Goal: Transaction & Acquisition: Purchase product/service

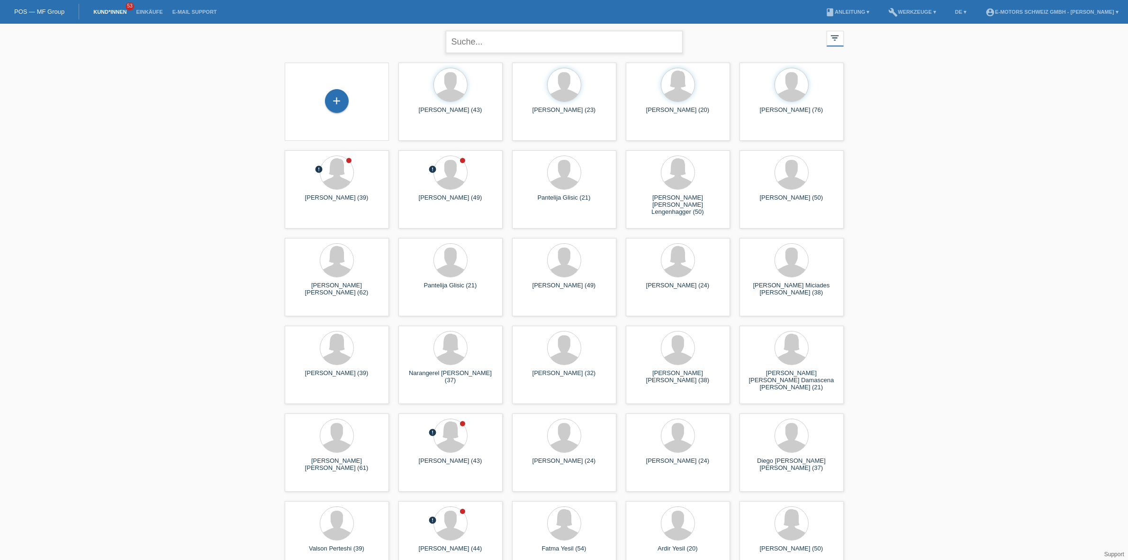
click at [640, 42] on input "text" at bounding box center [564, 42] width 237 height 22
type input "perteshi"
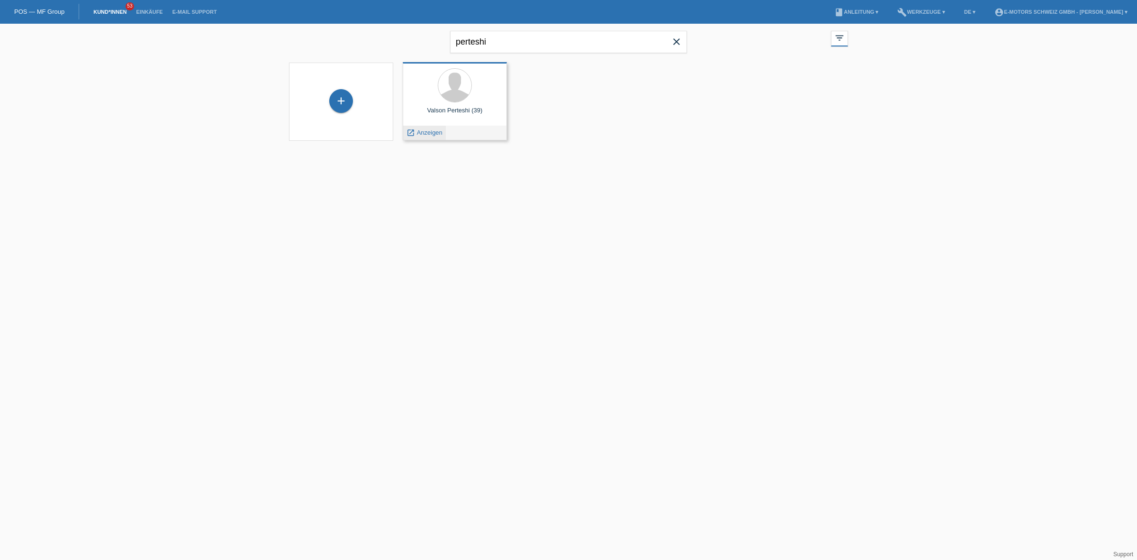
click at [423, 135] on span "Anzeigen" at bounding box center [430, 132] width 26 height 7
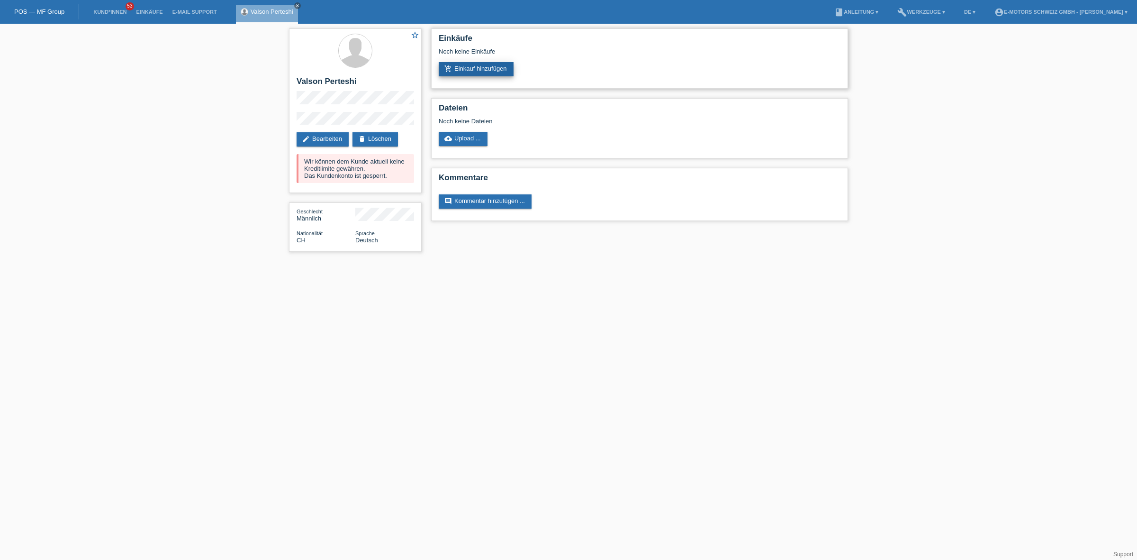
click at [492, 71] on link "add_shopping_cart Einkauf hinzufügen" at bounding box center [476, 69] width 75 height 14
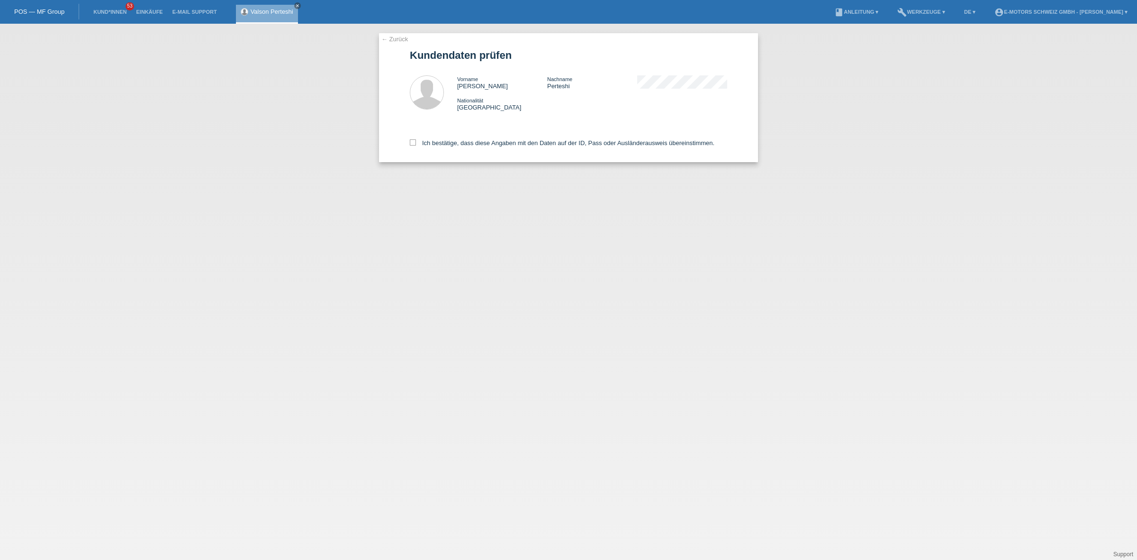
click at [475, 146] on div "Ich bestätige, dass diese Angaben mit den Daten auf der ID, Pass oder Ausländer…" at bounding box center [568, 141] width 317 height 42
click at [461, 148] on div "Ich bestätige, dass diese Angaben mit den Daten auf der ID, Pass oder Ausländer…" at bounding box center [568, 141] width 317 height 42
click at [464, 134] on div "Ich bestätige, dass diese Angaben mit den Daten auf der ID, Pass oder Ausländer…" at bounding box center [568, 141] width 317 height 42
click at [464, 141] on label "Ich bestätige, dass diese Angaben mit den Daten auf der ID, Pass oder Ausländer…" at bounding box center [562, 142] width 305 height 7
click at [416, 141] on input "Ich bestätige, dass diese Angaben mit den Daten auf der ID, Pass oder Ausländer…" at bounding box center [413, 142] width 6 height 6
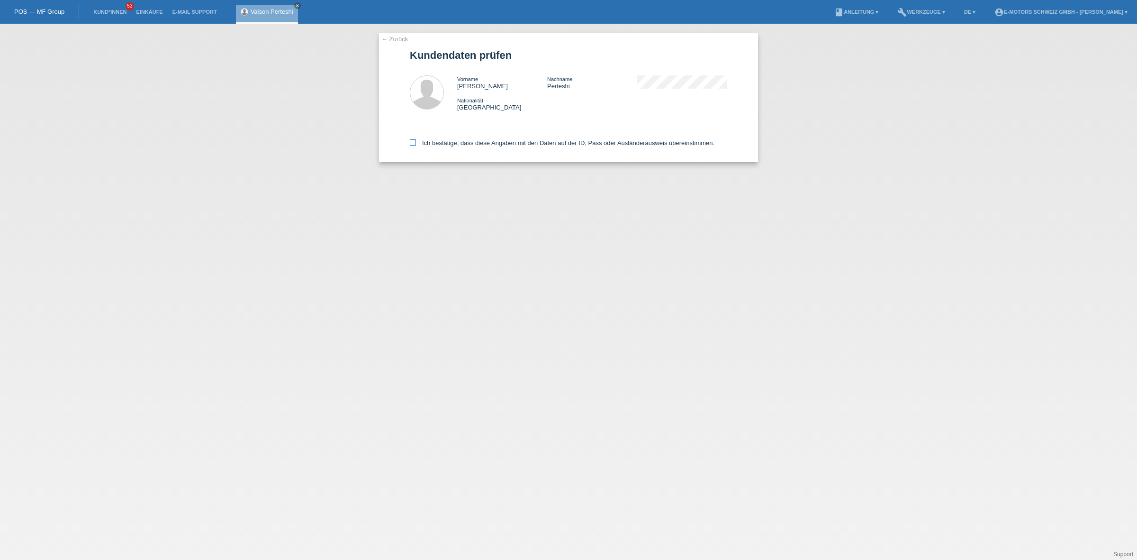
checkbox input "true"
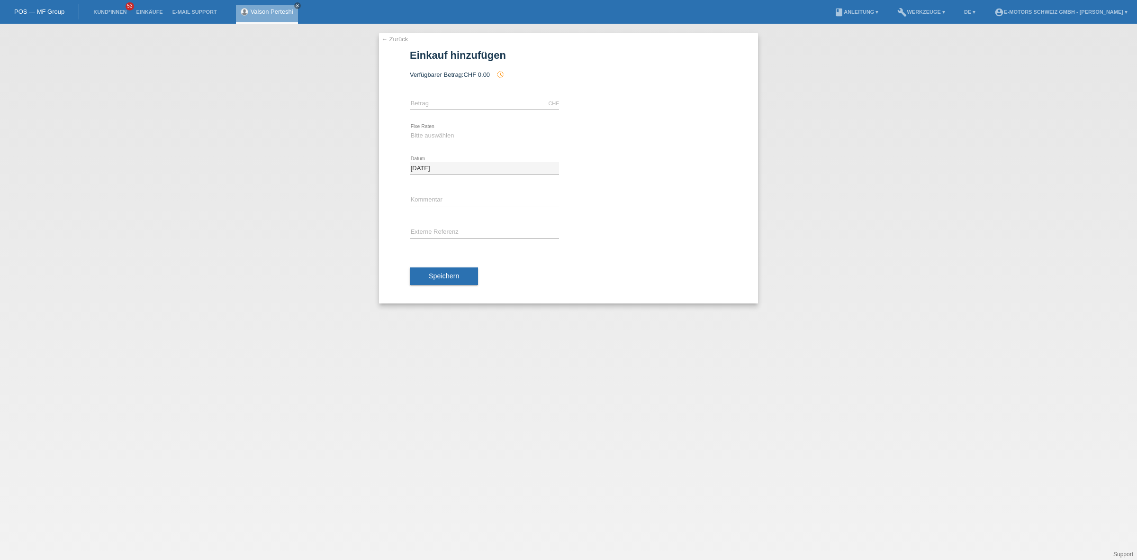
click at [454, 88] on div "CHF error Betrag" at bounding box center [484, 104] width 149 height 32
click at [453, 96] on div "CHF error Betrag" at bounding box center [484, 104] width 149 height 32
drag, startPoint x: 453, startPoint y: 99, endPoint x: 472, endPoint y: 108, distance: 20.6
click at [453, 99] on input "text" at bounding box center [484, 104] width 149 height 12
type input "2890.00"
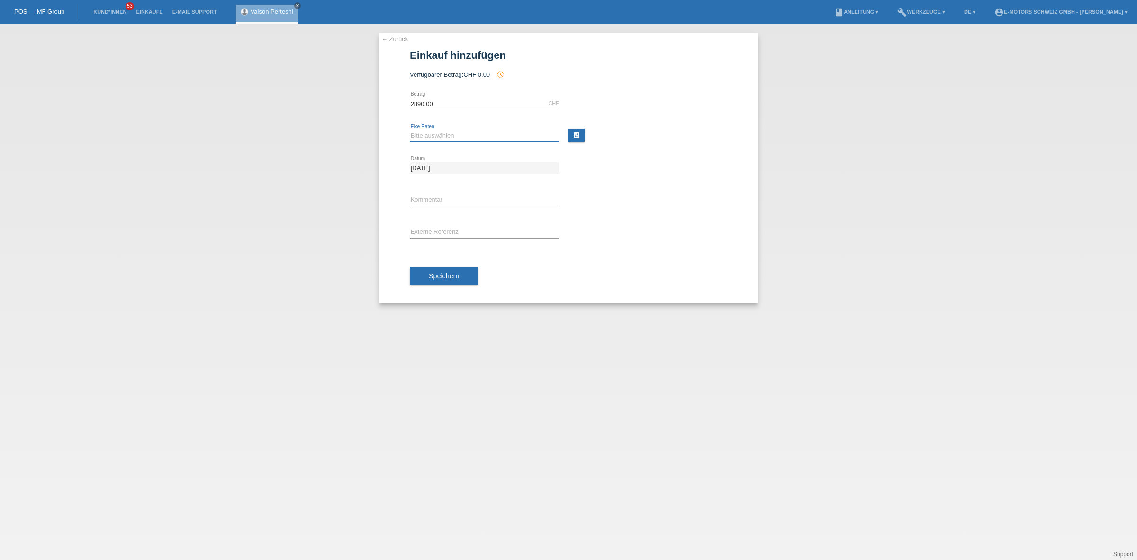
click at [450, 136] on select "Bitte auswählen 12 Raten 24 Raten 36 Raten 48 Raten" at bounding box center [484, 135] width 149 height 11
click at [438, 214] on div "error Kommentar" at bounding box center [484, 200] width 149 height 32
click at [449, 139] on select "Bitte auswählen 12 Raten 24 Raten 36 Raten 48 Raten" at bounding box center [484, 135] width 149 height 11
select select "215"
click at [410, 130] on select "Bitte auswählen 12 Raten 24 Raten 36 Raten 48 Raten" at bounding box center [484, 135] width 149 height 11
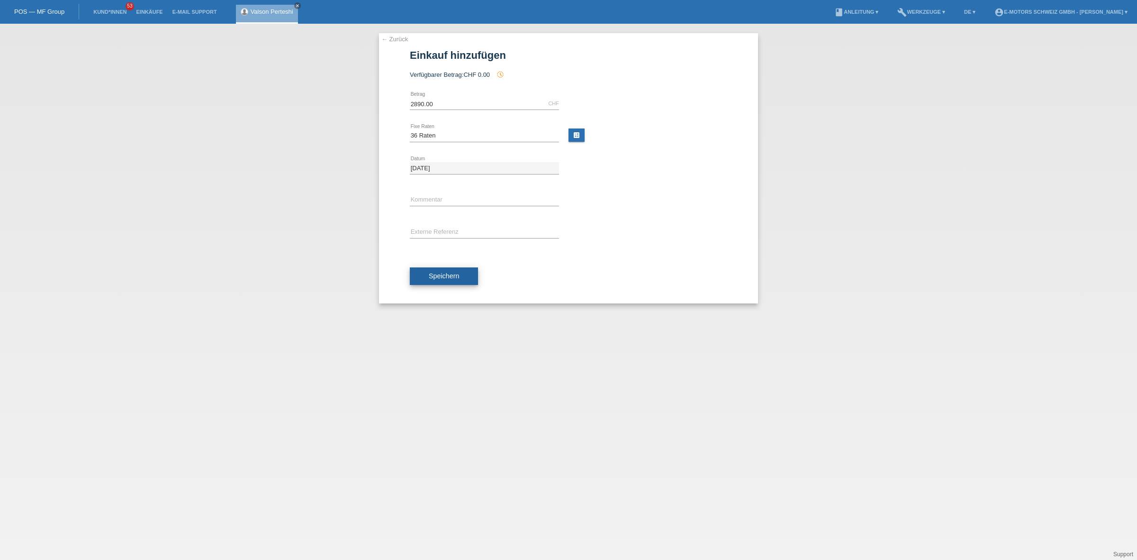
click at [458, 280] on button "Speichern" at bounding box center [444, 276] width 68 height 18
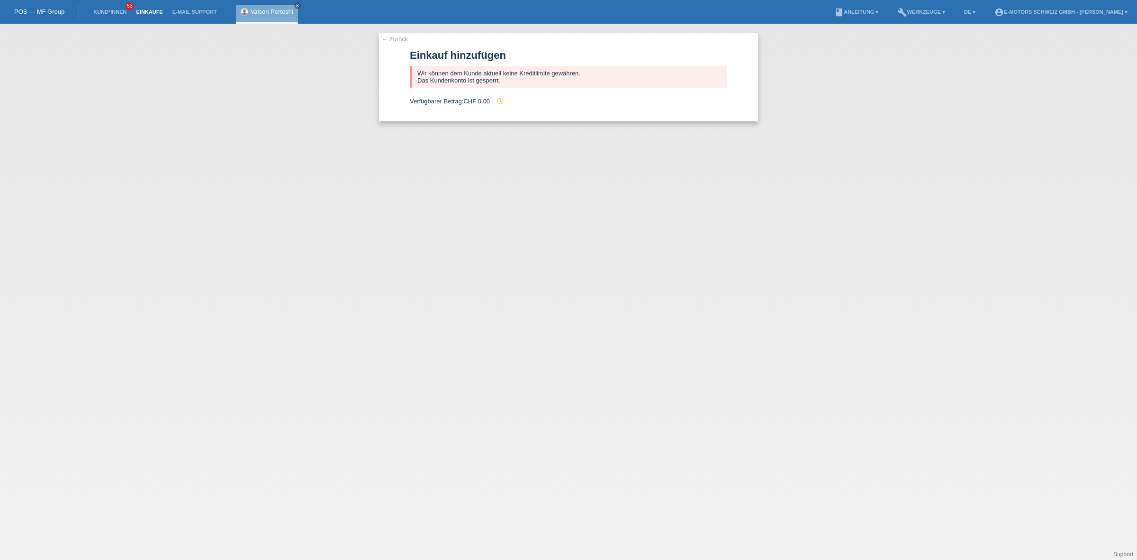
click at [149, 12] on link "Einkäufe" at bounding box center [149, 12] width 36 height 6
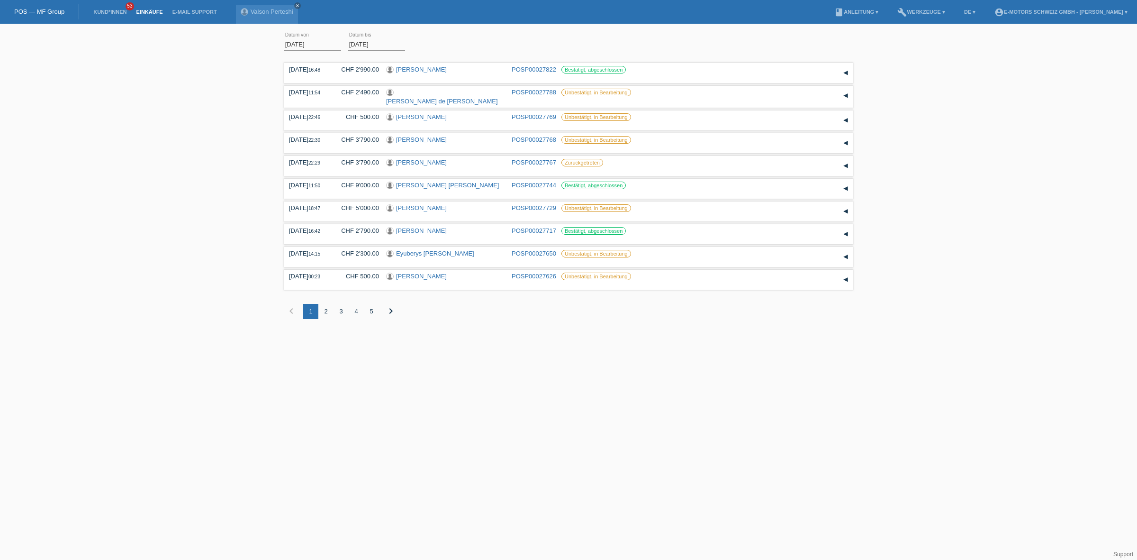
click at [394, 333] on html "POS — MF Group Kund*innen 53 Einkäufe E-Mail Support Valson Perteshi close" at bounding box center [568, 166] width 1137 height 333
click at [442, 333] on html "POS — MF Group Kund*innen 53 Einkäufe E-Mail Support Valson Perteshi close" at bounding box center [568, 166] width 1137 height 333
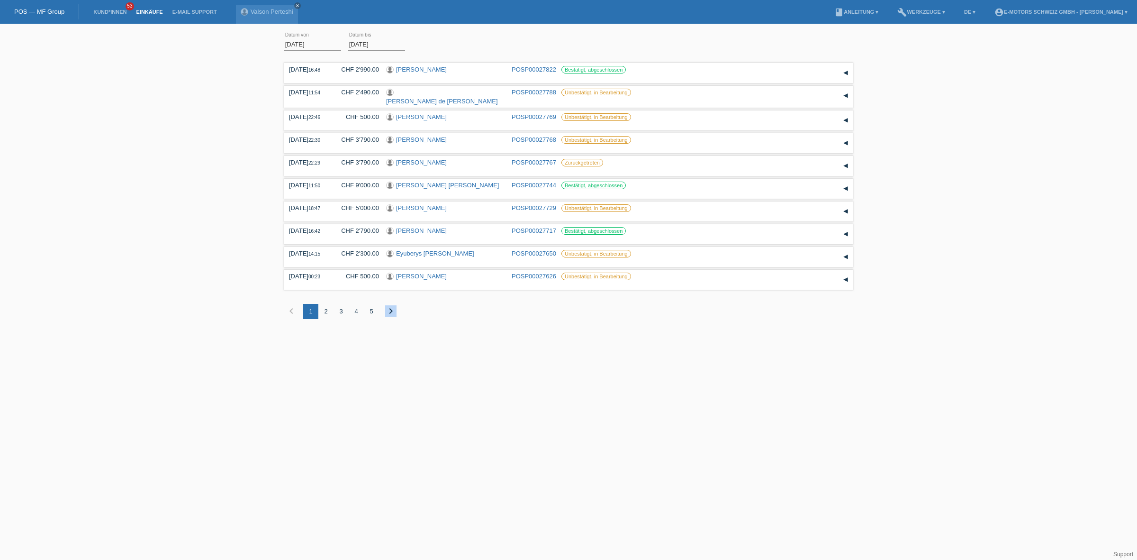
click at [477, 332] on html "POS — MF Group Kund*innen 53 Einkäufe E-Mail Support Valson Perteshi close" at bounding box center [568, 166] width 1137 height 333
click at [576, 70] on label "Bestätigt, abgeschlossen" at bounding box center [593, 70] width 64 height 8
click at [454, 184] on link "[PERSON_NAME] [PERSON_NAME]" at bounding box center [447, 184] width 103 height 7
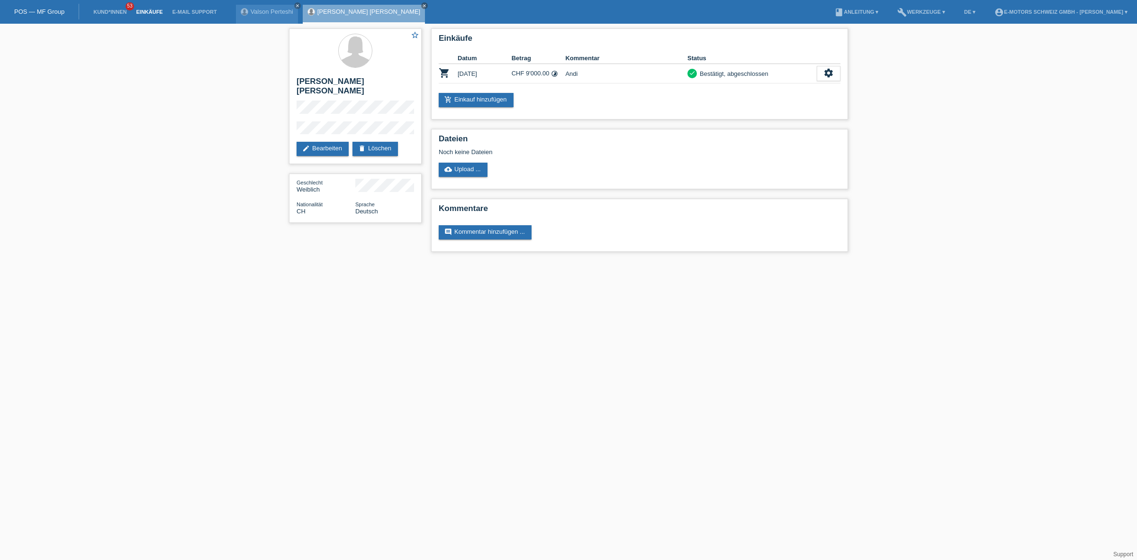
click at [152, 12] on link "Einkäufe" at bounding box center [149, 12] width 36 height 6
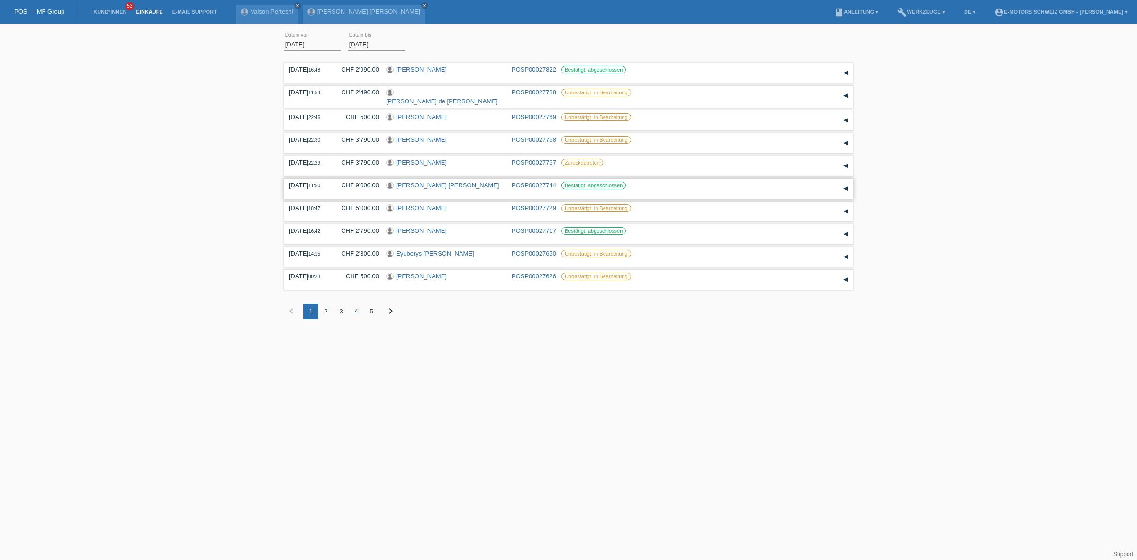
click at [419, 181] on link "[PERSON_NAME] [PERSON_NAME]" at bounding box center [447, 184] width 103 height 7
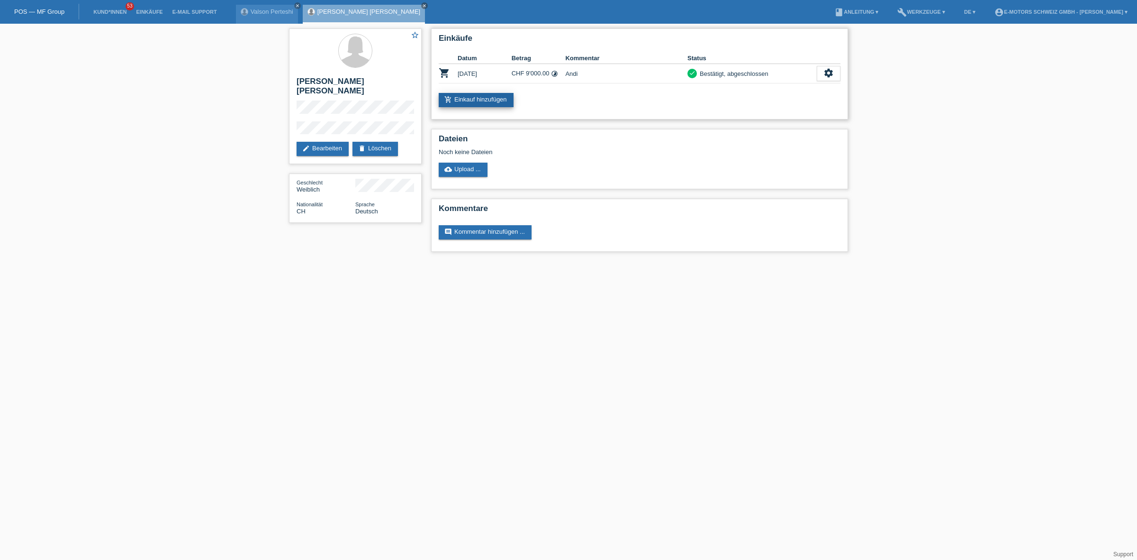
click at [493, 98] on link "add_shopping_cart Einkauf hinzufügen" at bounding box center [476, 100] width 75 height 14
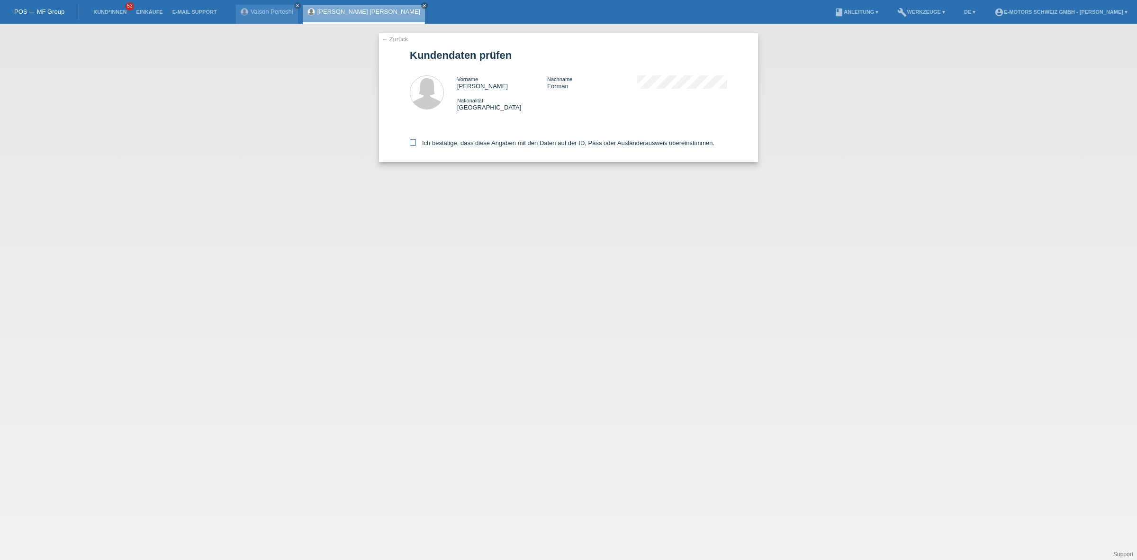
click at [440, 143] on label "Ich bestätige, dass diese Angaben mit den Daten auf der ID, Pass oder Ausländer…" at bounding box center [562, 142] width 305 height 7
click at [416, 143] on input "Ich bestätige, dass diese Angaben mit den Daten auf der ID, Pass oder Ausländer…" at bounding box center [413, 142] width 6 height 6
checkbox input "true"
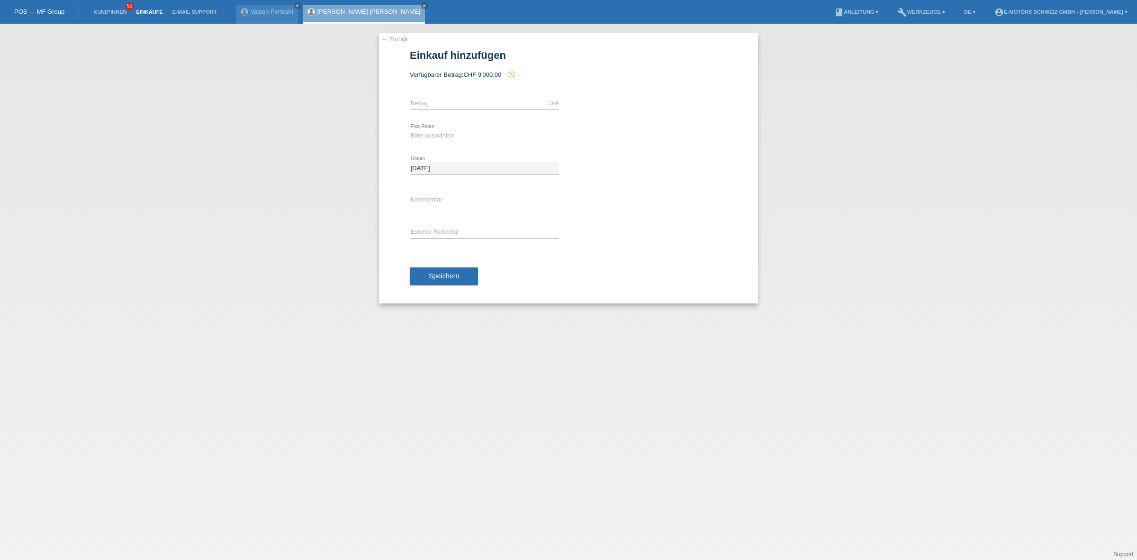
click at [150, 12] on link "Einkäufe" at bounding box center [149, 12] width 36 height 6
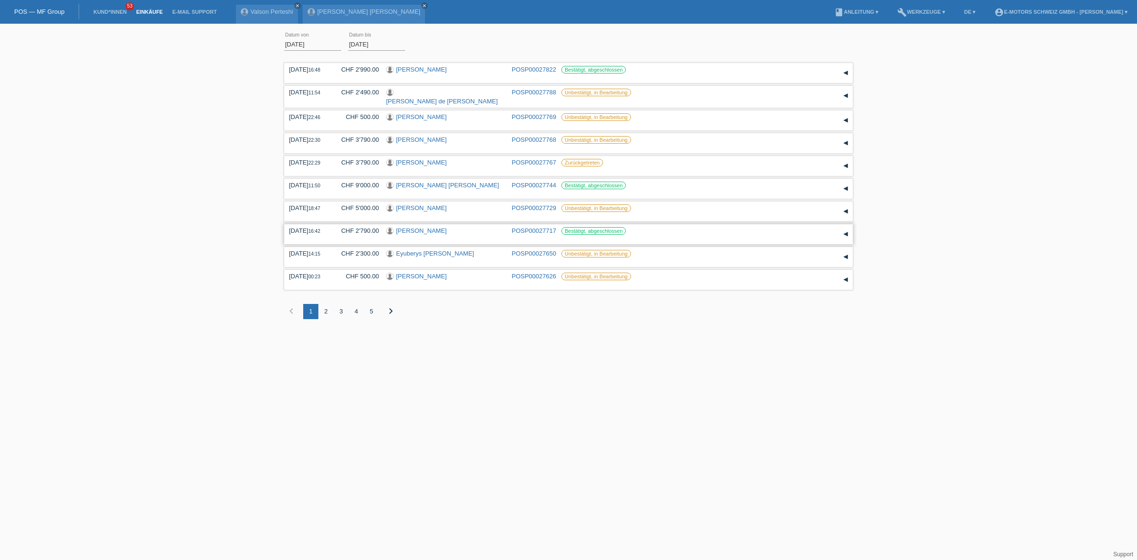
click at [402, 227] on link "Johanna Baumgartner" at bounding box center [421, 230] width 51 height 7
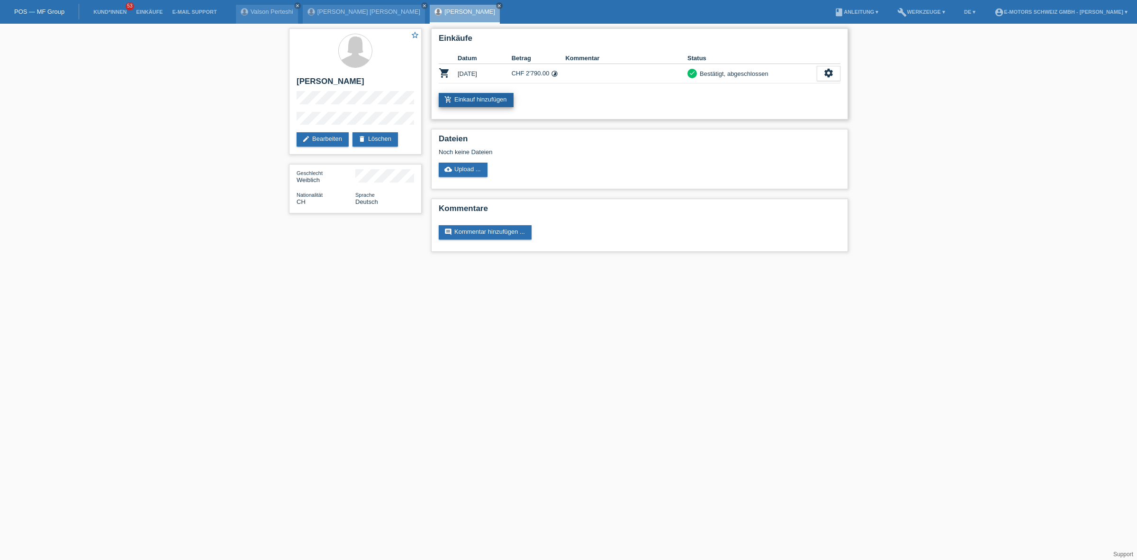
click at [495, 98] on link "add_shopping_cart Einkauf hinzufügen" at bounding box center [476, 100] width 75 height 14
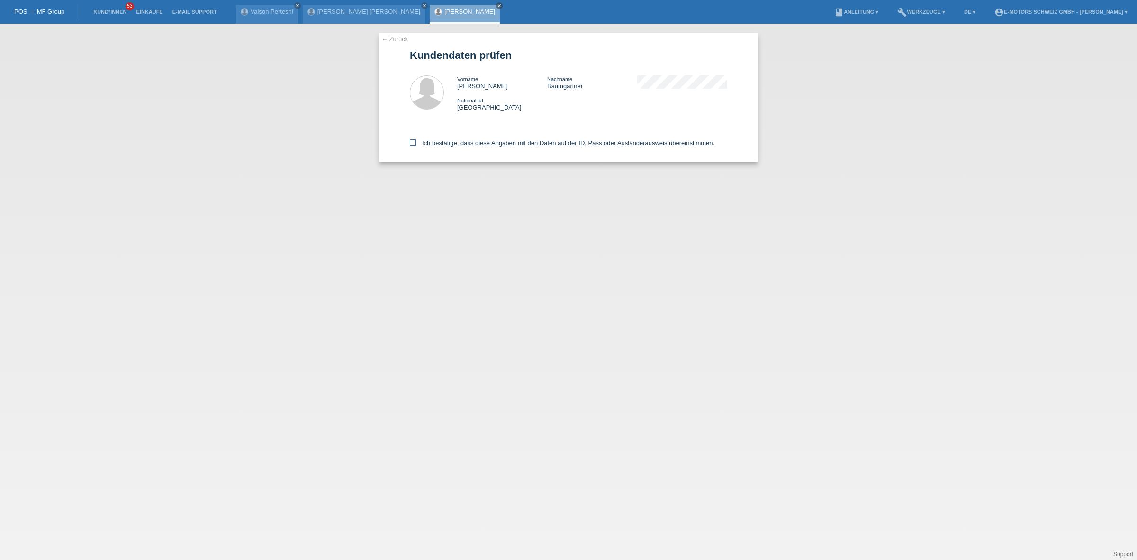
click at [465, 142] on label "Ich bestätige, dass diese Angaben mit den Daten auf der ID, Pass oder Ausländer…" at bounding box center [562, 142] width 305 height 7
click at [416, 142] on input "Ich bestätige, dass diese Angaben mit den Daten auf der ID, Pass oder Ausländer…" at bounding box center [413, 142] width 6 height 6
checkbox input "true"
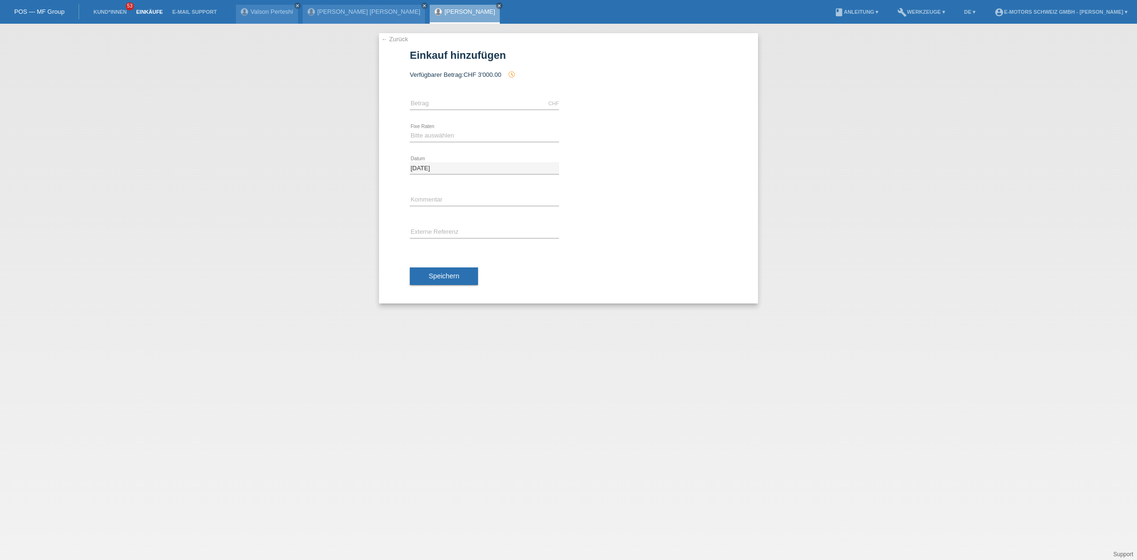
click at [143, 12] on link "Einkäufe" at bounding box center [149, 12] width 36 height 6
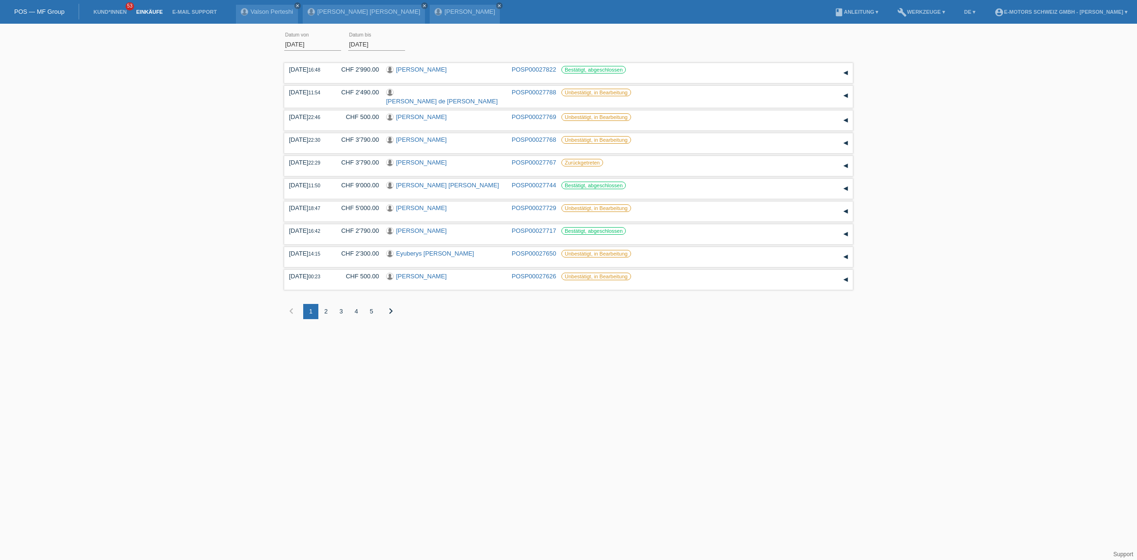
click at [32, 13] on link "POS — MF Group" at bounding box center [39, 11] width 50 height 7
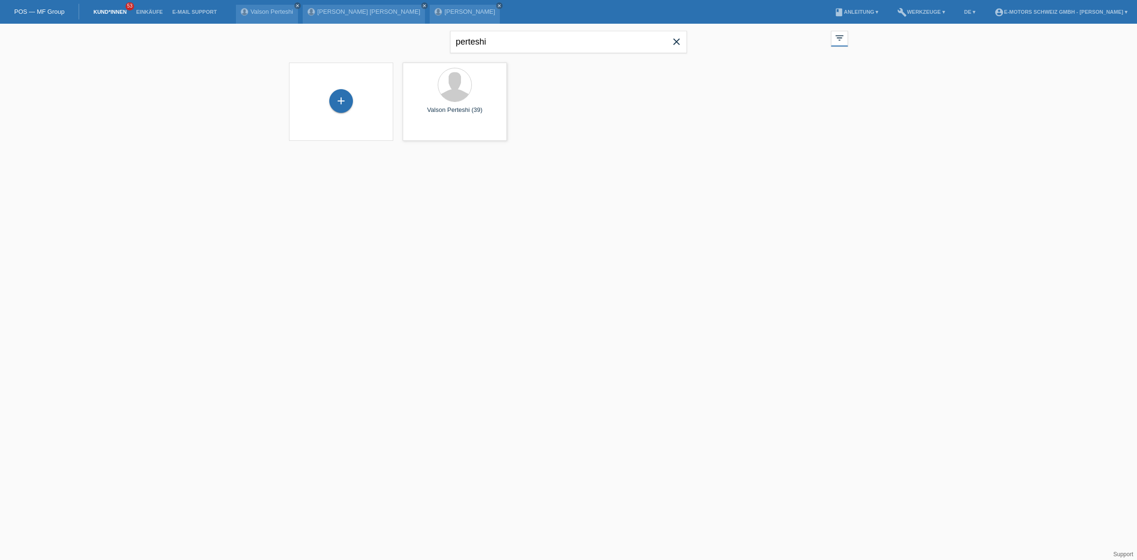
click at [32, 13] on link "POS — MF Group" at bounding box center [39, 11] width 50 height 7
click at [675, 38] on icon "close" at bounding box center [676, 41] width 11 height 11
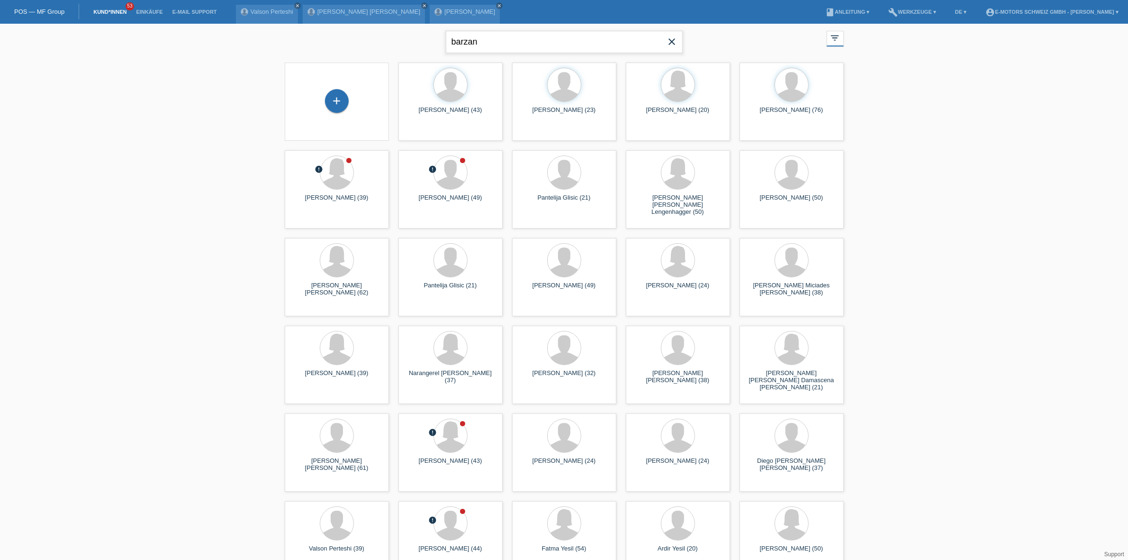
type input "barzan"
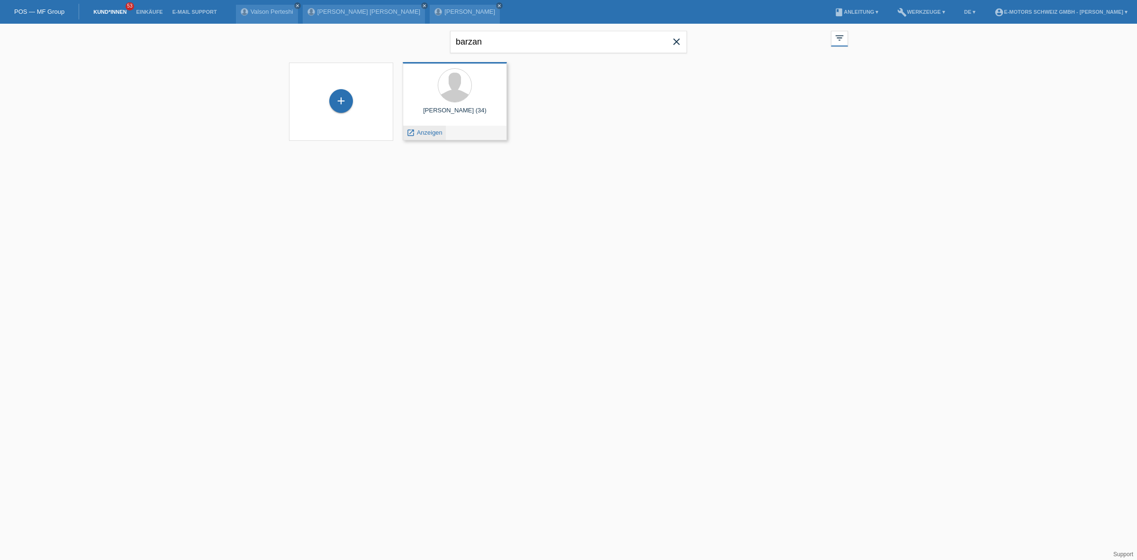
click at [420, 134] on span "Anzeigen" at bounding box center [430, 132] width 26 height 7
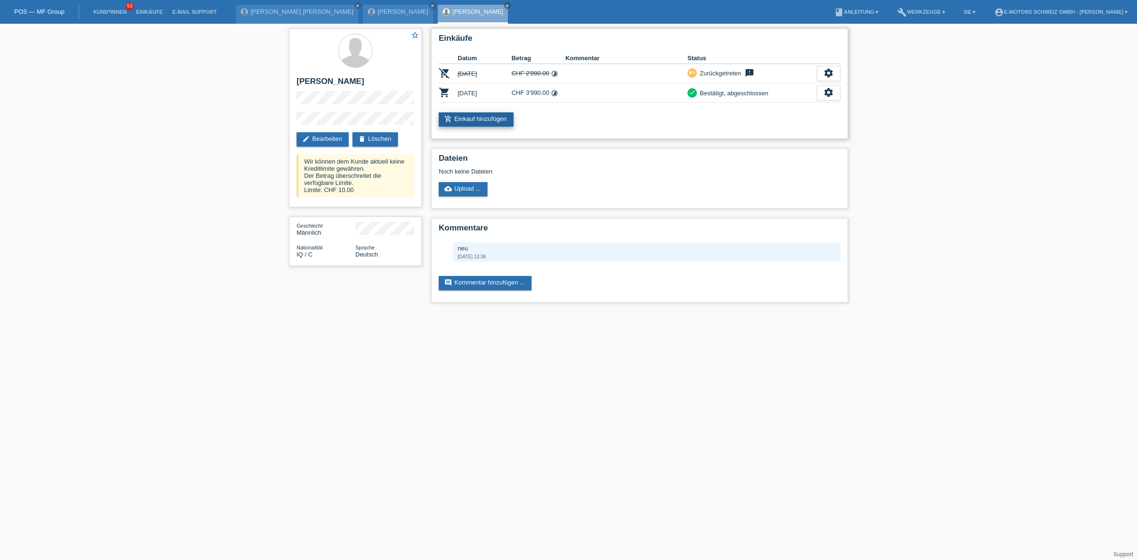
click at [500, 118] on link "add_shopping_cart Einkauf hinzufügen" at bounding box center [476, 119] width 75 height 14
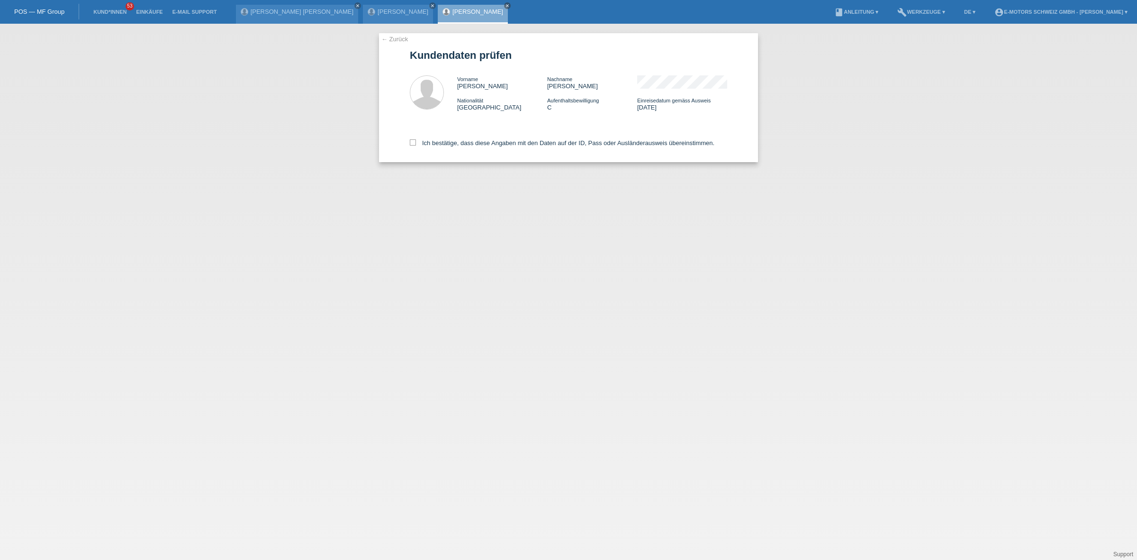
click at [496, 148] on div "Ich bestätige, dass diese Angaben mit den Daten auf der ID, Pass oder Ausländer…" at bounding box center [568, 141] width 317 height 42
click at [496, 146] on div "Ich bestätige, dass diese Angaben mit den Daten auf der ID, Pass oder Ausländer…" at bounding box center [568, 141] width 317 height 42
click at [489, 140] on label "Ich bestätige, dass diese Angaben mit den Daten auf der ID, Pass oder Ausländer…" at bounding box center [562, 142] width 305 height 7
click at [416, 140] on input "Ich bestätige, dass diese Angaben mit den Daten auf der ID, Pass oder Ausländer…" at bounding box center [413, 142] width 6 height 6
checkbox input "true"
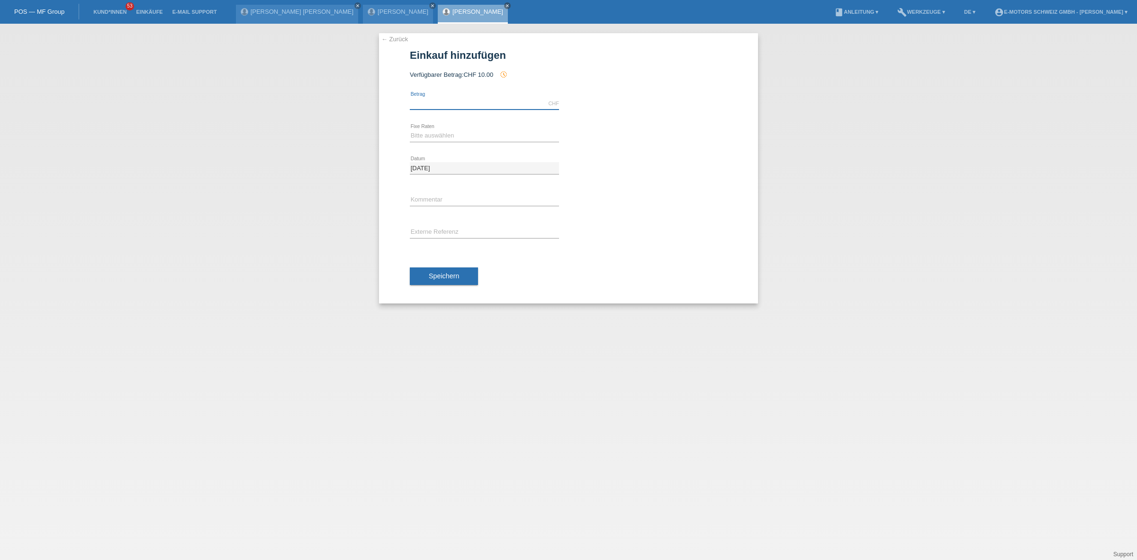
click at [472, 107] on input "text" at bounding box center [484, 104] width 149 height 12
type input "2890.00"
click at [485, 133] on select "Bitte auswählen 12 Raten 24 Raten 36 Raten 48 Raten" at bounding box center [484, 135] width 149 height 11
select select "214"
click at [410, 130] on select "Bitte auswählen 12 Raten 24 Raten 36 Raten 48 Raten" at bounding box center [484, 135] width 149 height 11
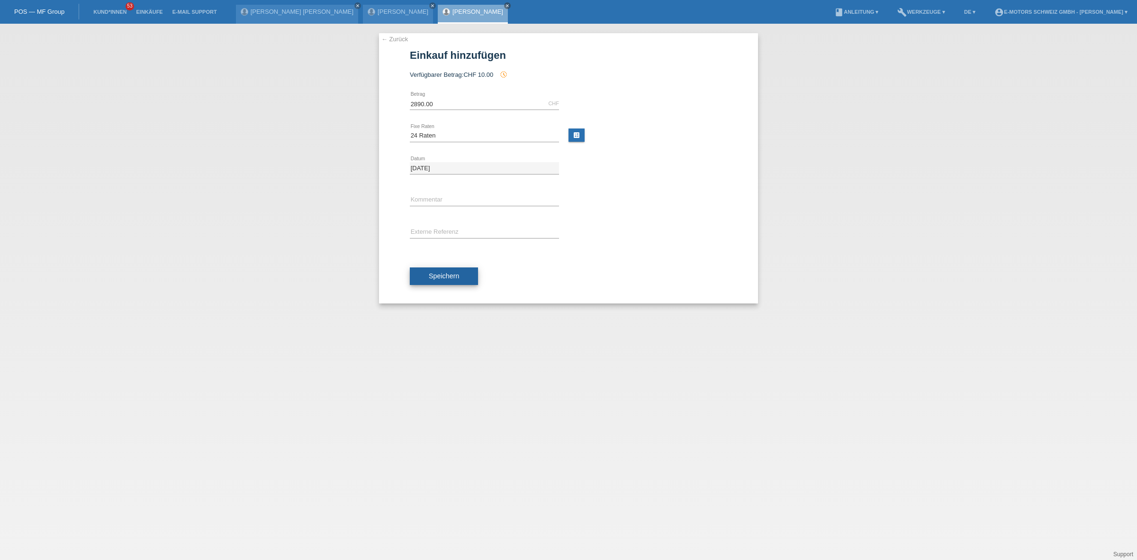
click at [457, 271] on button "Speichern" at bounding box center [444, 276] width 68 height 18
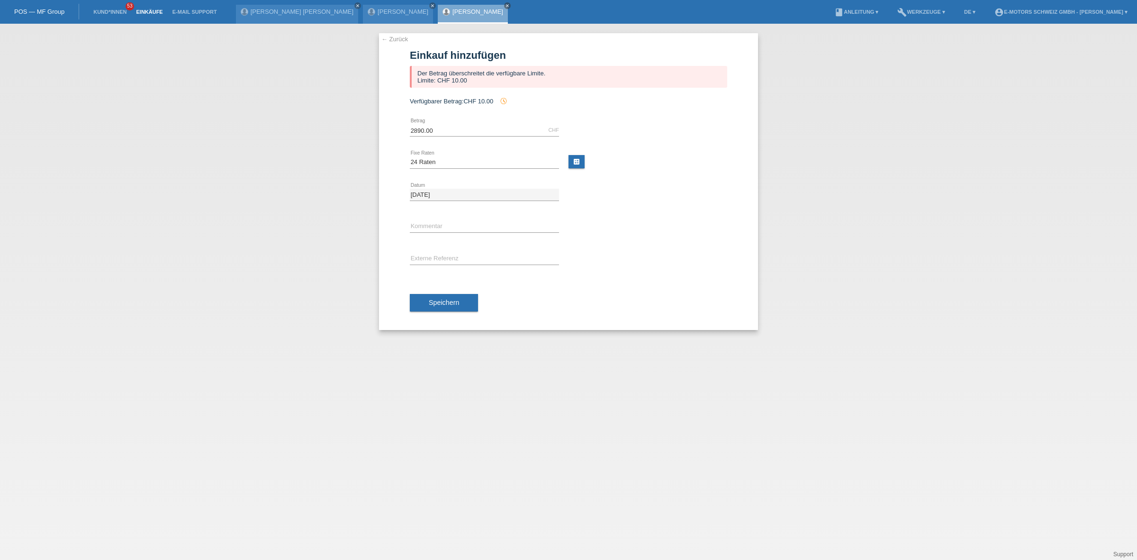
click at [159, 9] on link "Einkäufe" at bounding box center [149, 12] width 36 height 6
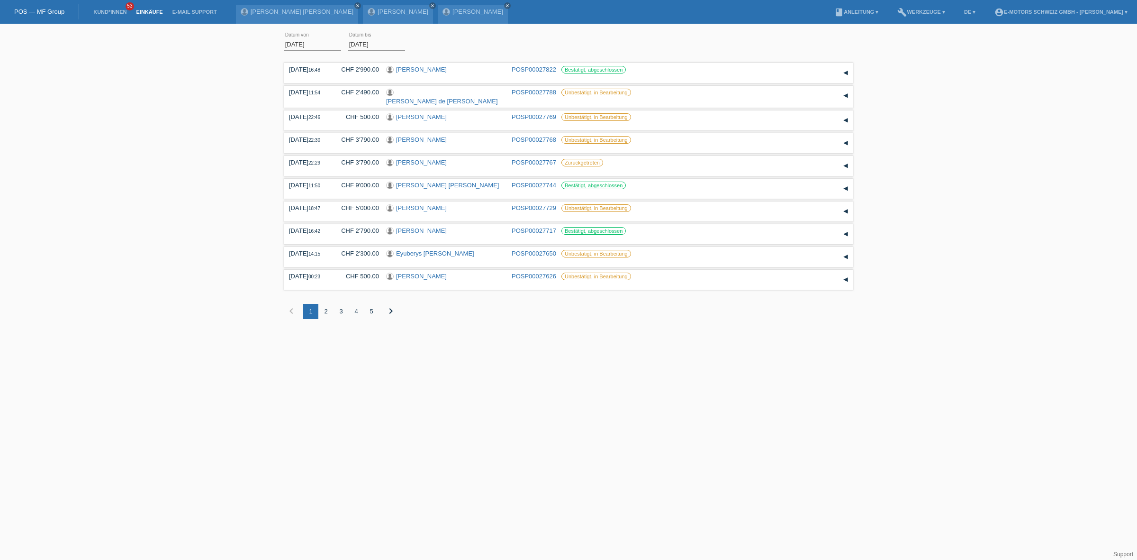
click at [372, 308] on div "5" at bounding box center [371, 311] width 15 height 15
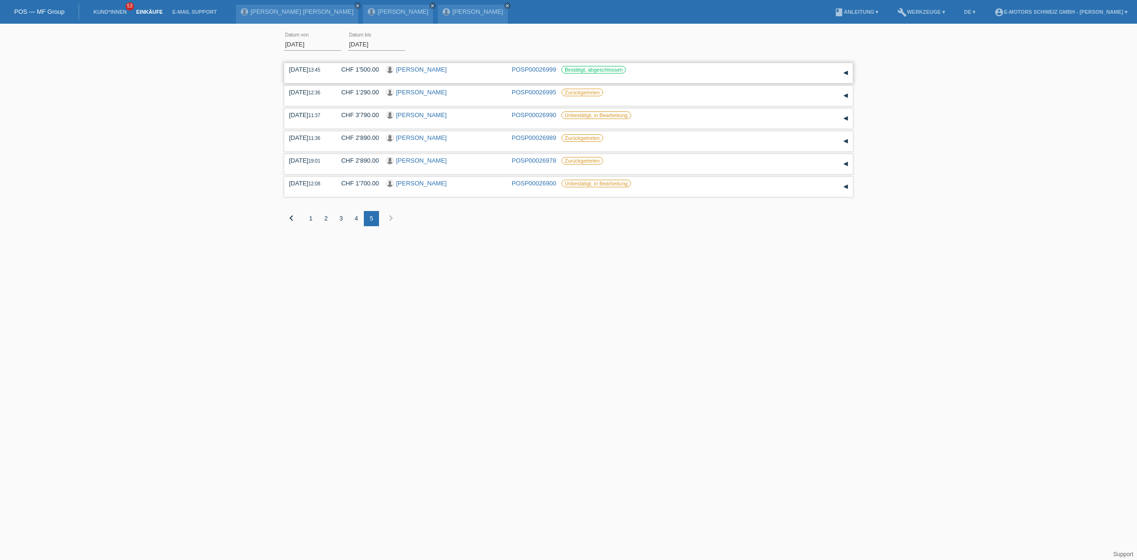
click at [423, 69] on link "[PERSON_NAME]" at bounding box center [421, 69] width 51 height 7
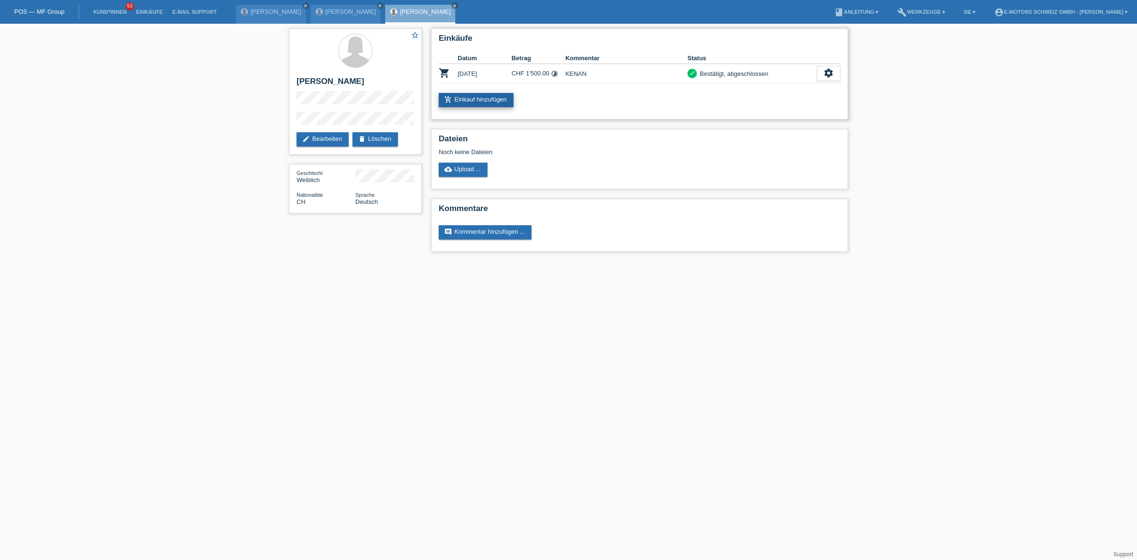
click at [469, 97] on link "add_shopping_cart Einkauf hinzufügen" at bounding box center [476, 100] width 75 height 14
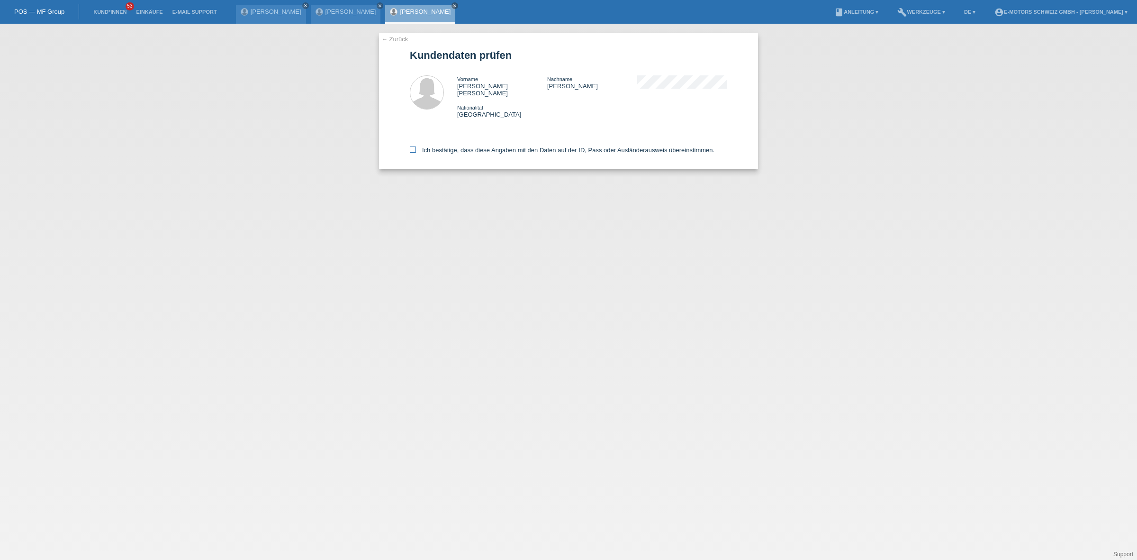
click at [455, 146] on label "Ich bestätige, dass diese Angaben mit den Daten auf der ID, Pass oder Ausländer…" at bounding box center [562, 149] width 305 height 7
click at [416, 146] on input "Ich bestätige, dass diese Angaben mit den Daten auf der ID, Pass oder Ausländer…" at bounding box center [413, 149] width 6 height 6
checkbox input "true"
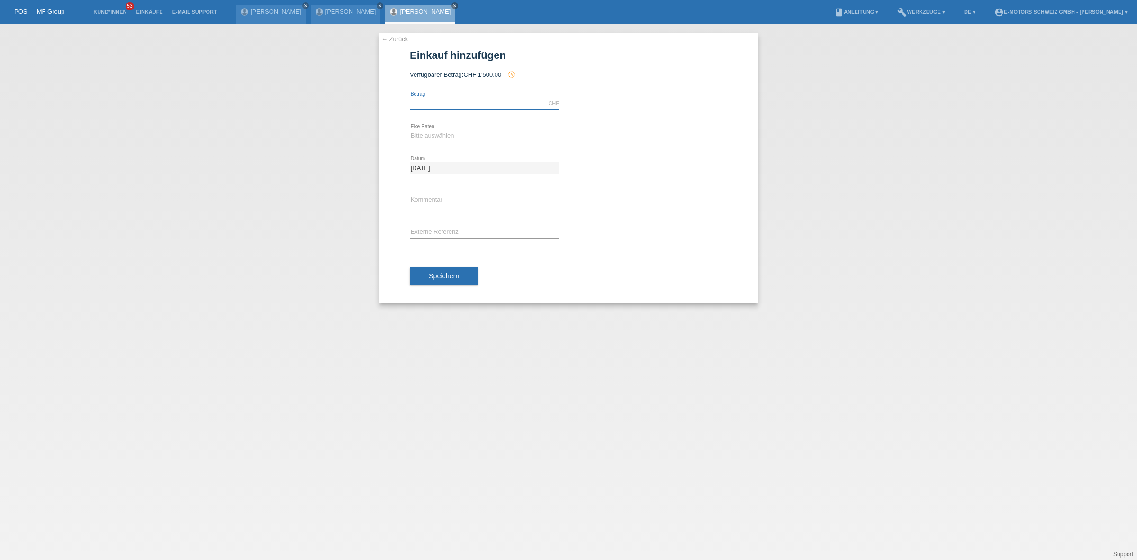
click at [465, 99] on input "text" at bounding box center [484, 104] width 149 height 12
type input "2890.00"
click at [472, 136] on select "Bitte auswählen 12 Raten 24 Raten 36 Raten 48 Raten" at bounding box center [484, 135] width 149 height 11
select select "214"
click at [410, 130] on select "Bitte auswählen 12 Raten 24 Raten 36 Raten 48 Raten" at bounding box center [484, 135] width 149 height 11
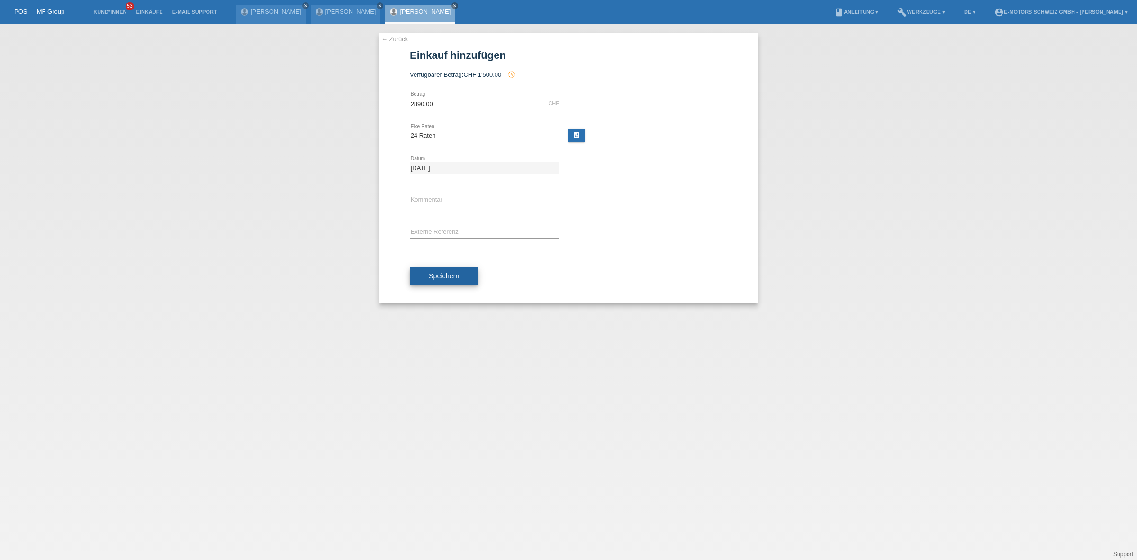
click at [455, 269] on button "Speichern" at bounding box center [444, 276] width 68 height 18
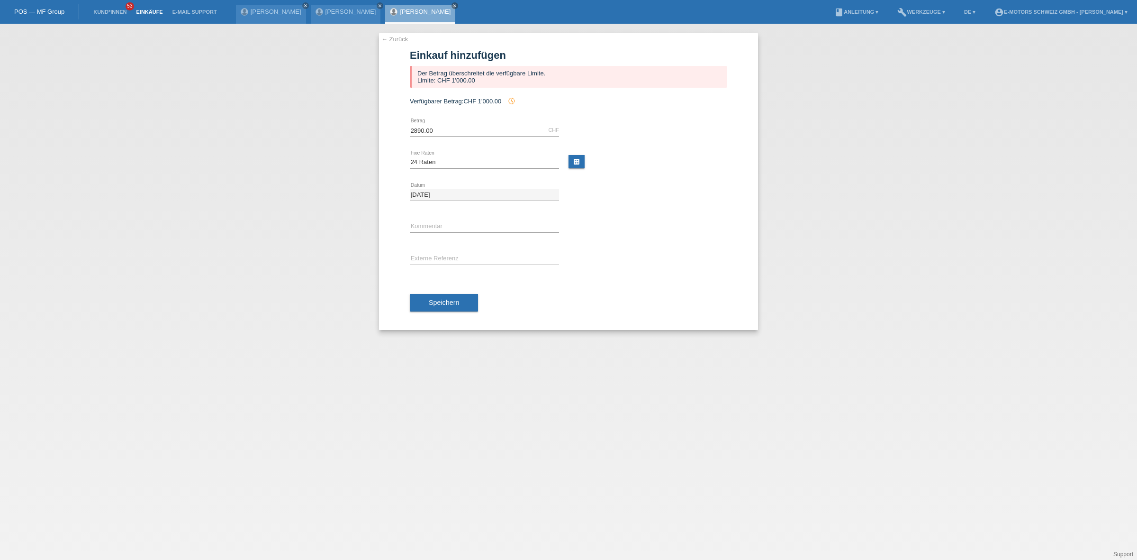
click at [152, 9] on link "Einkäufe" at bounding box center [149, 12] width 36 height 6
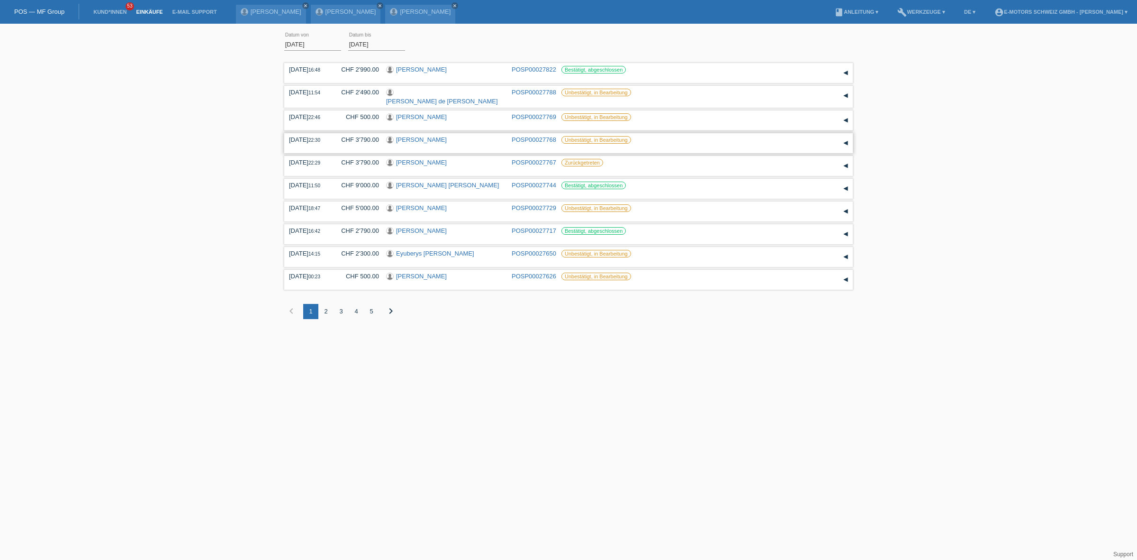
click at [416, 138] on link "[PERSON_NAME]" at bounding box center [421, 139] width 51 height 7
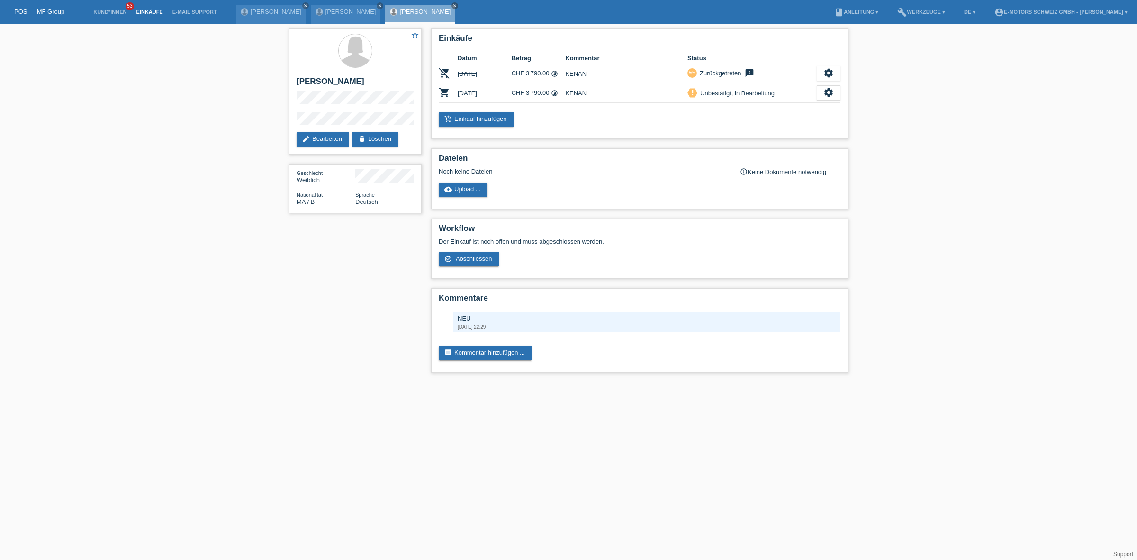
click at [153, 10] on link "Einkäufe" at bounding box center [149, 12] width 36 height 6
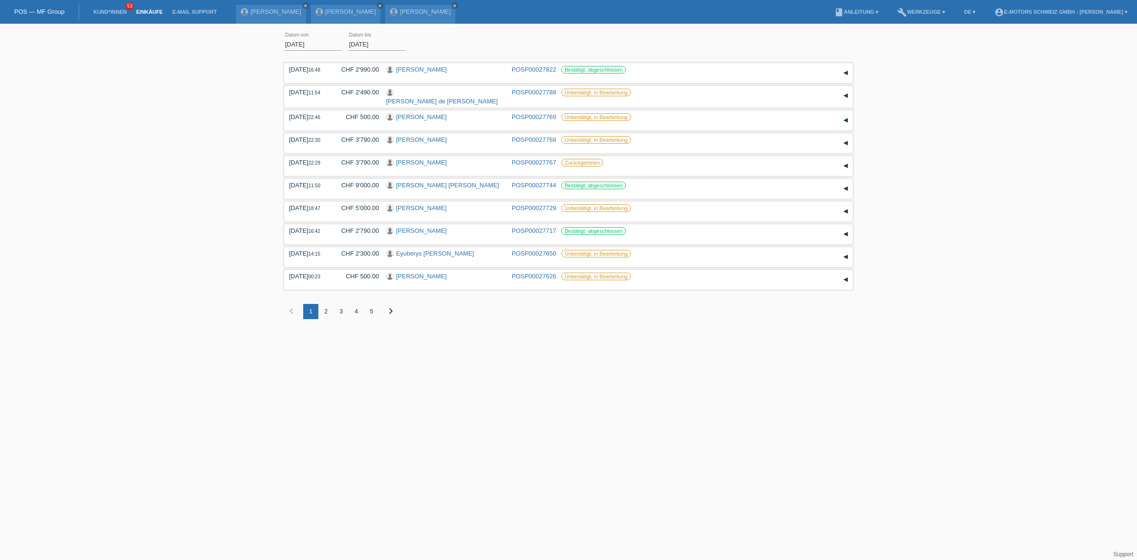
click at [337, 311] on div "3" at bounding box center [341, 311] width 15 height 15
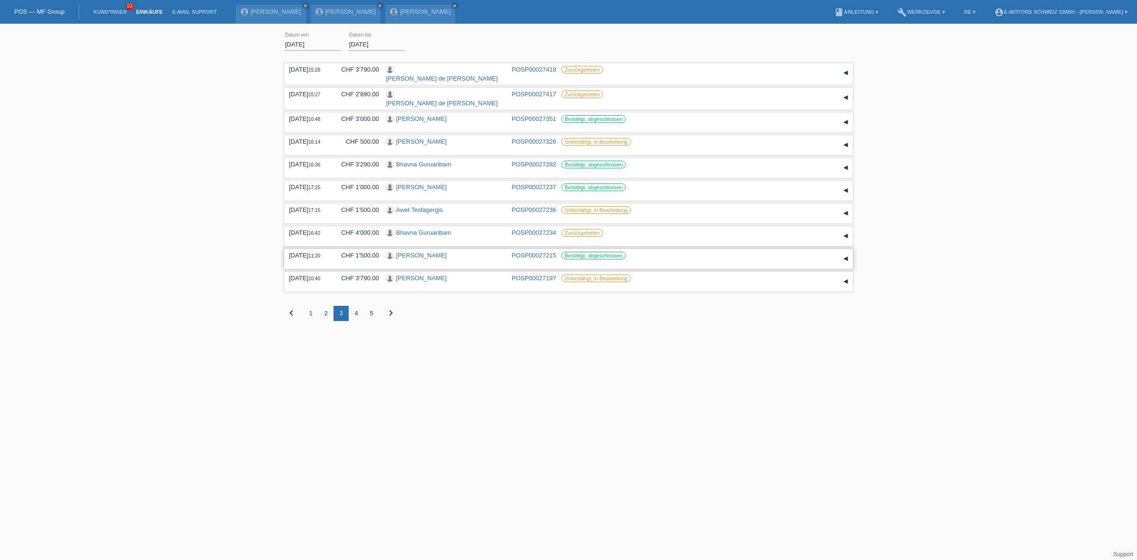
click at [410, 252] on link "[PERSON_NAME]" at bounding box center [421, 255] width 51 height 7
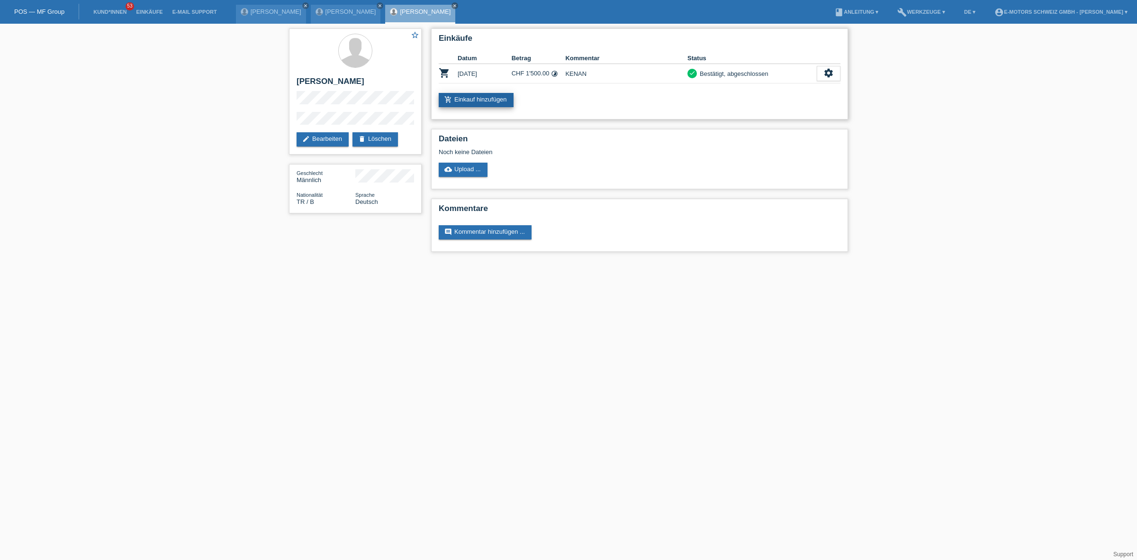
click at [478, 96] on link "add_shopping_cart Einkauf hinzufügen" at bounding box center [476, 100] width 75 height 14
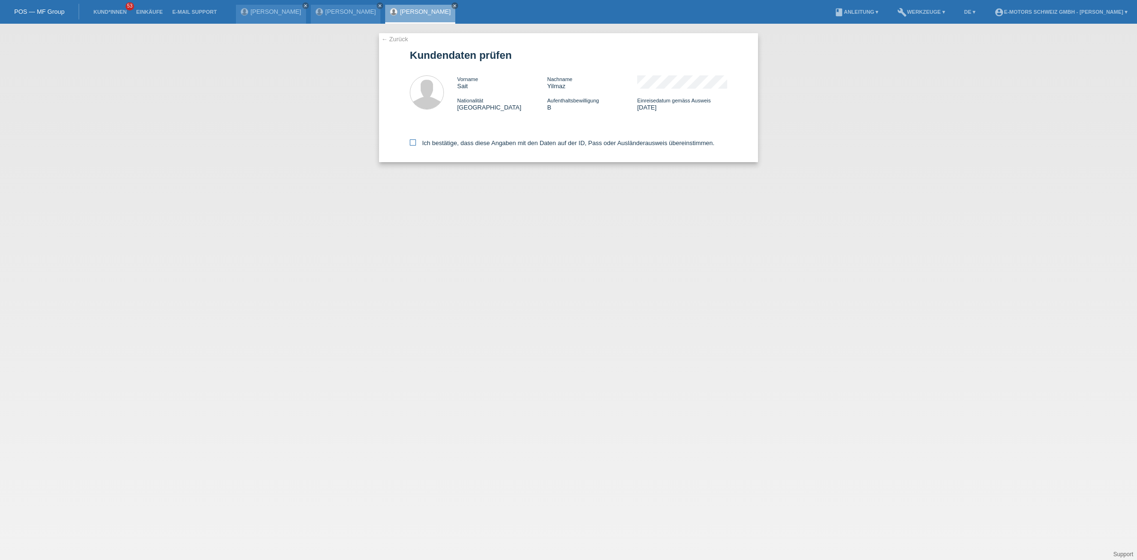
click at [466, 145] on label "Ich bestätige, dass diese Angaben mit den Daten auf der ID, Pass oder Ausländer…" at bounding box center [562, 142] width 305 height 7
click at [416, 145] on input "Ich bestätige, dass diese Angaben mit den Daten auf der ID, Pass oder Ausländer…" at bounding box center [413, 142] width 6 height 6
checkbox input "true"
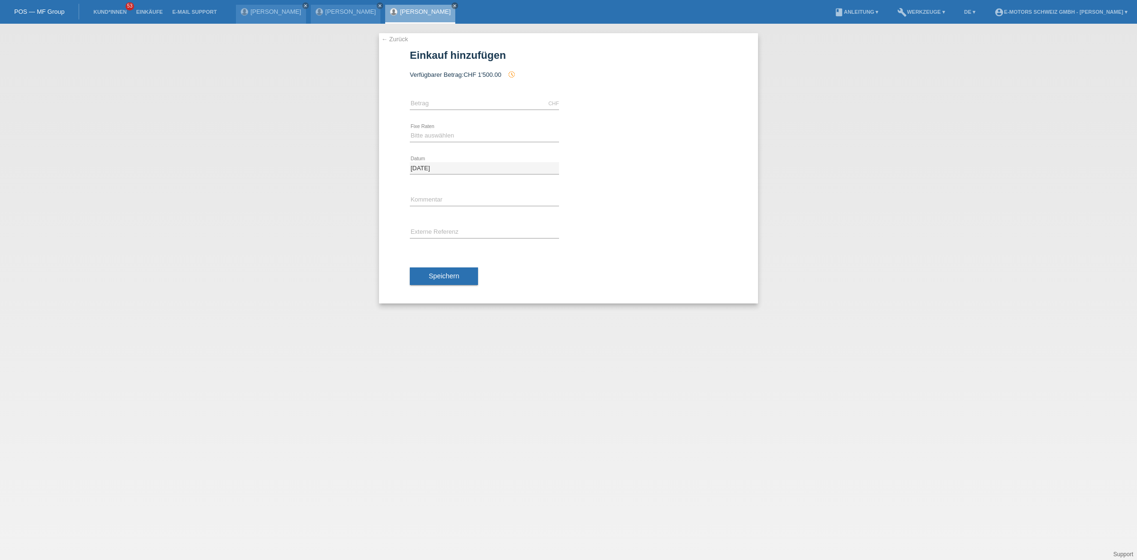
click at [433, 109] on icon at bounding box center [484, 109] width 149 height 0
click at [443, 98] on input "text" at bounding box center [484, 104] width 149 height 12
type input "2890.00"
click at [456, 137] on select "Bitte auswählen 12 Raten 24 Raten 36 Raten 48 Raten" at bounding box center [484, 135] width 149 height 11
select select "214"
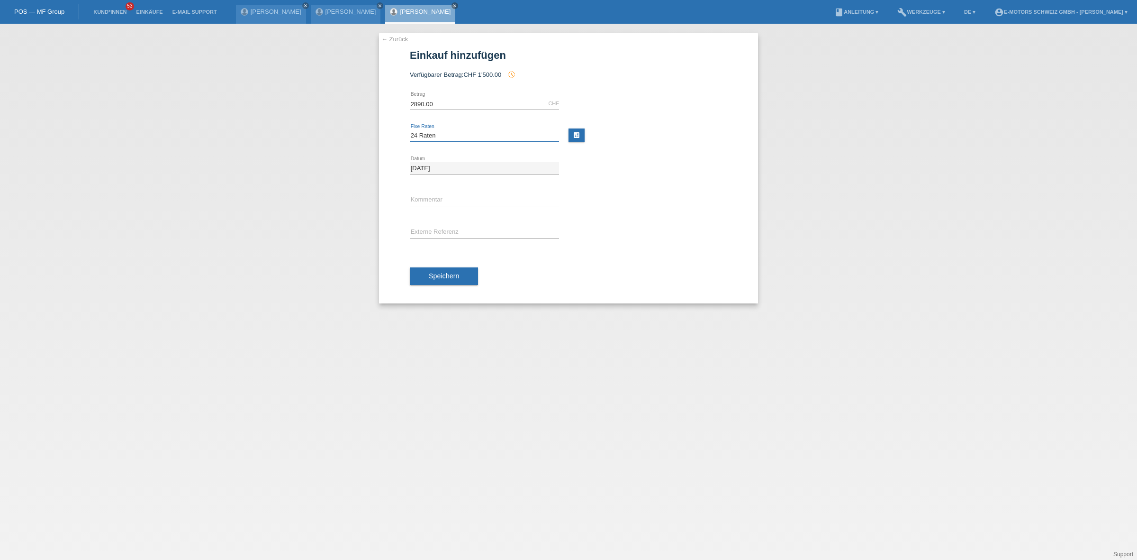
click at [410, 130] on select "Bitte auswählen 12 Raten 24 Raten 36 Raten 48 Raten" at bounding box center [484, 135] width 149 height 11
click at [438, 274] on span "Speichern" at bounding box center [444, 276] width 30 height 8
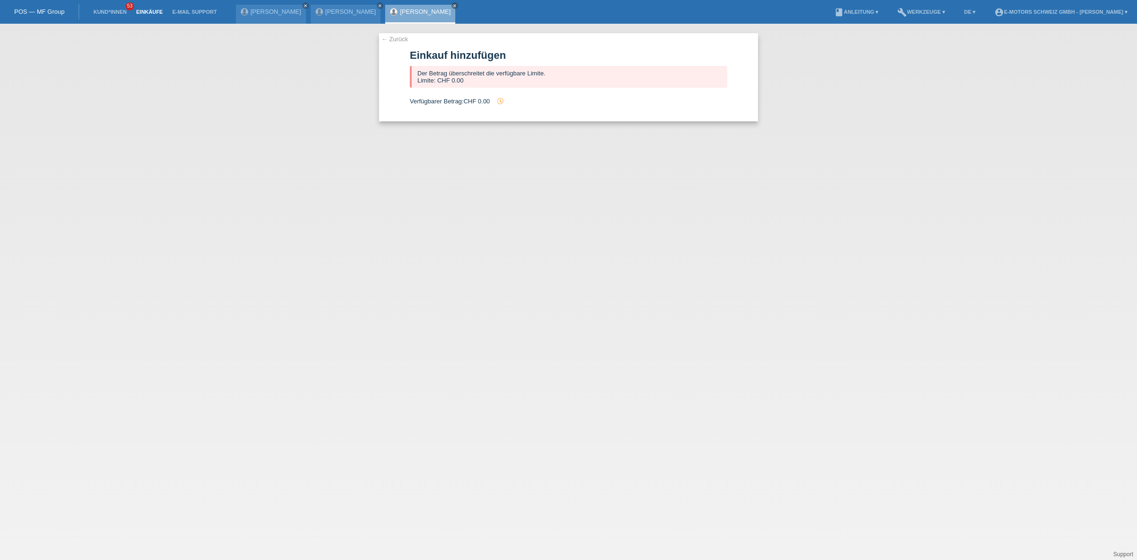
click at [143, 12] on link "Einkäufe" at bounding box center [149, 12] width 36 height 6
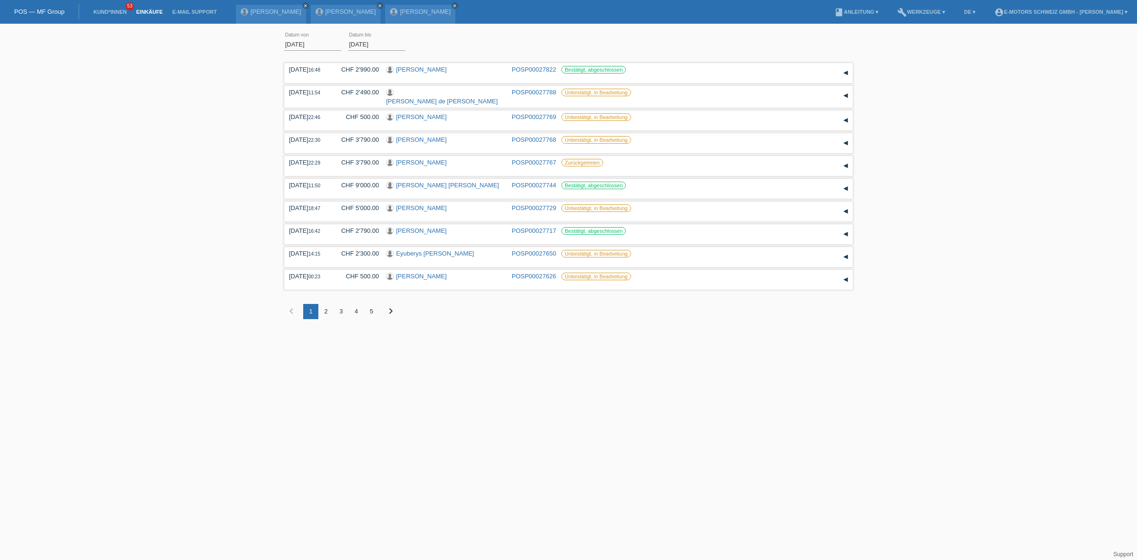
click at [355, 307] on div "4" at bounding box center [356, 311] width 15 height 15
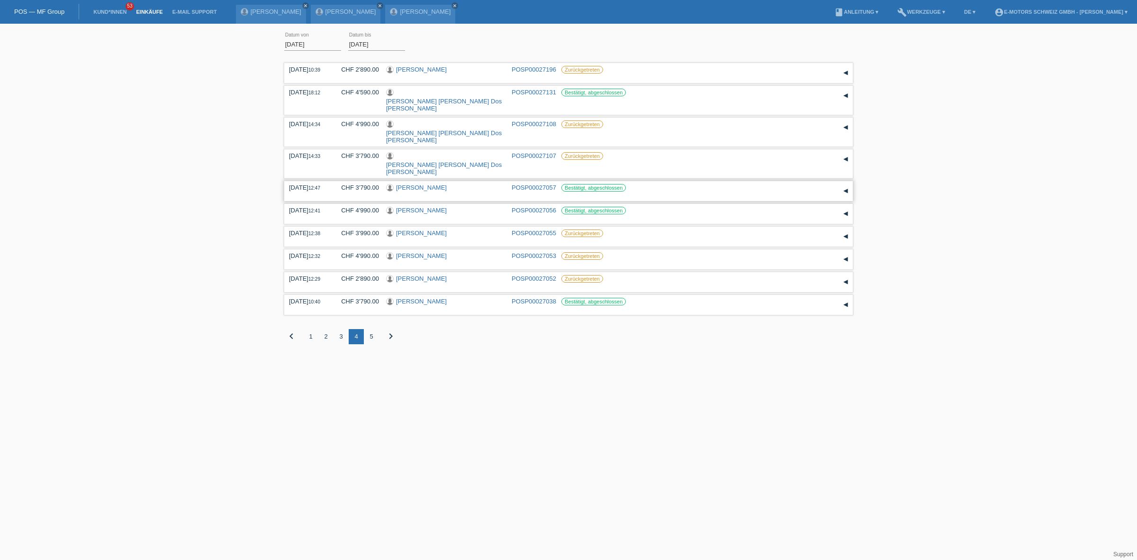
click at [411, 181] on div "04.09.2025 12:47 CHF 3'790.00 Abdirizak Ibrahim Mohamud POSP00027057 Reservatio…" at bounding box center [568, 191] width 569 height 20
click at [410, 184] on div "[PERSON_NAME]" at bounding box center [445, 188] width 118 height 9
click at [414, 184] on link "[PERSON_NAME]" at bounding box center [421, 187] width 51 height 7
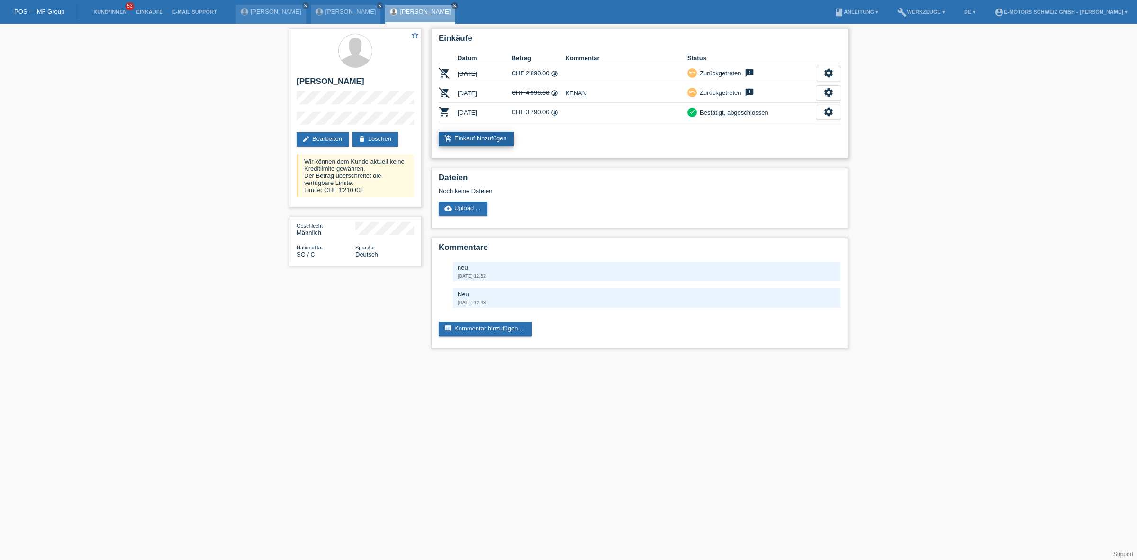
click at [470, 140] on link "add_shopping_cart Einkauf hinzufügen" at bounding box center [476, 139] width 75 height 14
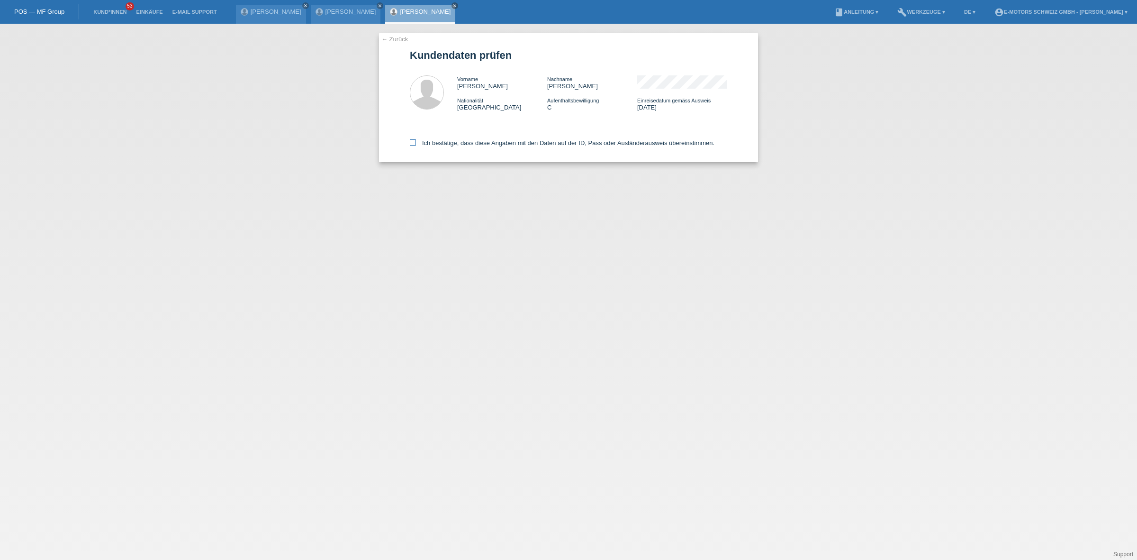
click at [479, 141] on label "Ich bestätige, dass diese Angaben mit den Daten auf der ID, Pass oder Ausländer…" at bounding box center [562, 142] width 305 height 7
click at [416, 141] on input "Ich bestätige, dass diese Angaben mit den Daten auf der ID, Pass oder Ausländer…" at bounding box center [413, 142] width 6 height 6
checkbox input "true"
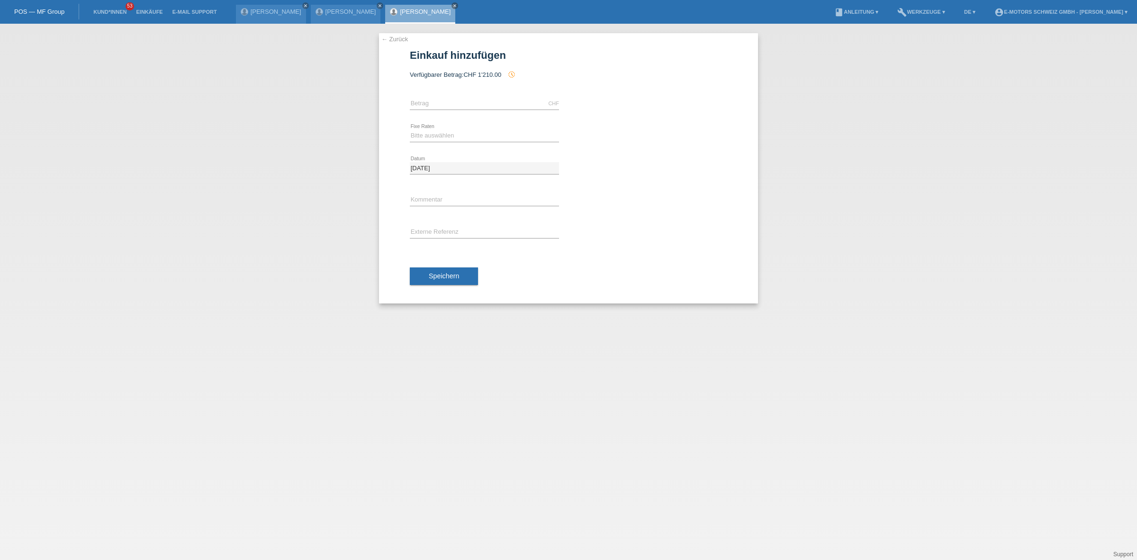
click at [443, 96] on div "CHF error Betrag" at bounding box center [484, 104] width 149 height 32
click at [452, 107] on input "text" at bounding box center [484, 104] width 149 height 12
type input "2890.00"
drag, startPoint x: 462, startPoint y: 136, endPoint x: 456, endPoint y: 141, distance: 7.5
click at [462, 136] on select "Bitte auswählen 12 Raten 24 Raten 36 Raten 48 Raten" at bounding box center [484, 135] width 149 height 11
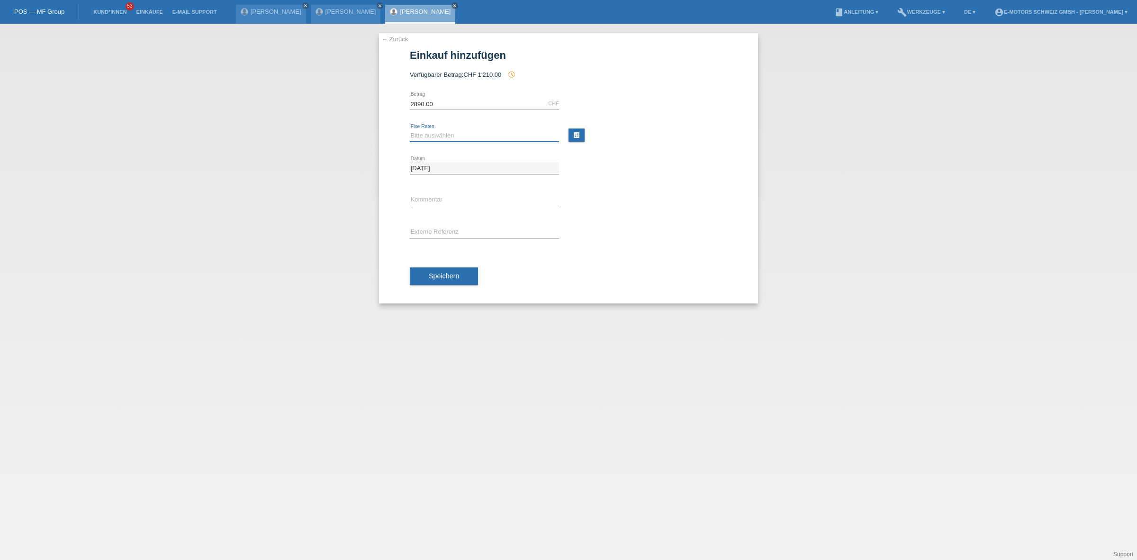
select select "213"
click at [410, 130] on select "Bitte auswählen 12 Raten 24 Raten 36 Raten 48 Raten" at bounding box center [484, 135] width 149 height 11
click at [443, 271] on button "Speichern" at bounding box center [444, 276] width 68 height 18
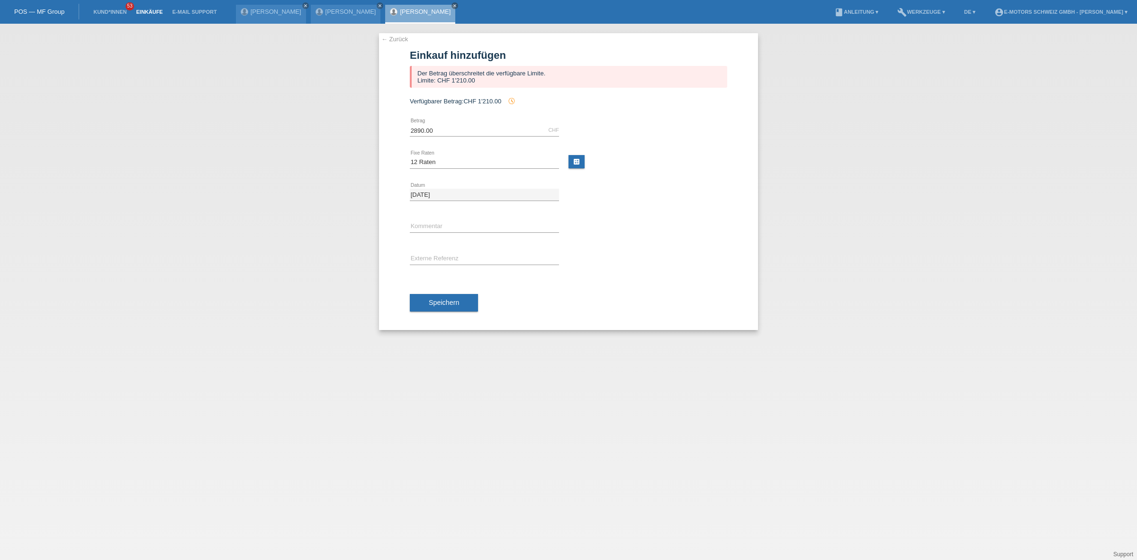
click at [141, 12] on link "Einkäufe" at bounding box center [149, 12] width 36 height 6
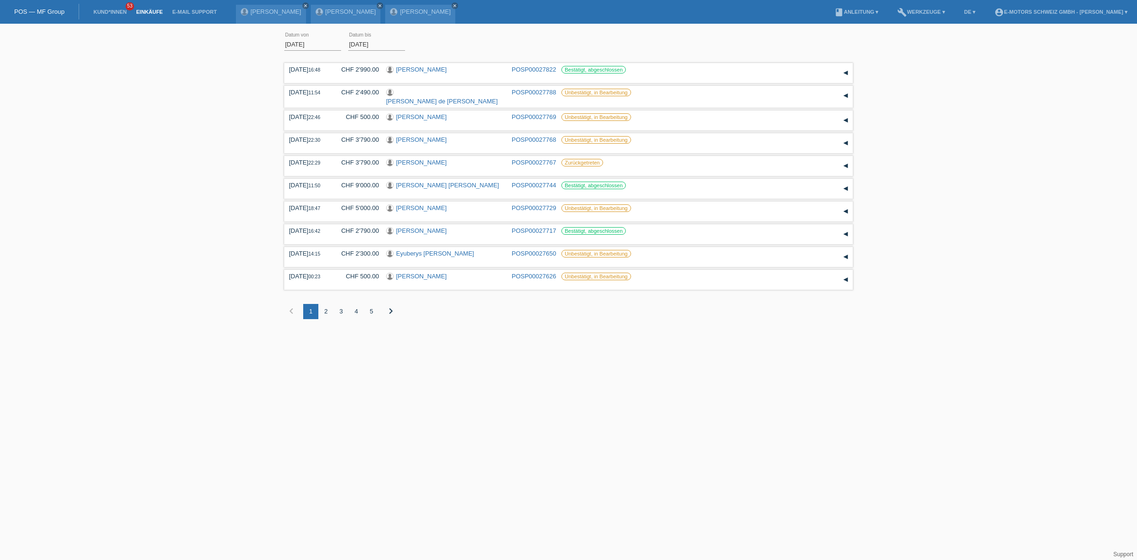
click at [340, 309] on div "3" at bounding box center [341, 311] width 15 height 15
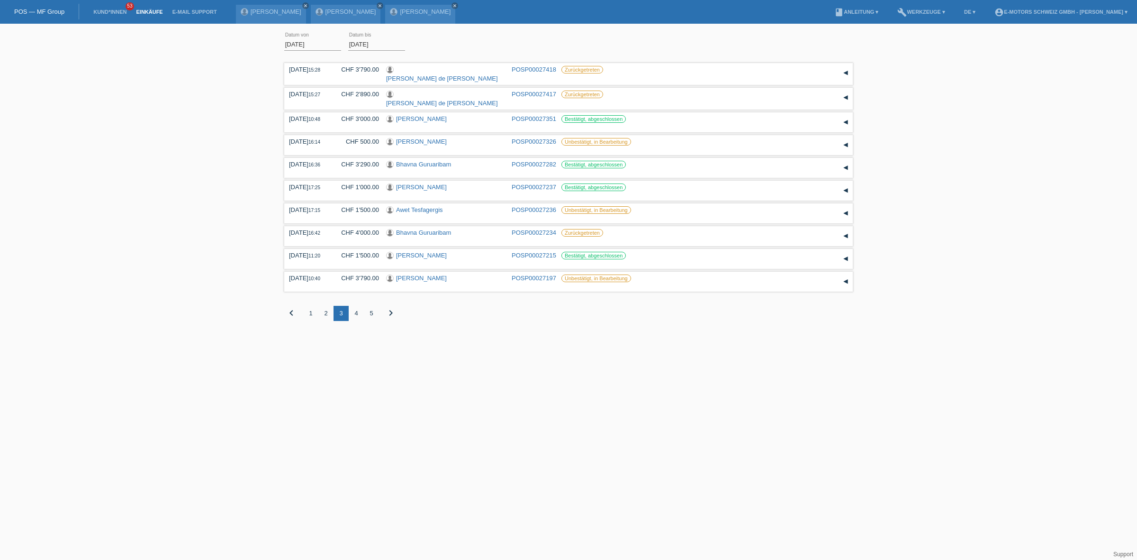
click at [325, 308] on div "2" at bounding box center [325, 313] width 15 height 15
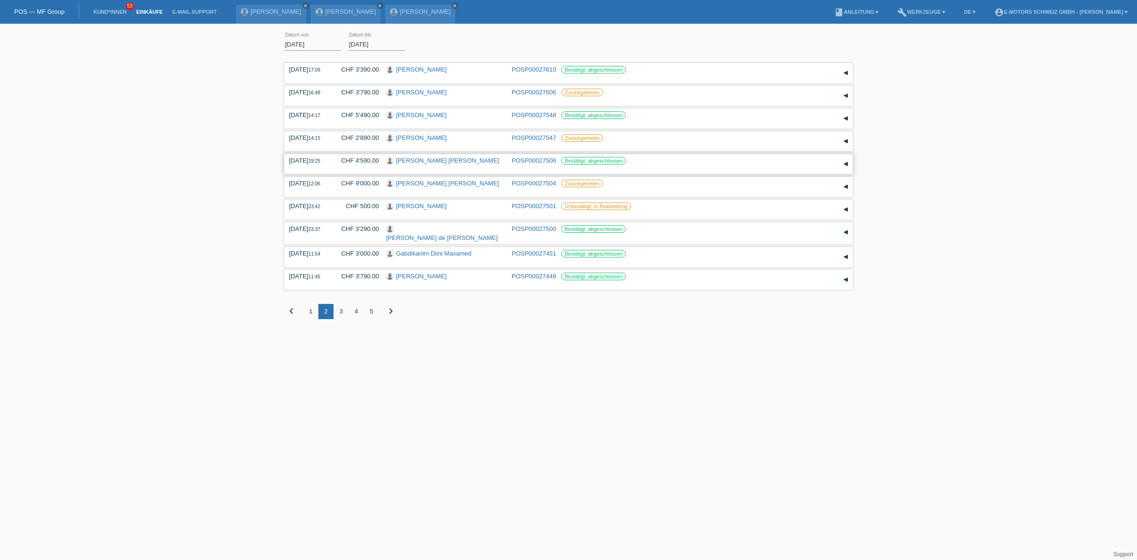
click at [424, 160] on link "[PERSON_NAME] [PERSON_NAME]" at bounding box center [447, 160] width 103 height 7
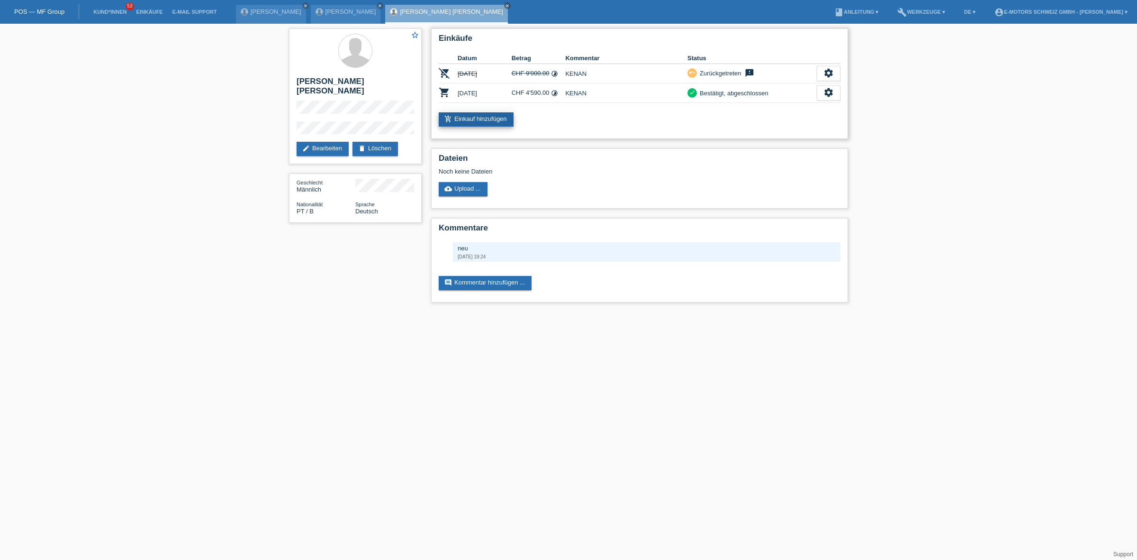
click at [456, 119] on link "add_shopping_cart Einkauf hinzufügen" at bounding box center [476, 119] width 75 height 14
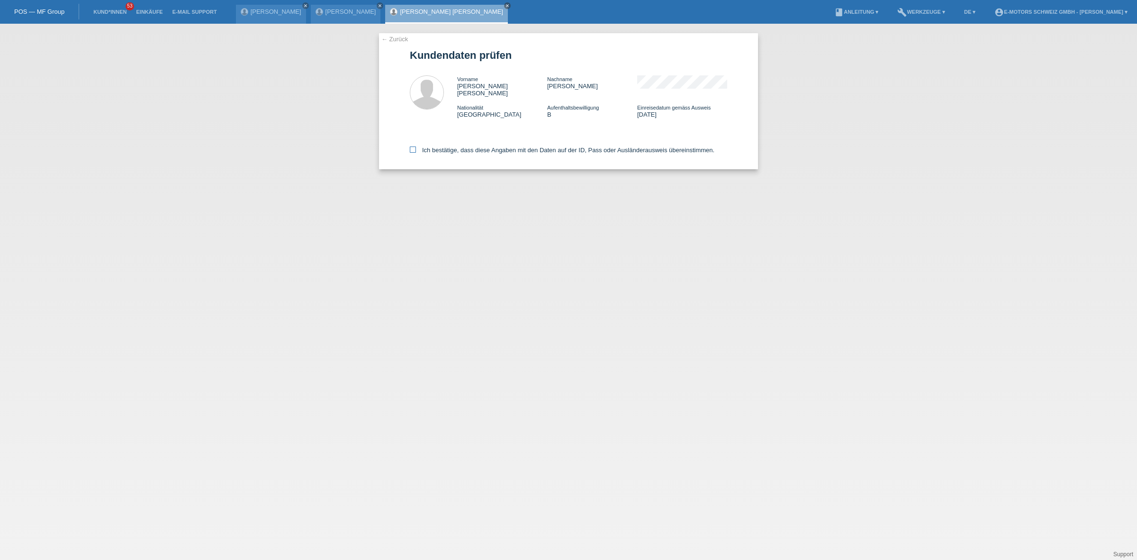
click at [458, 146] on label "Ich bestätige, dass diese Angaben mit den Daten auf der ID, Pass oder Ausländer…" at bounding box center [562, 149] width 305 height 7
click at [416, 146] on input "Ich bestätige, dass diese Angaben mit den Daten auf der ID, Pass oder Ausländer…" at bounding box center [413, 149] width 6 height 6
checkbox input "true"
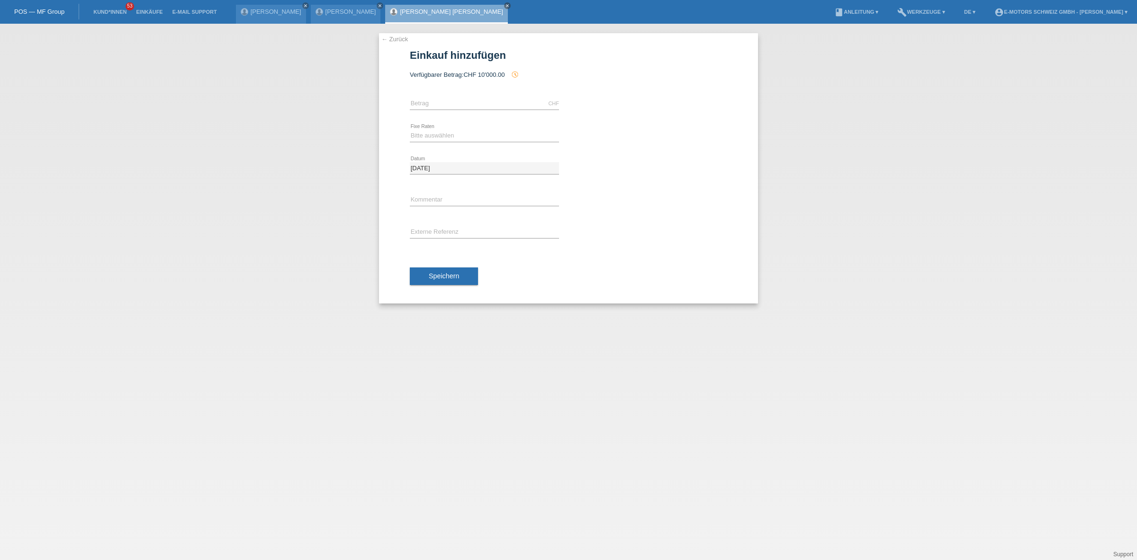
click at [450, 12] on link "[PERSON_NAME] [PERSON_NAME]" at bounding box center [451, 11] width 103 height 7
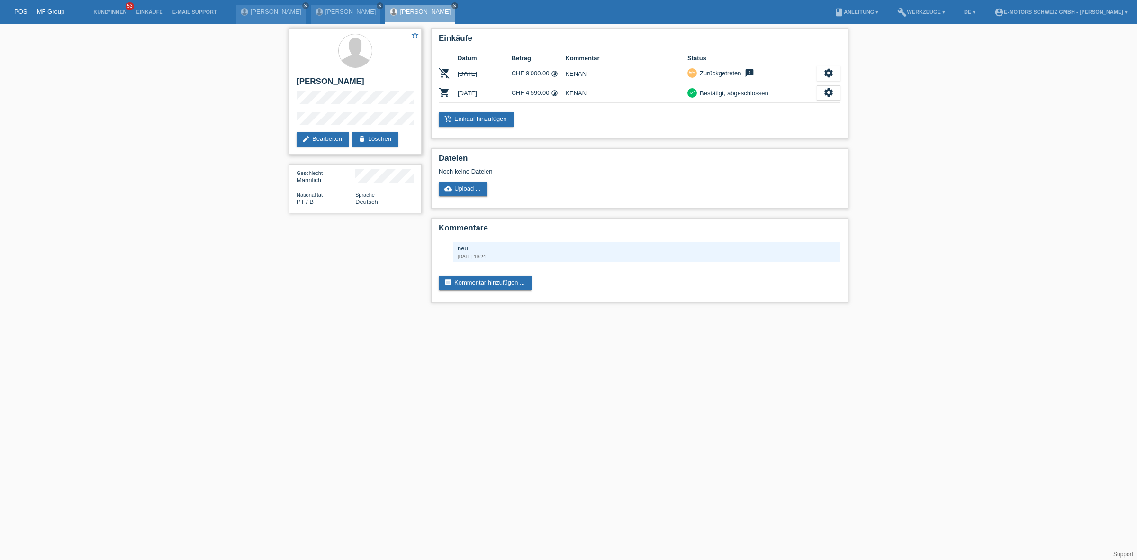
drag, startPoint x: 278, startPoint y: 72, endPoint x: 404, endPoint y: 159, distance: 153.5
click at [404, 159] on div "star_border Antonio Jose Henriques Gaspar edit Bearbeiten delete Löschen Geschl…" at bounding box center [568, 168] width 1137 height 288
click at [166, 78] on div "star_border Antonio Jose Henriques Gaspar edit Bearbeiten delete Löschen Geschl…" at bounding box center [568, 168] width 1137 height 288
click at [492, 119] on link "add_shopping_cart Einkauf hinzufügen" at bounding box center [476, 119] width 75 height 14
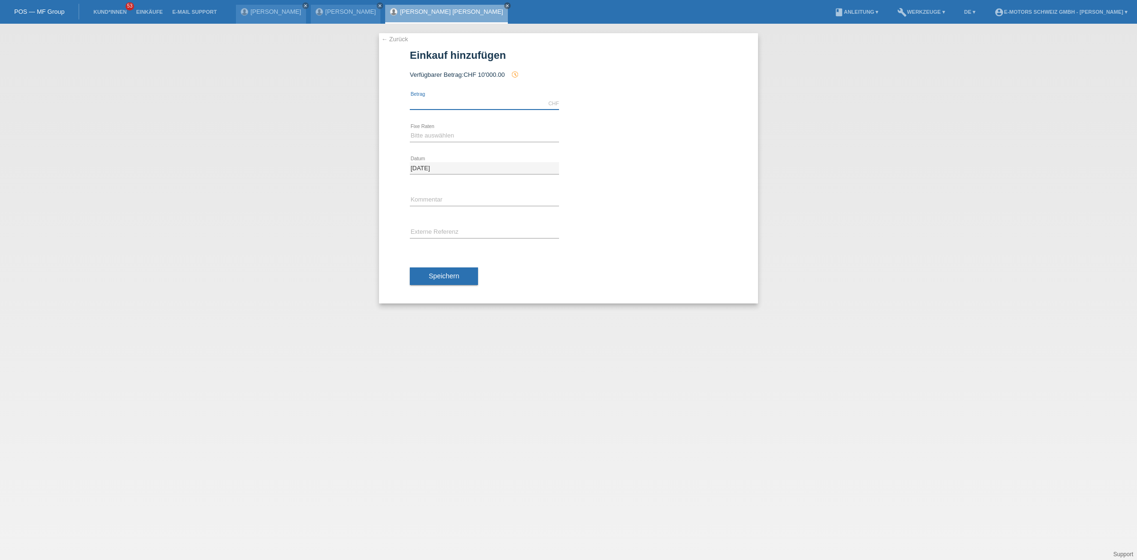
click at [458, 106] on input "text" at bounding box center [484, 104] width 149 height 12
type input "5000.00"
click at [456, 136] on select "Bitte auswählen 12 Raten 24 Raten 36 Raten 48 Raten" at bounding box center [484, 135] width 149 height 11
click at [410, 130] on select "Bitte auswählen 12 Raten 24 Raten 36 Raten 48 Raten" at bounding box center [484, 135] width 149 height 11
click at [438, 140] on select "Bitte auswählen 12 Raten 24 Raten 36 Raten 48 Raten" at bounding box center [484, 135] width 149 height 11
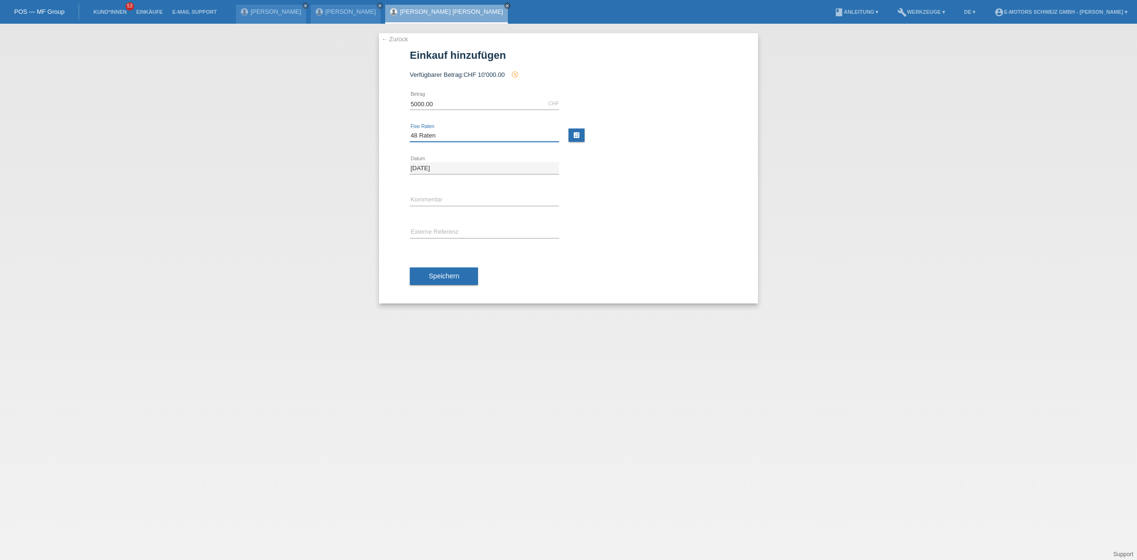
select select "214"
click at [410, 130] on select "Bitte auswählen 12 Raten 24 Raten 36 Raten 48 Raten" at bounding box center [484, 135] width 149 height 11
click at [444, 200] on input "text" at bounding box center [484, 200] width 149 height 12
type input "KENAN"
click at [436, 275] on span "Speichern" at bounding box center [444, 276] width 30 height 8
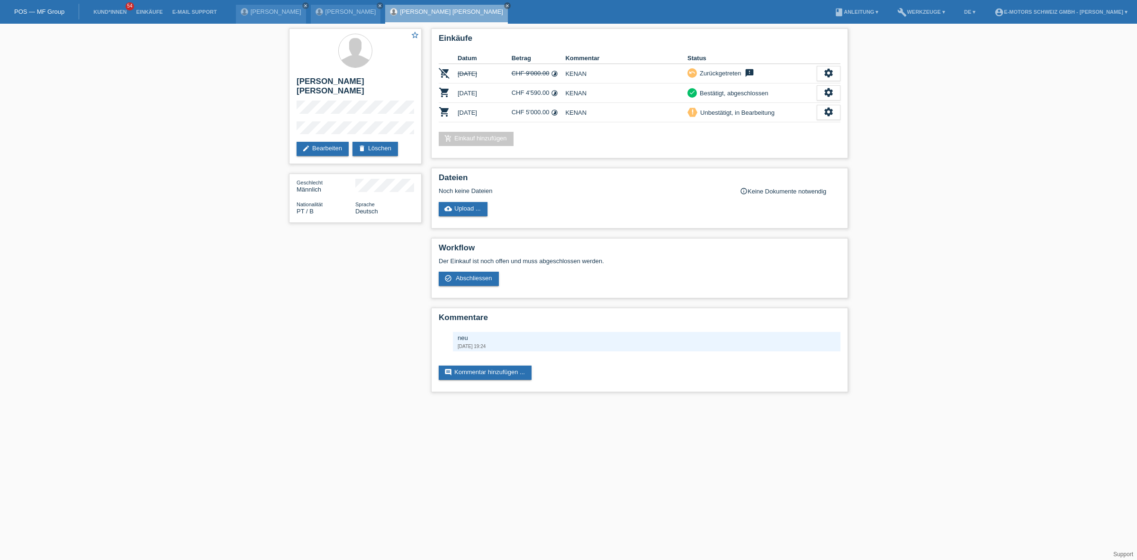
click at [149, 12] on link "Einkäufe" at bounding box center [149, 12] width 36 height 6
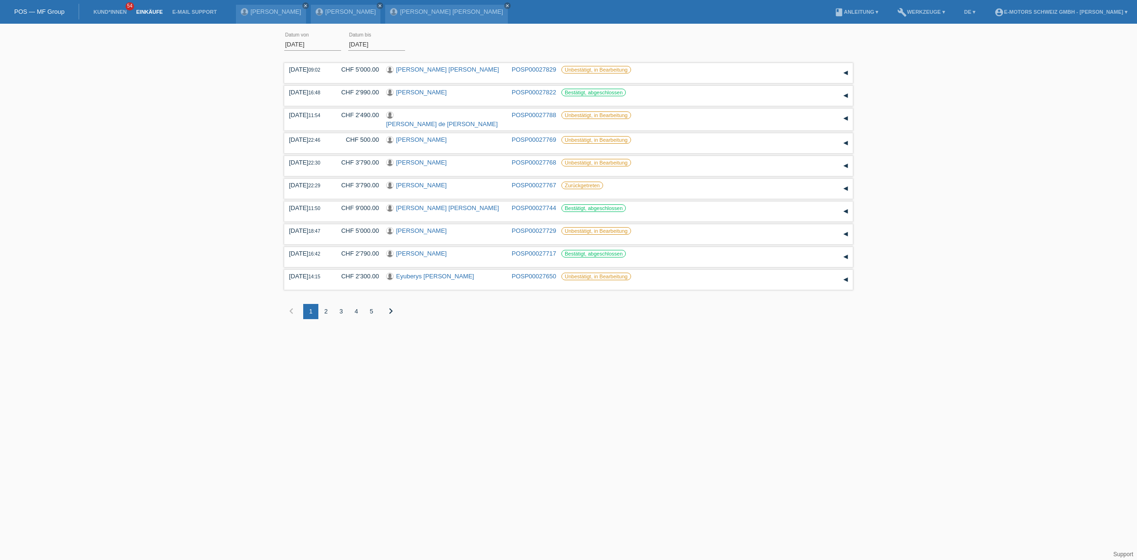
click at [359, 308] on div "4" at bounding box center [356, 311] width 15 height 15
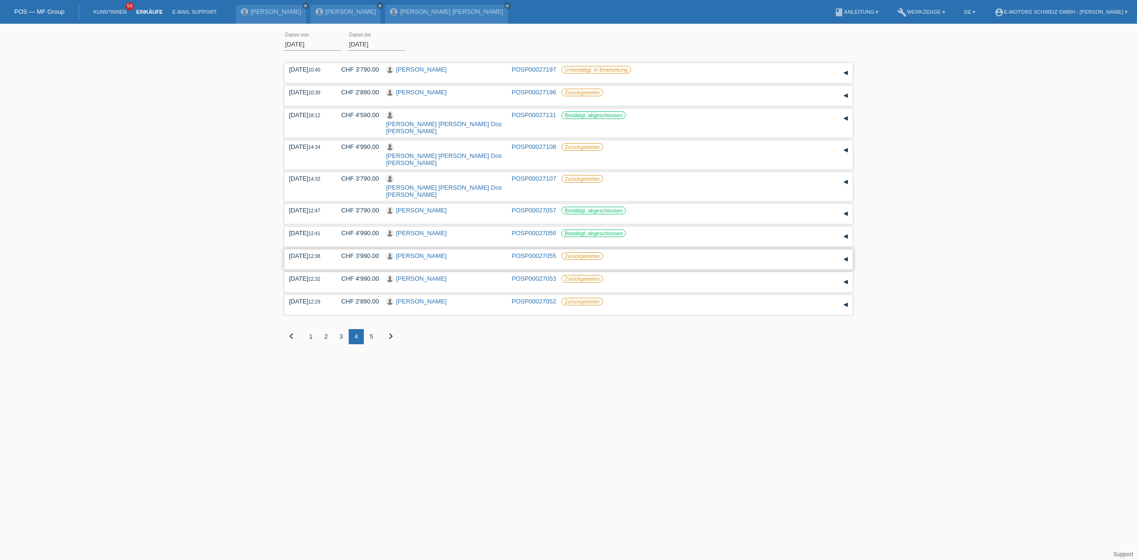
click at [411, 252] on link "[PERSON_NAME]" at bounding box center [421, 255] width 51 height 7
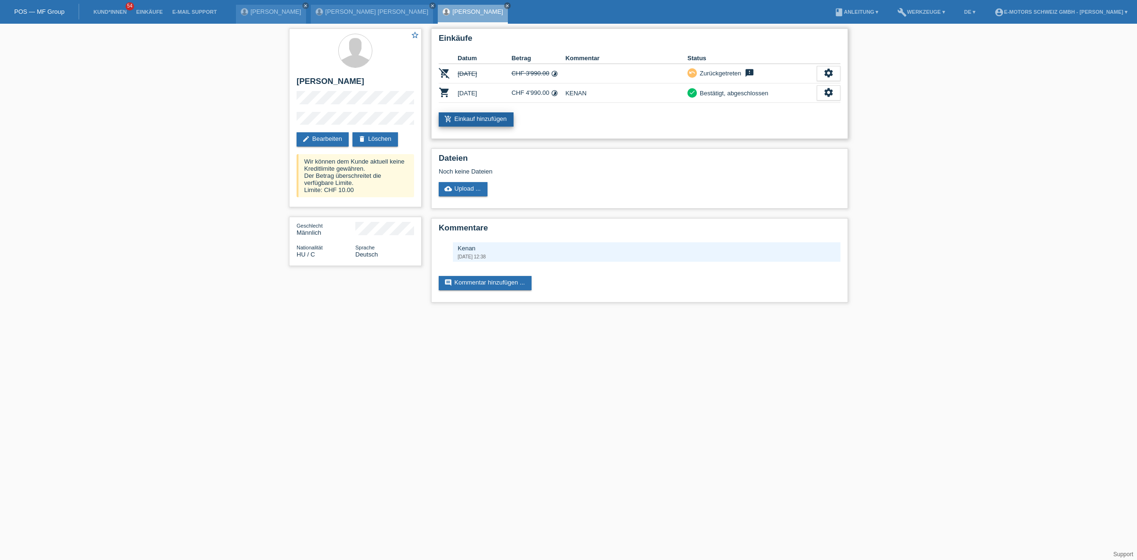
click at [478, 119] on link "add_shopping_cart Einkauf hinzufügen" at bounding box center [476, 119] width 75 height 14
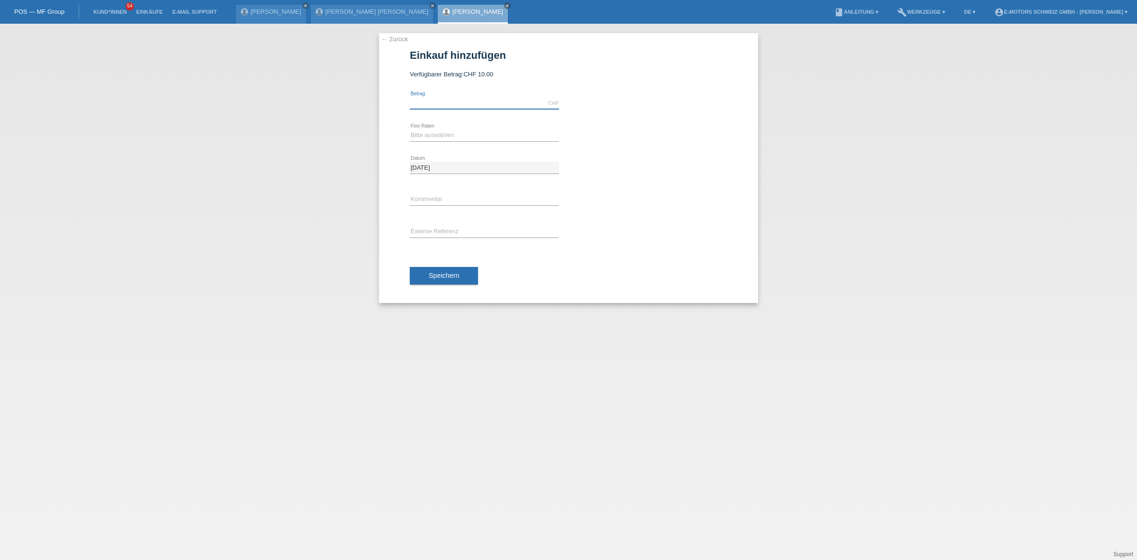
click at [486, 103] on input "text" at bounding box center [484, 103] width 149 height 12
type input "2890.00"
click at [445, 134] on select "Bitte auswählen 12 Raten 24 Raten 36 Raten 48 Raten" at bounding box center [484, 134] width 149 height 11
select select "214"
click at [410, 129] on select "Bitte auswählen 12 Raten 24 Raten 36 Raten 48 Raten" at bounding box center [484, 134] width 149 height 11
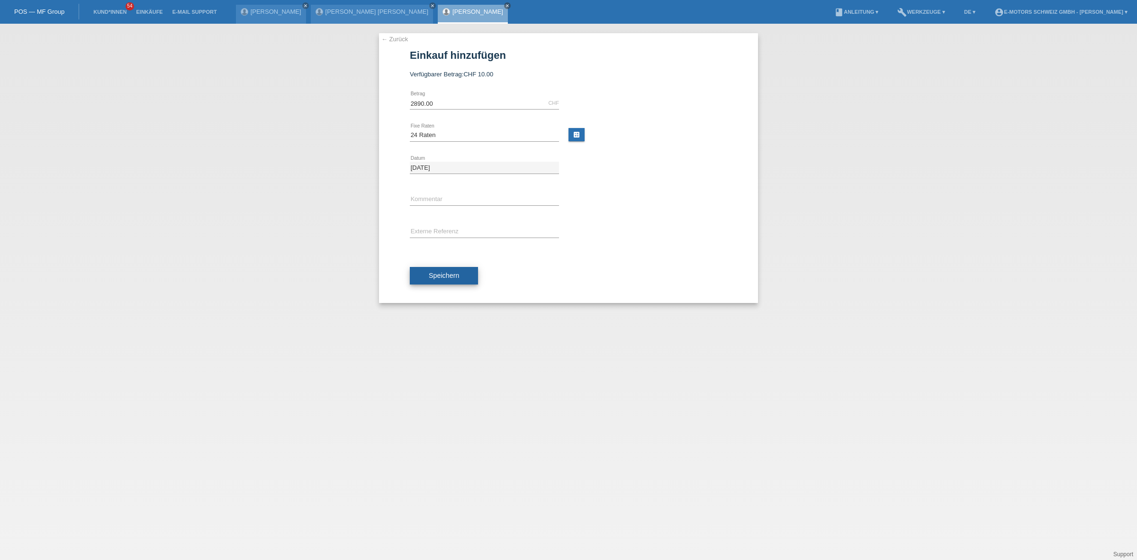
click at [436, 275] on span "Speichern" at bounding box center [444, 275] width 30 height 8
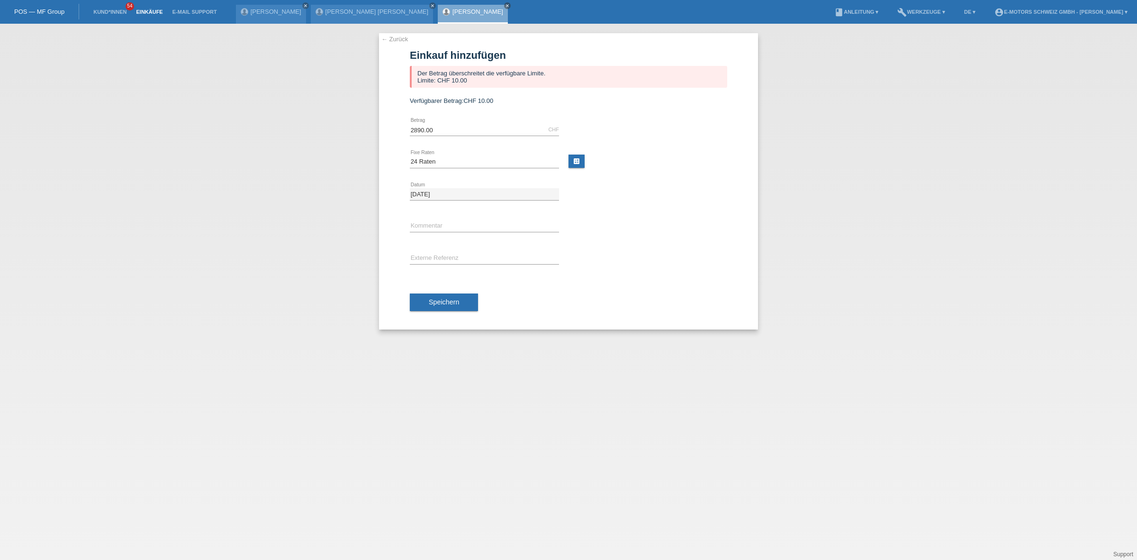
click at [150, 14] on link "Einkäufe" at bounding box center [149, 12] width 36 height 6
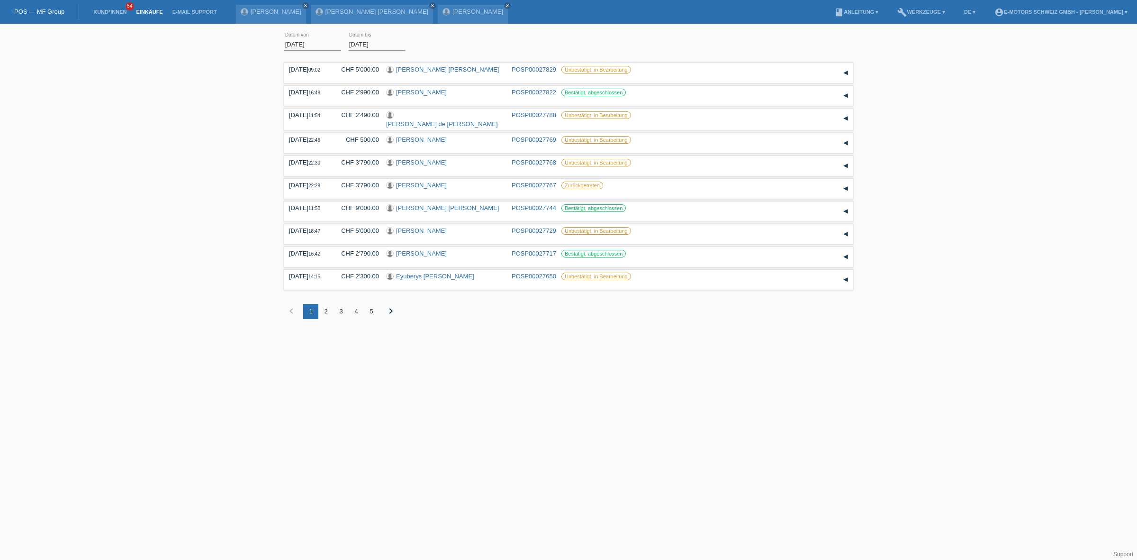
click at [112, 8] on li "Kund*innen 54" at bounding box center [110, 12] width 43 height 24
click at [102, 10] on link "Kund*innen" at bounding box center [110, 12] width 43 height 6
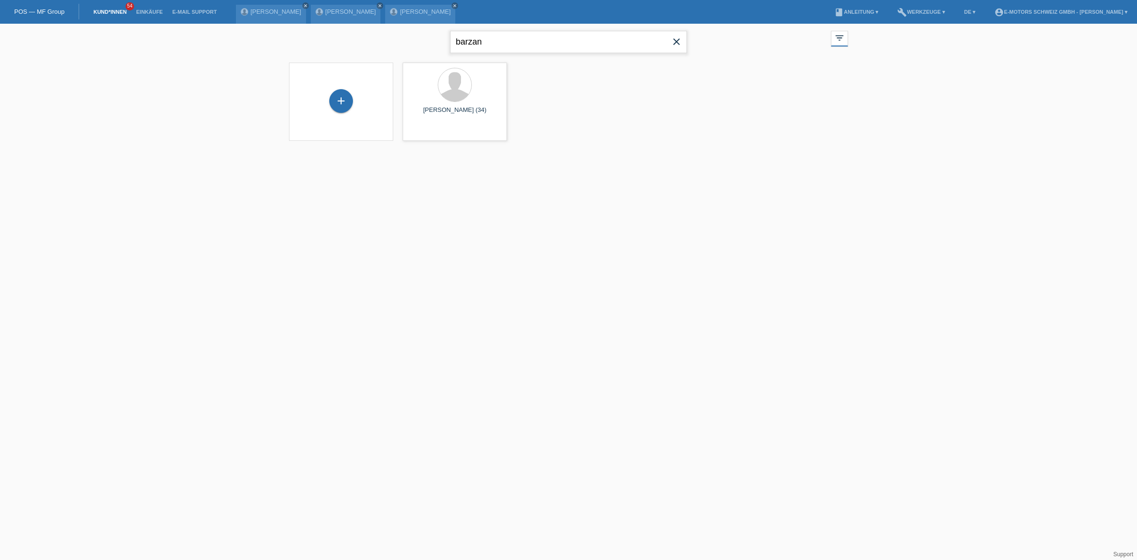
drag, startPoint x: 534, startPoint y: 46, endPoint x: 294, endPoint y: 47, distance: 239.7
click at [294, 47] on div "barzan close filter_list view_module Alle Kund*innen anzeigen star Markierte [P…" at bounding box center [568, 41] width 569 height 34
click at [505, 42] on input "appa" at bounding box center [568, 42] width 237 height 22
type input "pazos"
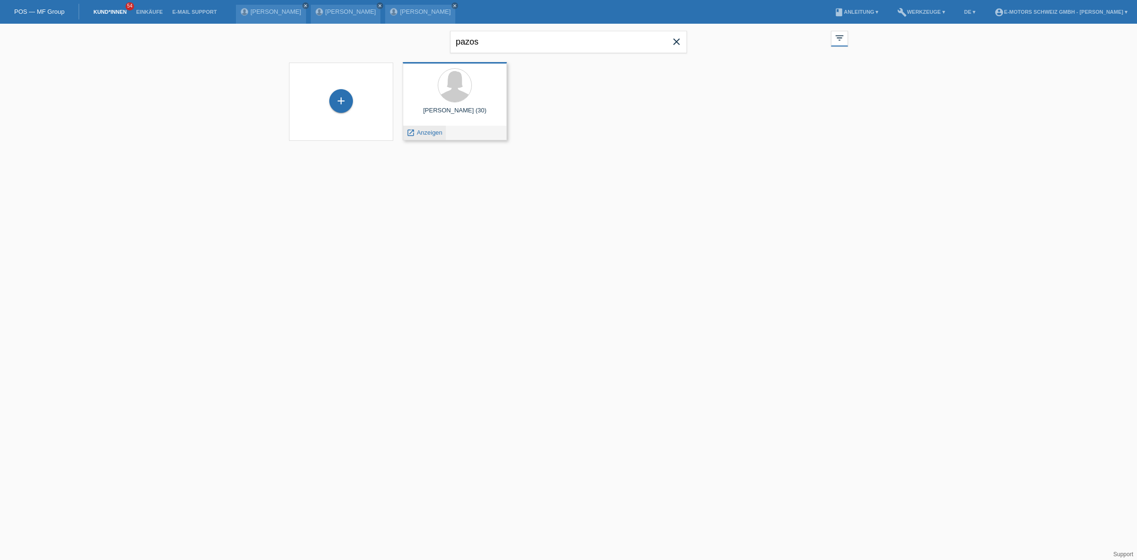
click at [435, 136] on div "launch Anzeigen" at bounding box center [424, 133] width 43 height 14
click at [434, 131] on span "Anzeigen" at bounding box center [430, 132] width 26 height 7
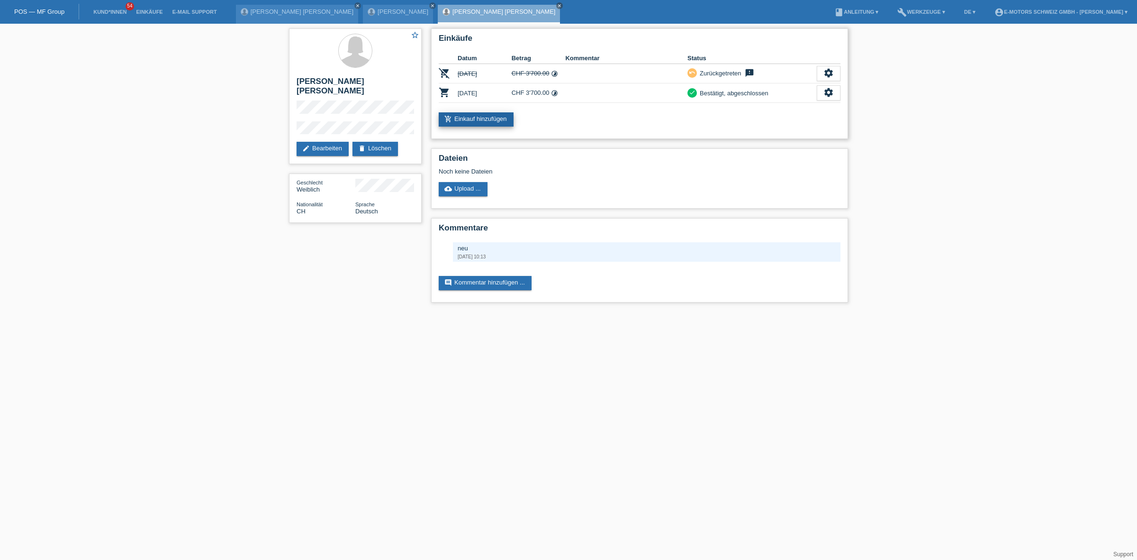
click at [456, 122] on link "add_shopping_cart Einkauf hinzufügen" at bounding box center [476, 119] width 75 height 14
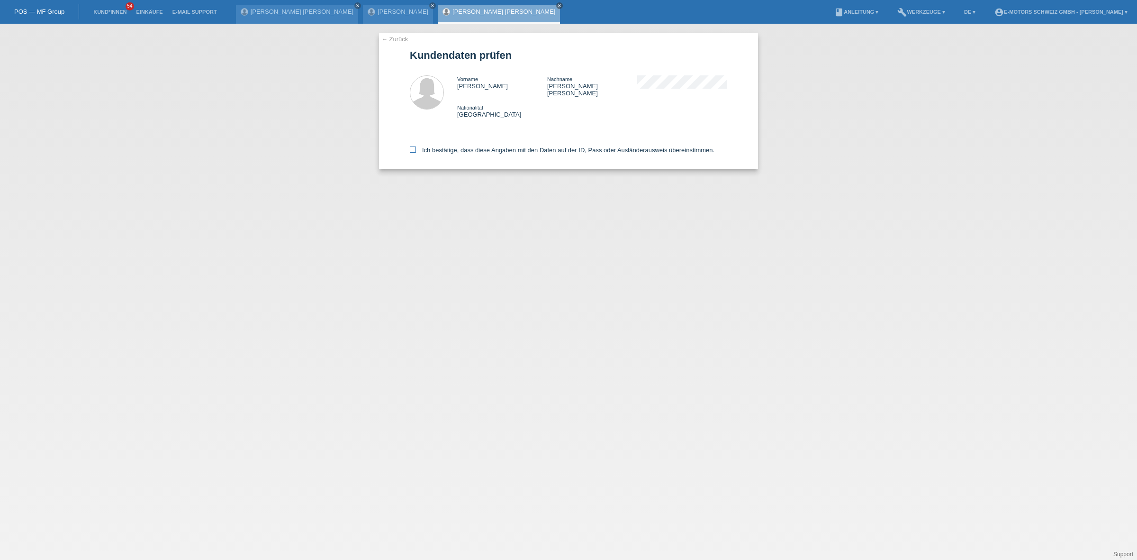
click at [456, 146] on label "Ich bestätige, dass diese Angaben mit den Daten auf der ID, Pass oder Ausländer…" at bounding box center [562, 149] width 305 height 7
click at [416, 146] on input "Ich bestätige, dass diese Angaben mit den Daten auf der ID, Pass oder Ausländer…" at bounding box center [413, 149] width 6 height 6
checkbox input "true"
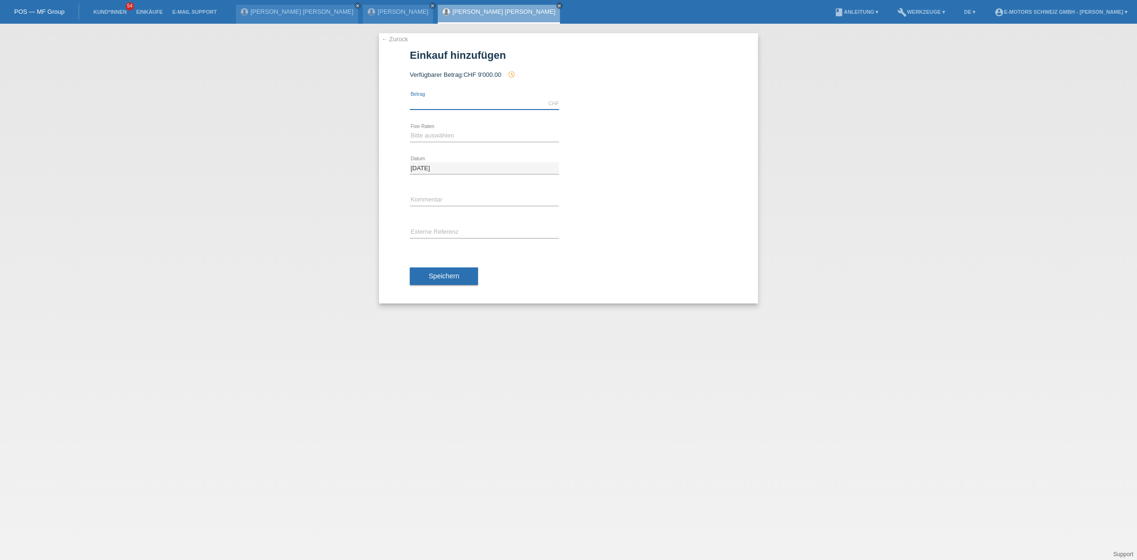
click at [454, 108] on input "text" at bounding box center [484, 104] width 149 height 12
type input "3790.00"
click at [434, 124] on div "Bitte auswählen 12 Raten 24 Raten 36 Raten 48 Raten error Fixe Raten" at bounding box center [484, 136] width 149 height 32
click at [437, 128] on div "Bitte auswählen 12 Raten 24 Raten 36 Raten 48 Raten error Fixe Raten" at bounding box center [484, 136] width 149 height 32
click at [441, 137] on select "Bitte auswählen 12 Raten 24 Raten 36 Raten 48 Raten" at bounding box center [484, 135] width 149 height 11
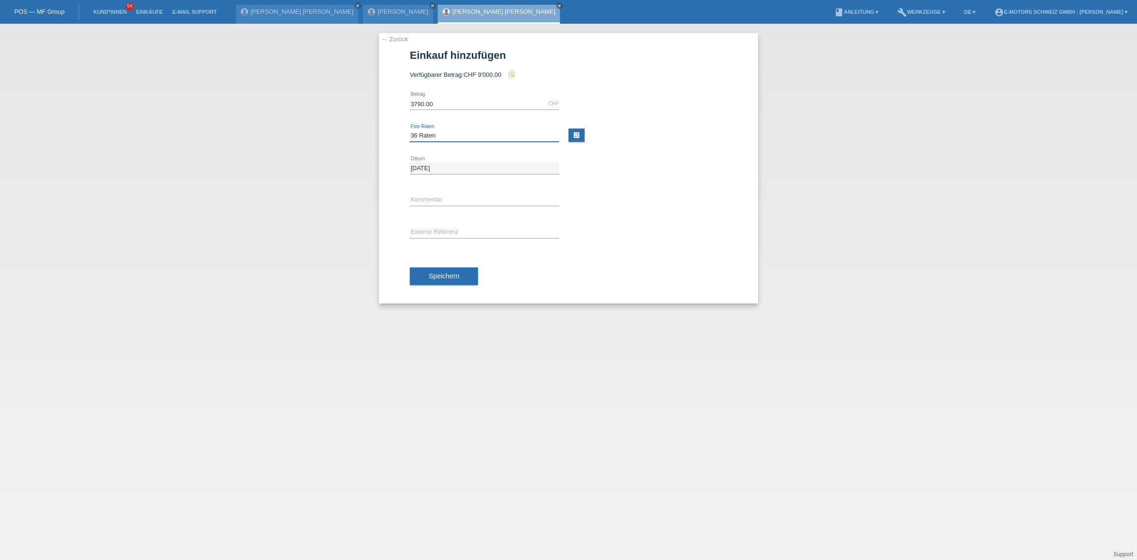
click at [410, 130] on select "Bitte auswählen 12 Raten 24 Raten 36 Raten 48 Raten" at bounding box center [484, 135] width 149 height 11
click at [437, 136] on select "Bitte auswählen 12 Raten 24 Raten 36 Raten 48 Raten" at bounding box center [484, 135] width 149 height 11
select select "214"
click at [410, 130] on select "Bitte auswählen 12 Raten 24 Raten 36 Raten 48 Raten" at bounding box center [484, 135] width 149 height 11
click at [435, 192] on div "error Kommentar" at bounding box center [484, 200] width 149 height 32
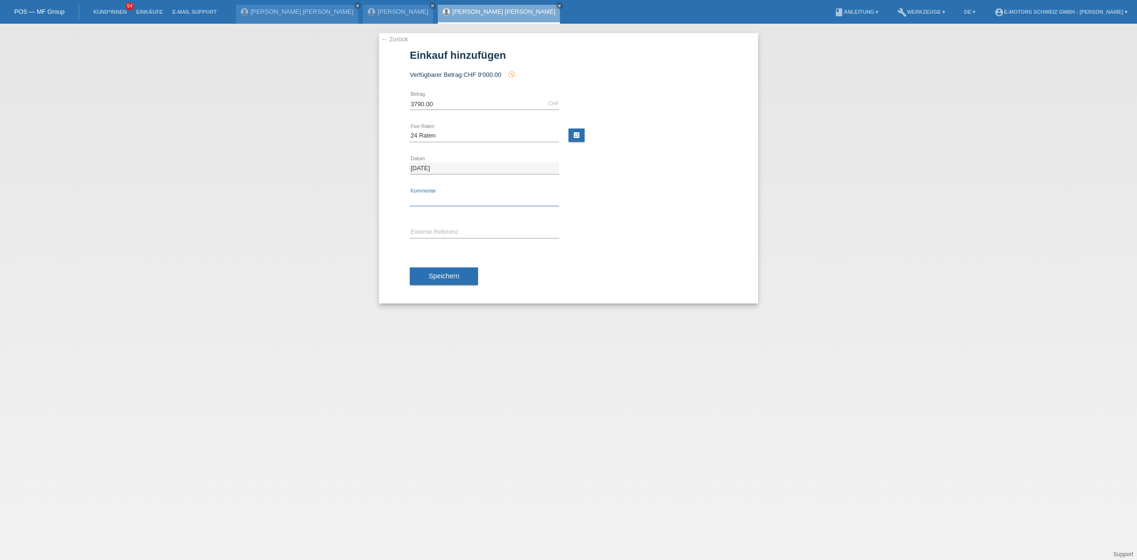
click at [435, 196] on input "text" at bounding box center [484, 200] width 149 height 12
type input "KENAN"
click at [458, 275] on span "Speichern" at bounding box center [444, 276] width 30 height 8
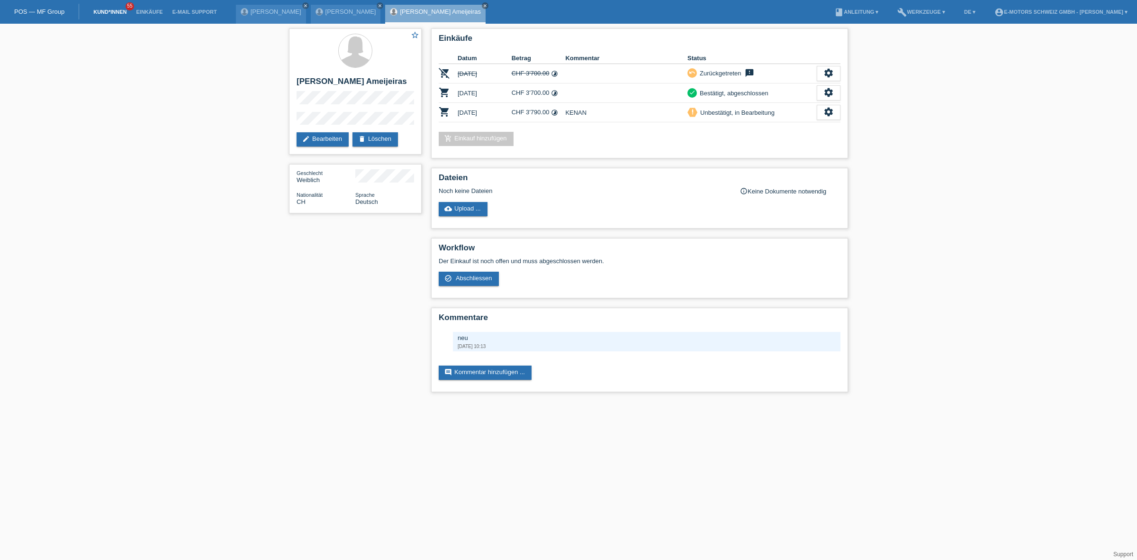
click at [122, 10] on link "Kund*innen" at bounding box center [110, 12] width 43 height 6
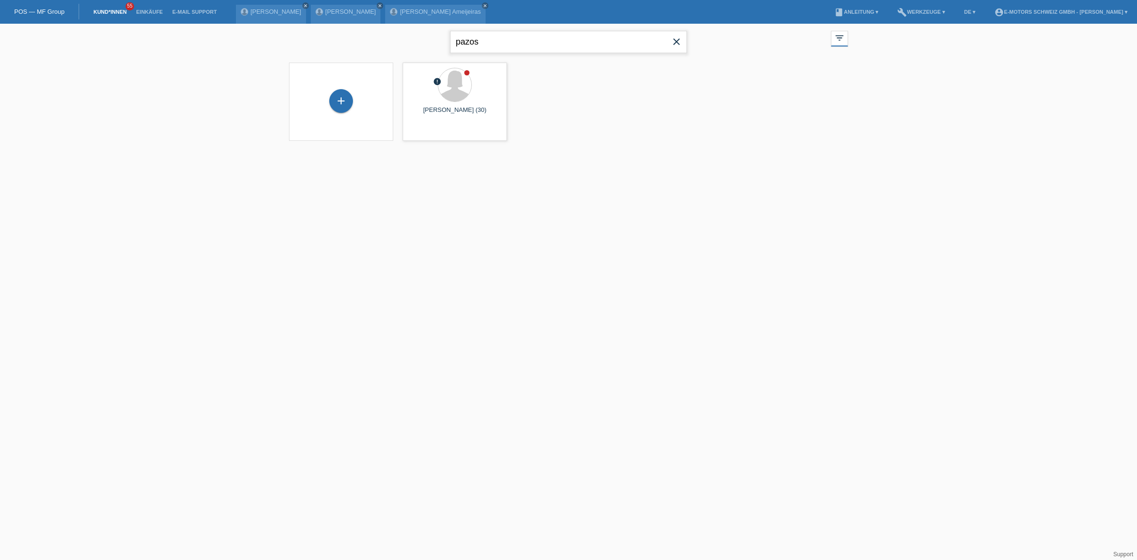
drag, startPoint x: 508, startPoint y: 44, endPoint x: 348, endPoint y: 46, distance: 159.7
click at [348, 46] on div "pazos close filter_list view_module Alle Kund*innen anzeigen star Markierte [PE…" at bounding box center [568, 41] width 569 height 34
type input "tayfun"
click at [434, 129] on span "Anzeigen" at bounding box center [430, 132] width 26 height 7
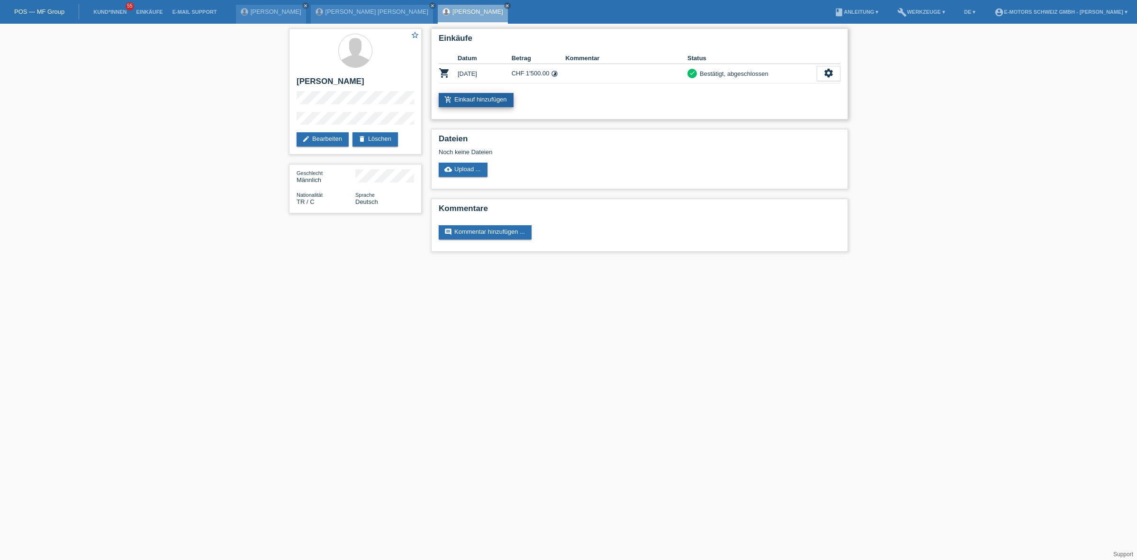
click at [487, 101] on link "add_shopping_cart Einkauf hinzufügen" at bounding box center [476, 100] width 75 height 14
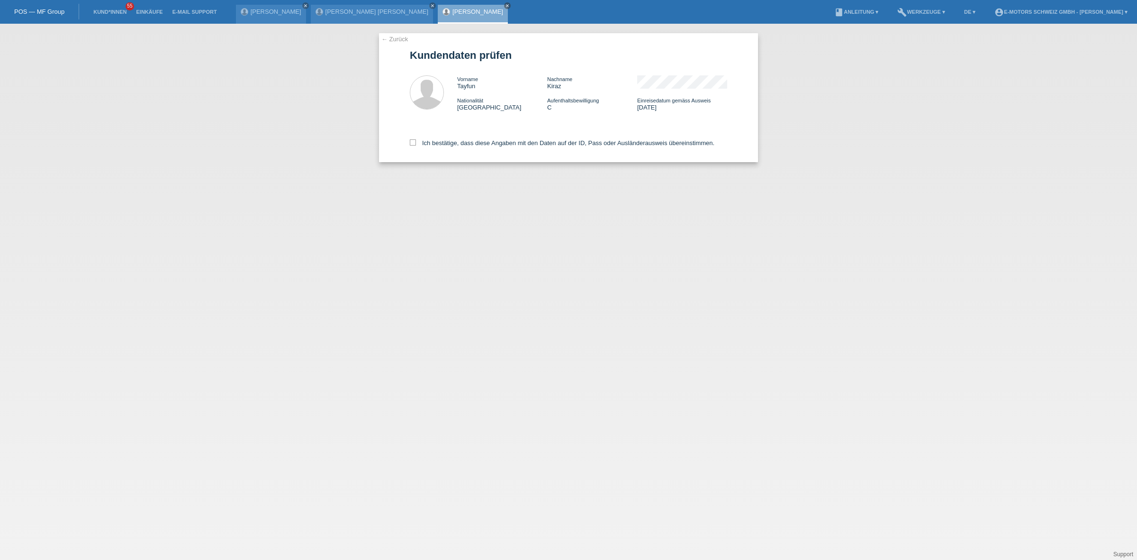
click at [467, 149] on div "Ich bestätige, dass diese Angaben mit den Daten auf der ID, Pass oder Ausländer…" at bounding box center [568, 141] width 317 height 42
click at [467, 145] on label "Ich bestätige, dass diese Angaben mit den Daten auf der ID, Pass oder Ausländer…" at bounding box center [562, 142] width 305 height 7
click at [416, 145] on input "Ich bestätige, dass diese Angaben mit den Daten auf der ID, Pass oder Ausländer…" at bounding box center [413, 142] width 6 height 6
checkbox input "true"
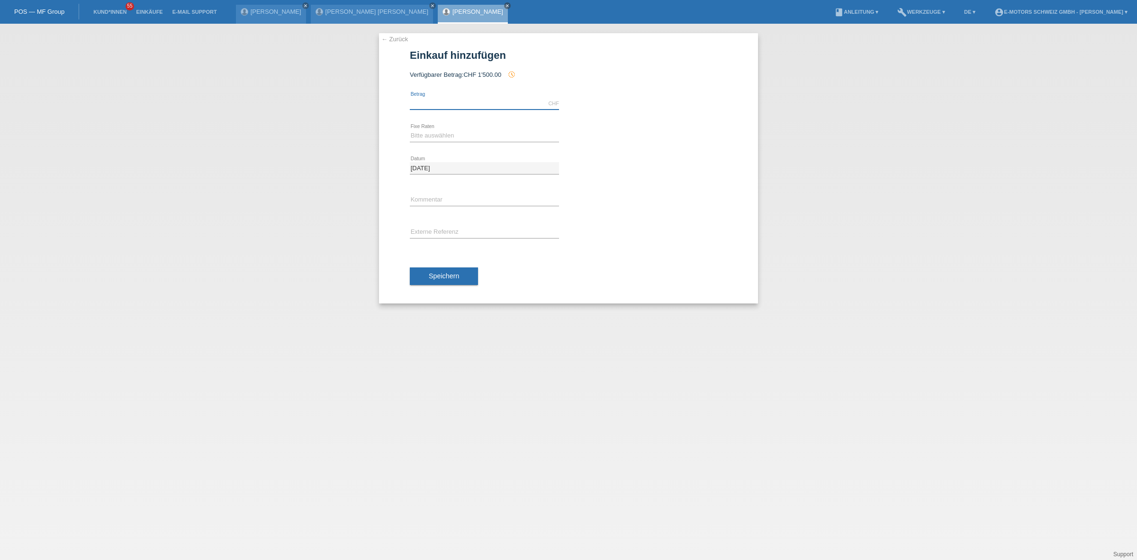
click at [489, 100] on input "text" at bounding box center [484, 104] width 149 height 12
type input "2890.00"
click at [466, 131] on select "Bitte auswählen 12 Raten 24 Raten 36 Raten 48 Raten" at bounding box center [484, 135] width 149 height 11
select select "214"
click at [410, 130] on select "Bitte auswählen 12 Raten 24 Raten 36 Raten 48 Raten" at bounding box center [484, 135] width 149 height 11
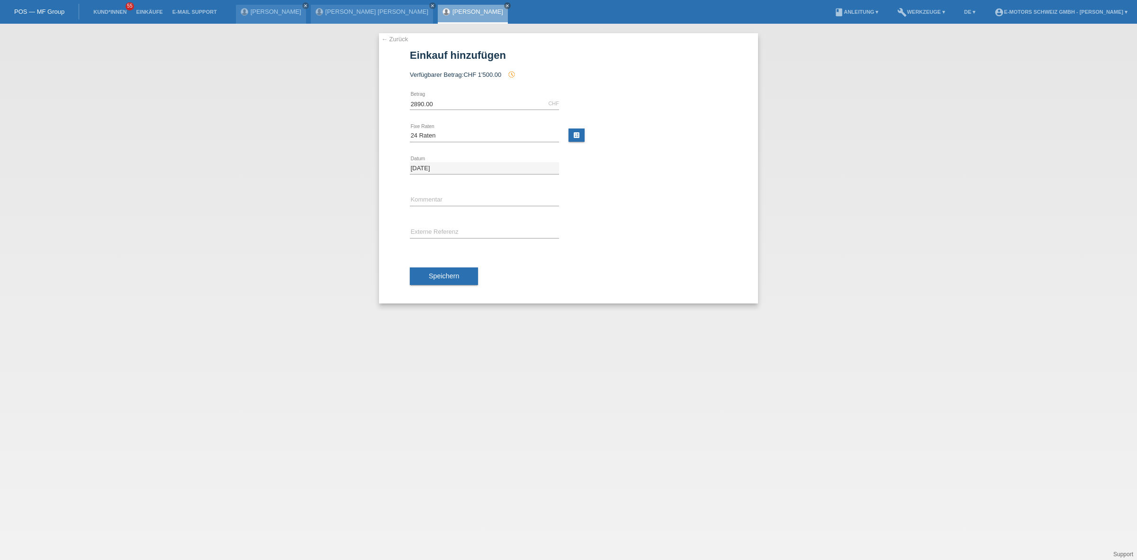
click at [461, 264] on div "Speichern" at bounding box center [568, 276] width 317 height 55
click at [461, 272] on button "Speichern" at bounding box center [444, 276] width 68 height 18
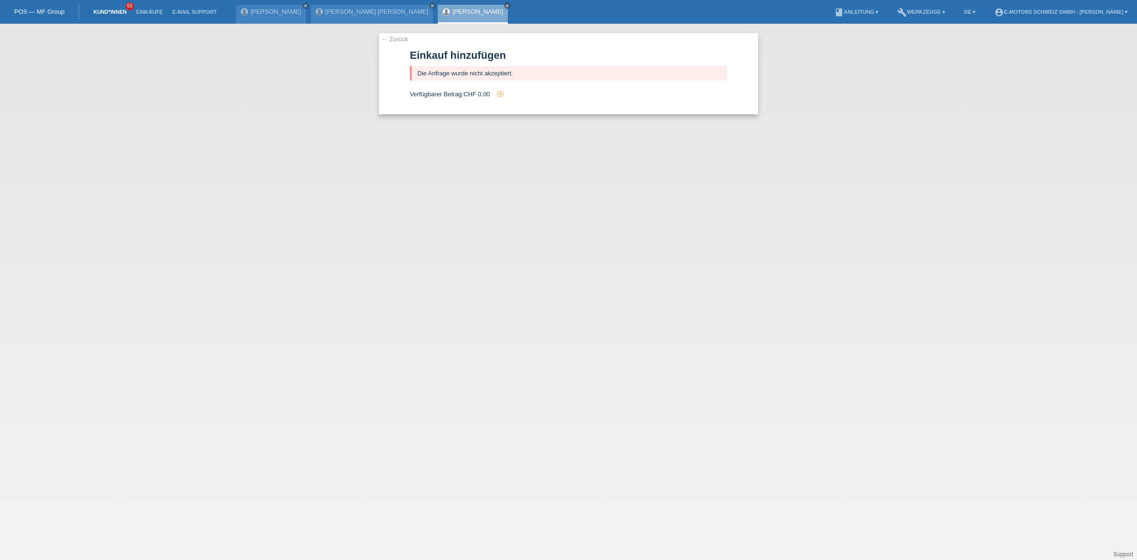
click at [111, 12] on link "Kund*innen" at bounding box center [110, 12] width 43 height 6
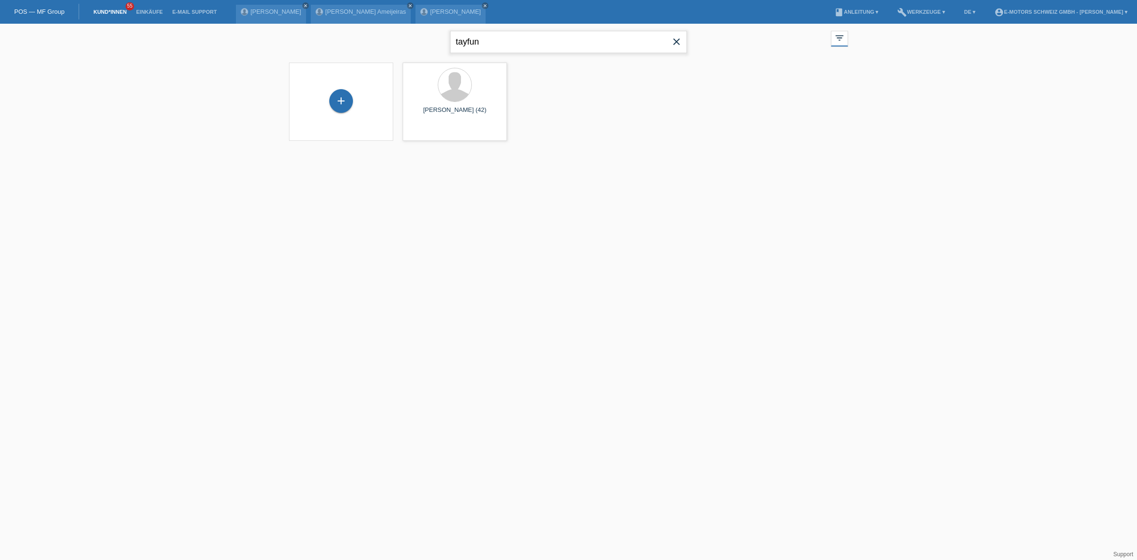
drag, startPoint x: 490, startPoint y: 41, endPoint x: 401, endPoint y: 44, distance: 89.1
click at [401, 43] on div "tayfun close filter_list view_module Alle Kund*innen anzeigen star Markierte [P…" at bounding box center [568, 41] width 569 height 34
type input "albin"
click at [433, 132] on span "Anzeigen" at bounding box center [430, 132] width 26 height 7
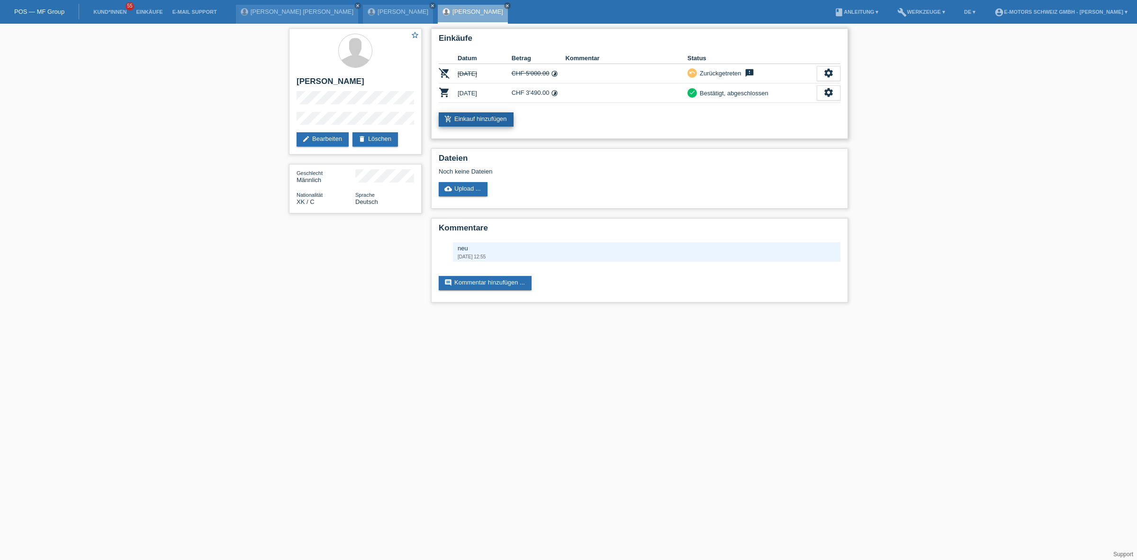
click at [470, 122] on link "add_shopping_cart Einkauf hinzufügen" at bounding box center [476, 119] width 75 height 14
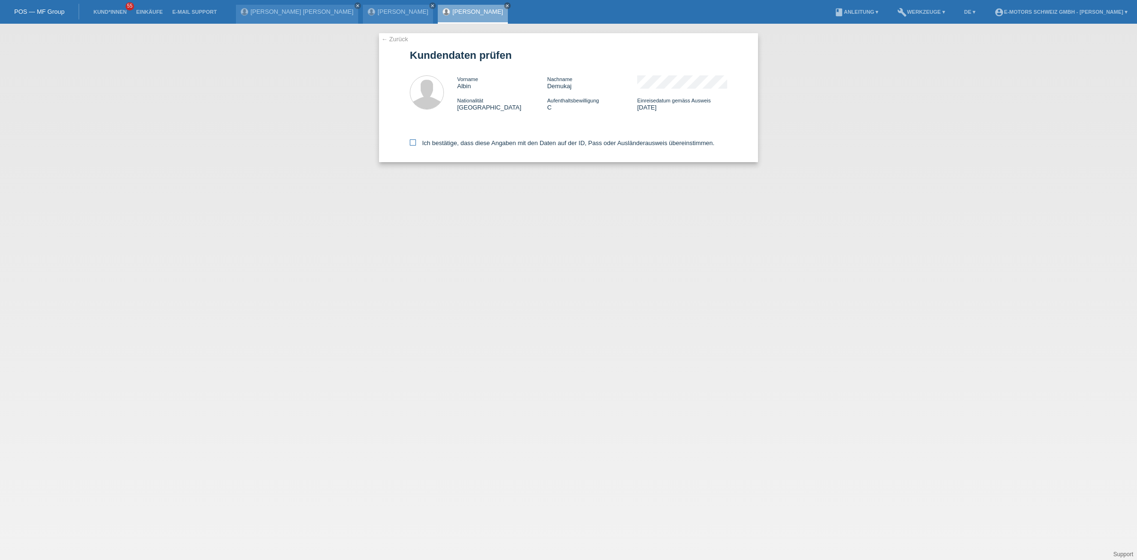
click at [447, 145] on label "Ich bestätige, dass diese Angaben mit den Daten auf der ID, Pass oder Ausländer…" at bounding box center [562, 142] width 305 height 7
click at [416, 145] on input "Ich bestätige, dass diese Angaben mit den Daten auf der ID, Pass oder Ausländer…" at bounding box center [413, 142] width 6 height 6
checkbox input "true"
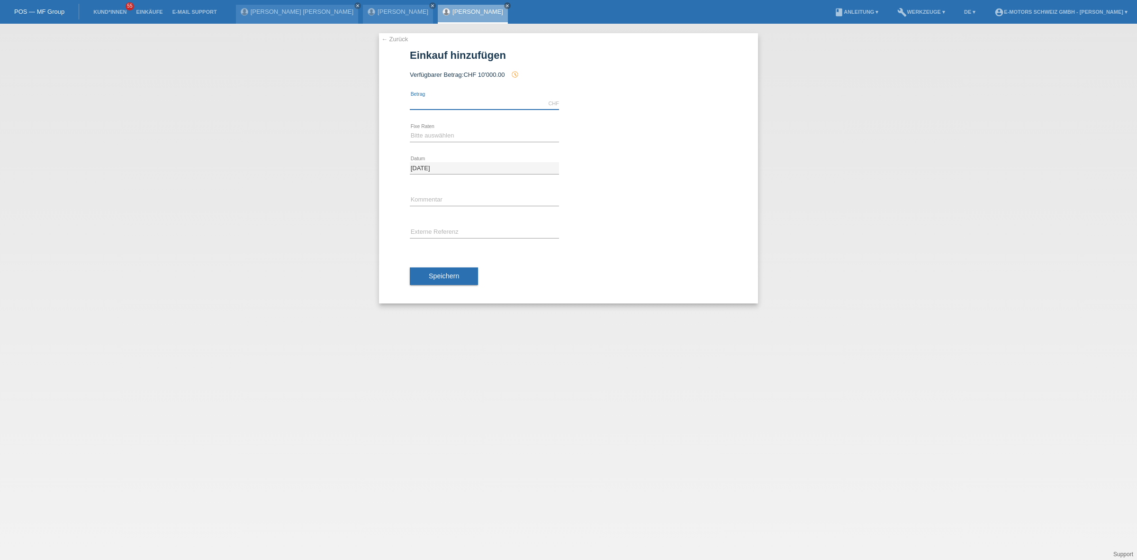
click at [484, 105] on input "text" at bounding box center [484, 104] width 149 height 12
type input "3790.00"
click at [457, 124] on div "Bitte auswählen 12 Raten 24 Raten 36 Raten 48 Raten error Fixe Raten" at bounding box center [484, 136] width 149 height 32
click at [457, 131] on select "Bitte auswählen 12 Raten 24 Raten 36 Raten 48 Raten" at bounding box center [484, 135] width 149 height 11
select select "214"
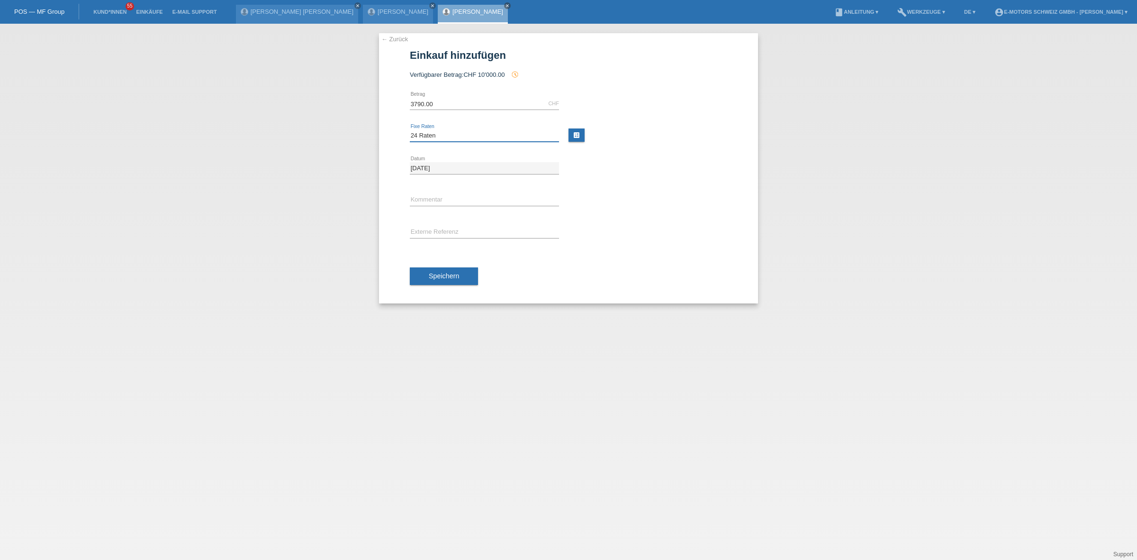
click at [410, 130] on select "Bitte auswählen 12 Raten 24 Raten 36 Raten 48 Raten" at bounding box center [484, 135] width 149 height 11
click at [448, 204] on input "text" at bounding box center [484, 200] width 149 height 12
type input "KENAN"
click at [450, 272] on span "Speichern" at bounding box center [444, 276] width 30 height 8
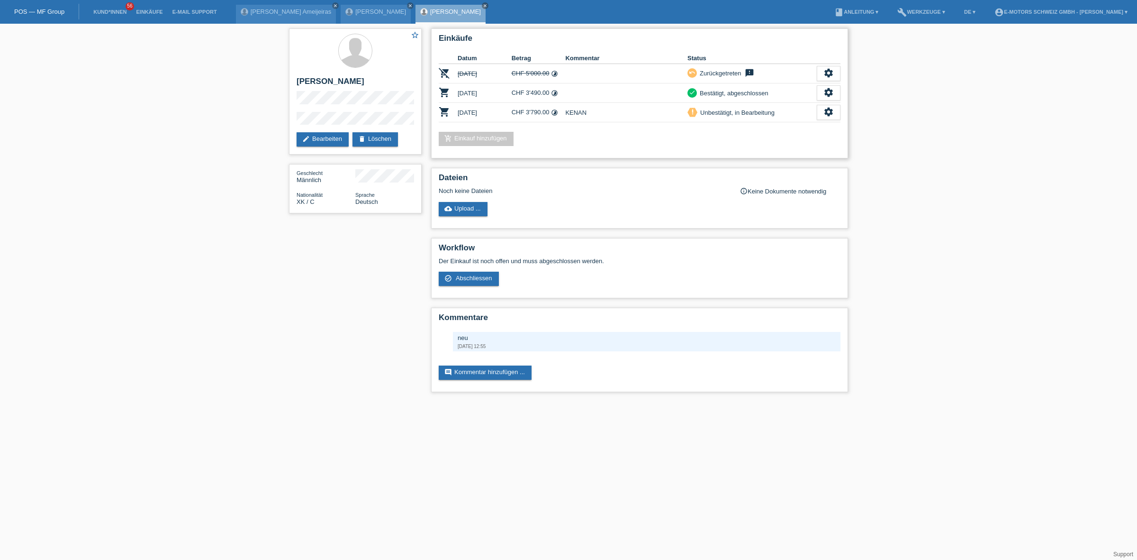
click at [455, 119] on td "shopping_cart" at bounding box center [448, 112] width 19 height 19
click at [470, 122] on div "Einkäufe Datum Betrag Kommentar Status remove_shopping_cart 26.08.2025 CHF 5'00…" at bounding box center [639, 93] width 417 height 130
click at [112, 10] on link "Kund*innen" at bounding box center [110, 12] width 43 height 6
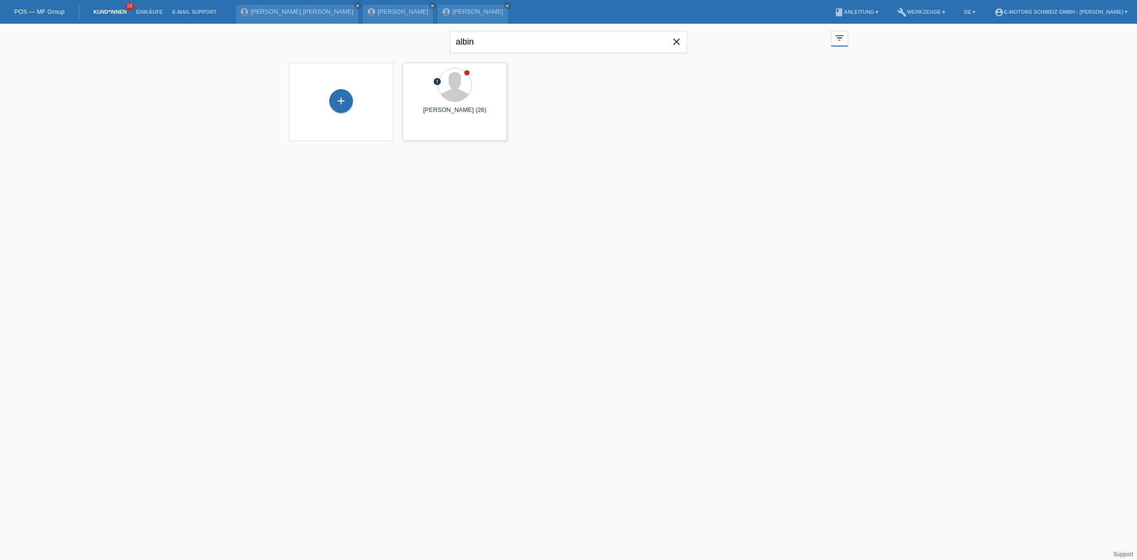
click at [675, 44] on icon "close" at bounding box center [676, 41] width 11 height 11
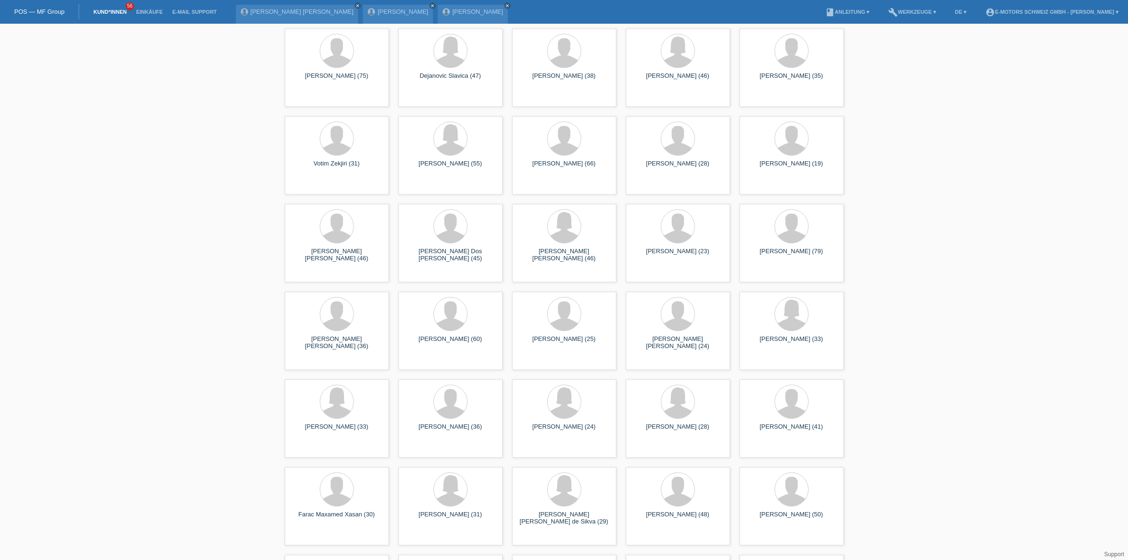
scroll to position [17116, 0]
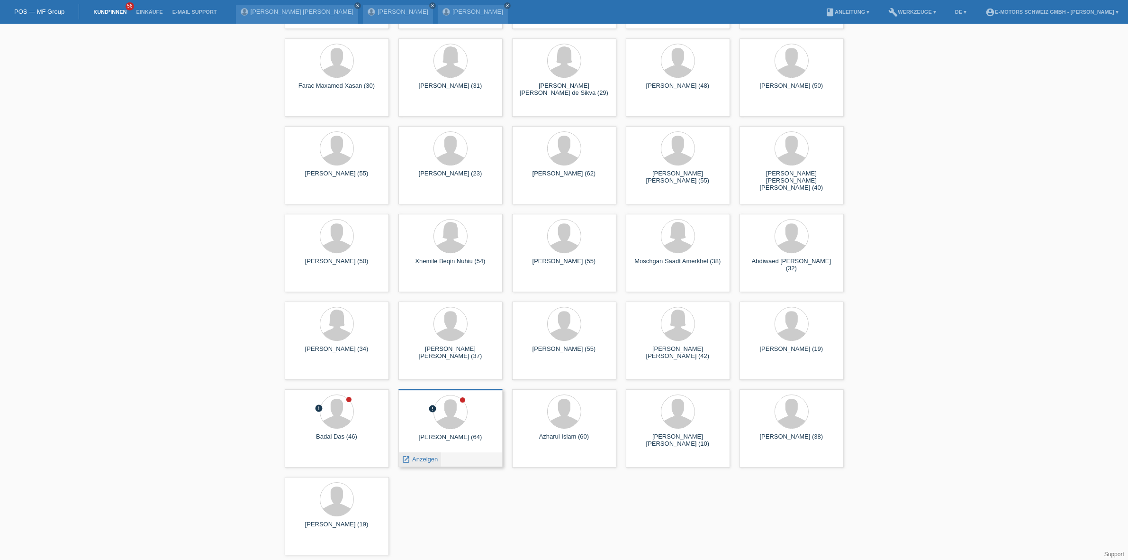
click at [419, 458] on span "Anzeigen" at bounding box center [425, 458] width 26 height 7
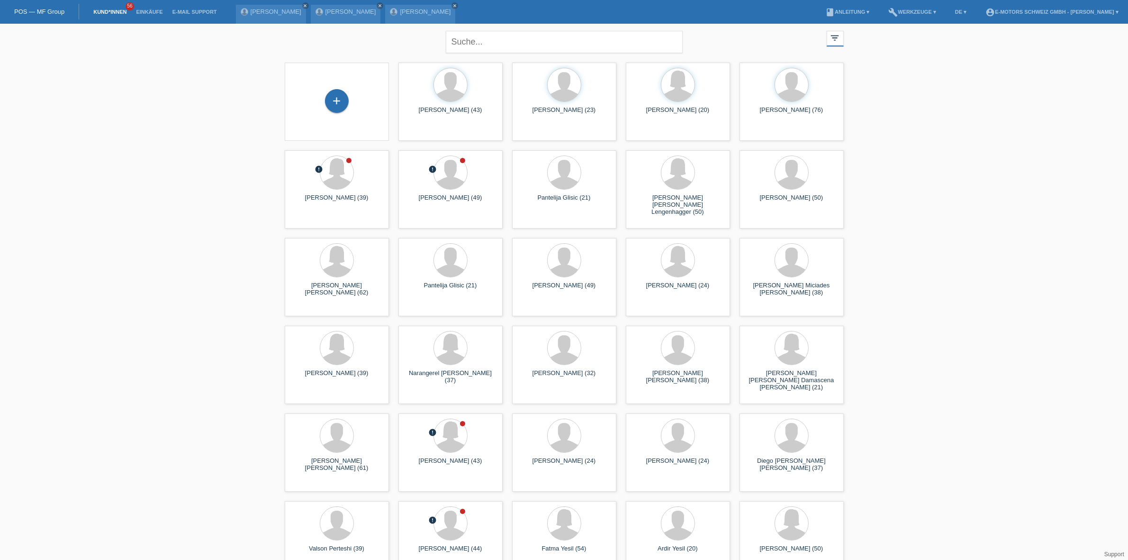
click at [146, 8] on li "Einkäufe" at bounding box center [149, 12] width 36 height 24
click at [147, 12] on link "Einkäufe" at bounding box center [149, 12] width 36 height 6
click at [154, 13] on link "Einkäufe" at bounding box center [149, 12] width 36 height 6
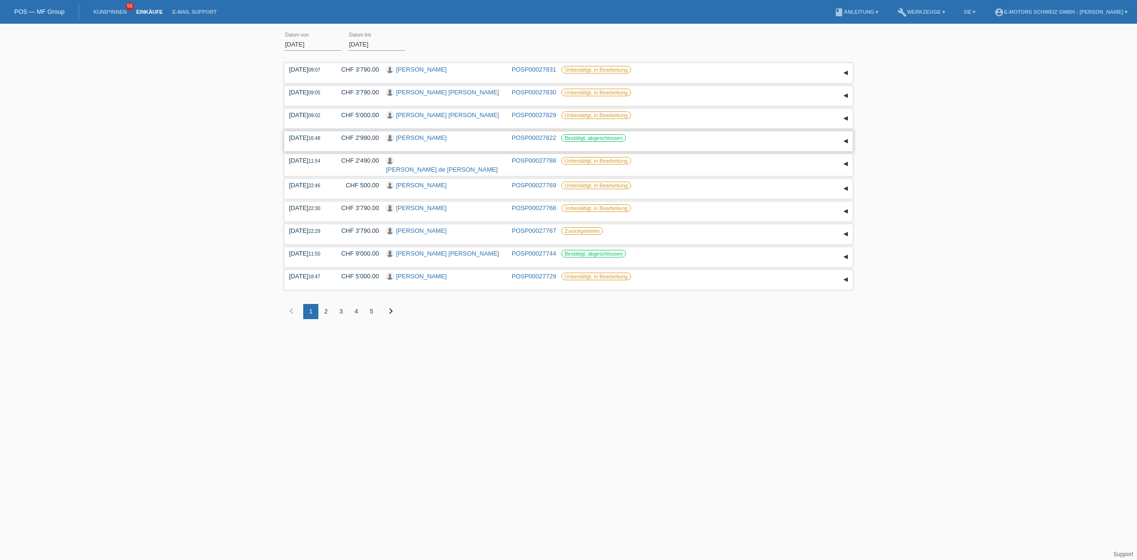
click at [428, 136] on link "[PERSON_NAME]" at bounding box center [421, 137] width 51 height 7
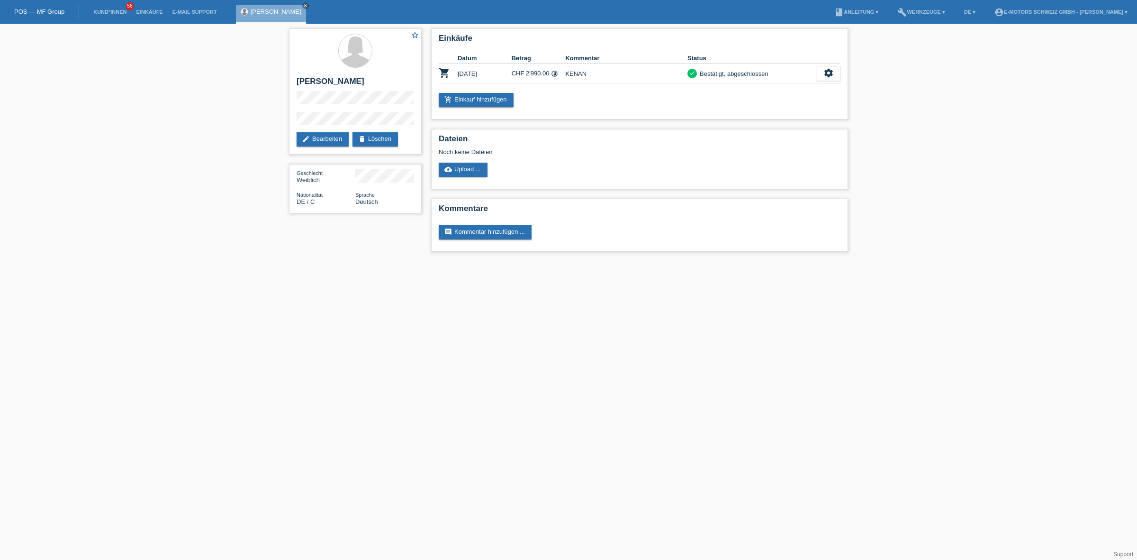
click at [281, 92] on div "star_border Pia Leonie Kaiser edit Bearbeiten delete Löschen Geschlecht Weiblic…" at bounding box center [568, 142] width 1137 height 237
click at [334, 109] on div "star_border Pia Leonie Kaiser edit Bearbeiten delete Löschen" at bounding box center [355, 91] width 133 height 126
click at [110, 10] on link "Kund*innen" at bounding box center [110, 12] width 43 height 6
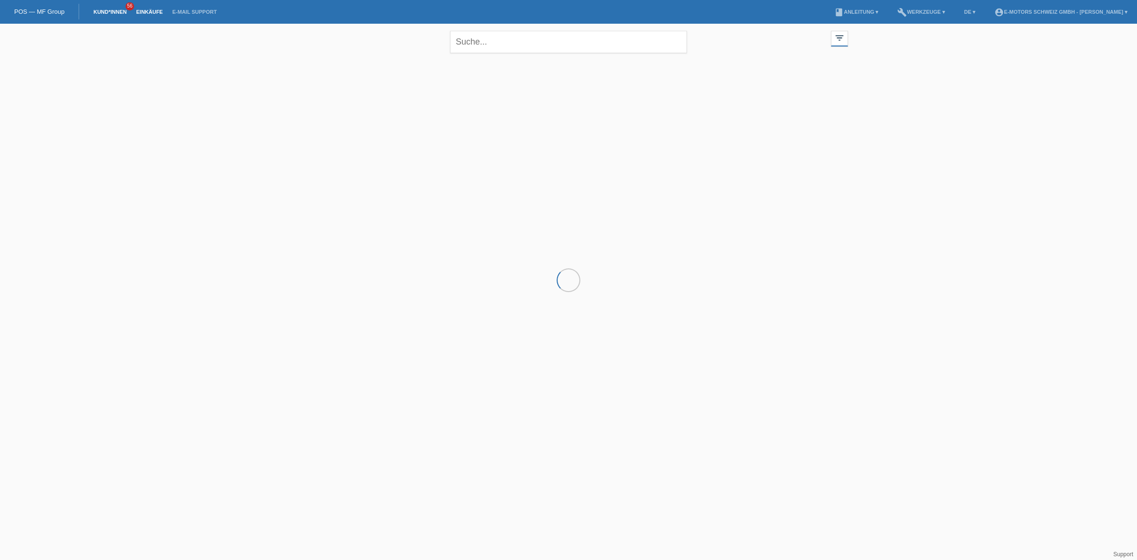
click at [153, 10] on link "Einkäufe" at bounding box center [149, 12] width 36 height 6
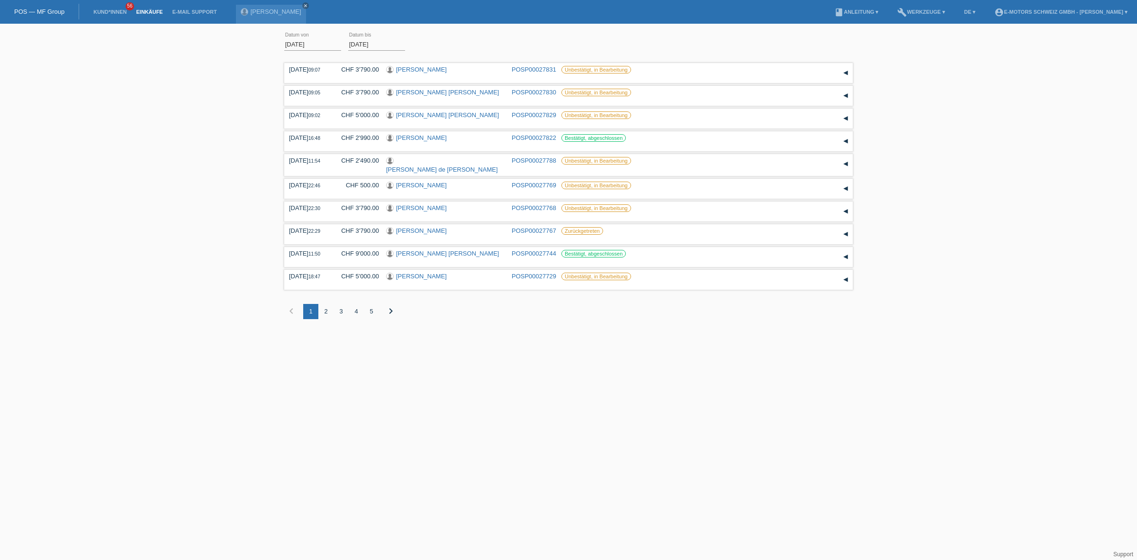
click at [327, 310] on div "2" at bounding box center [325, 311] width 15 height 15
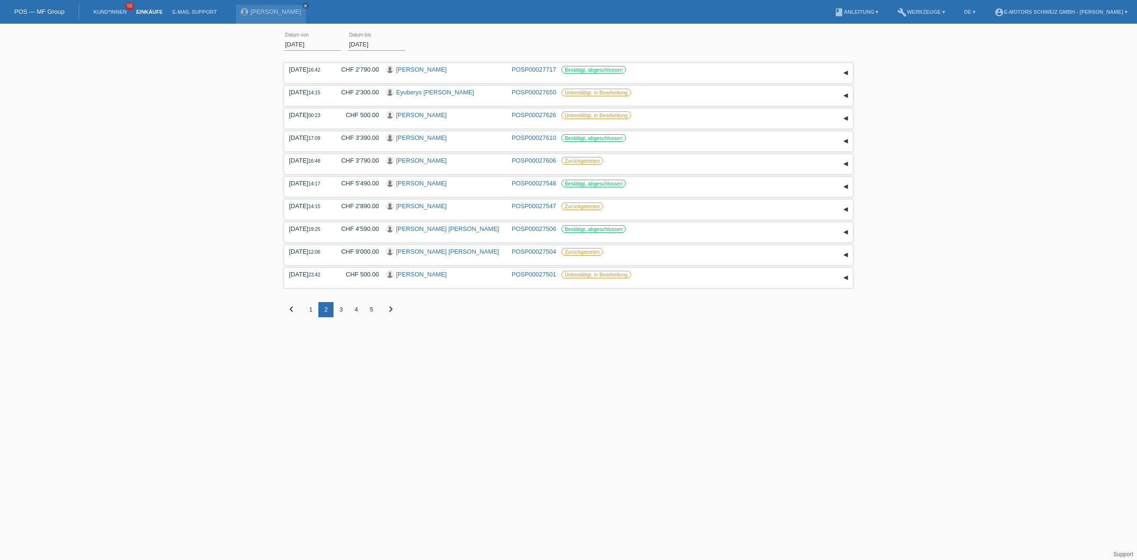
click at [338, 308] on div "3" at bounding box center [341, 309] width 15 height 15
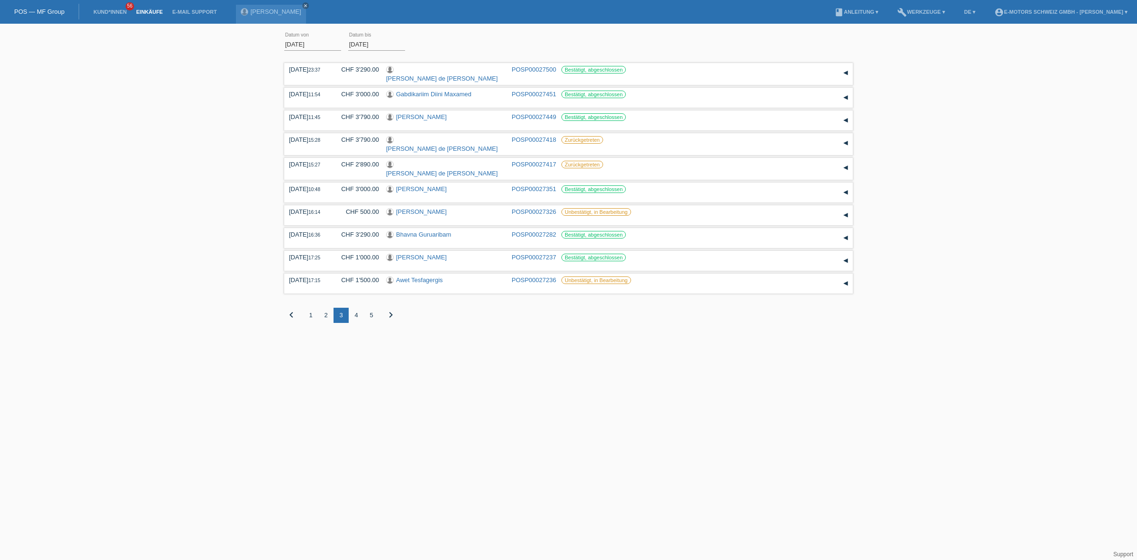
click at [354, 308] on div "4" at bounding box center [356, 314] width 15 height 15
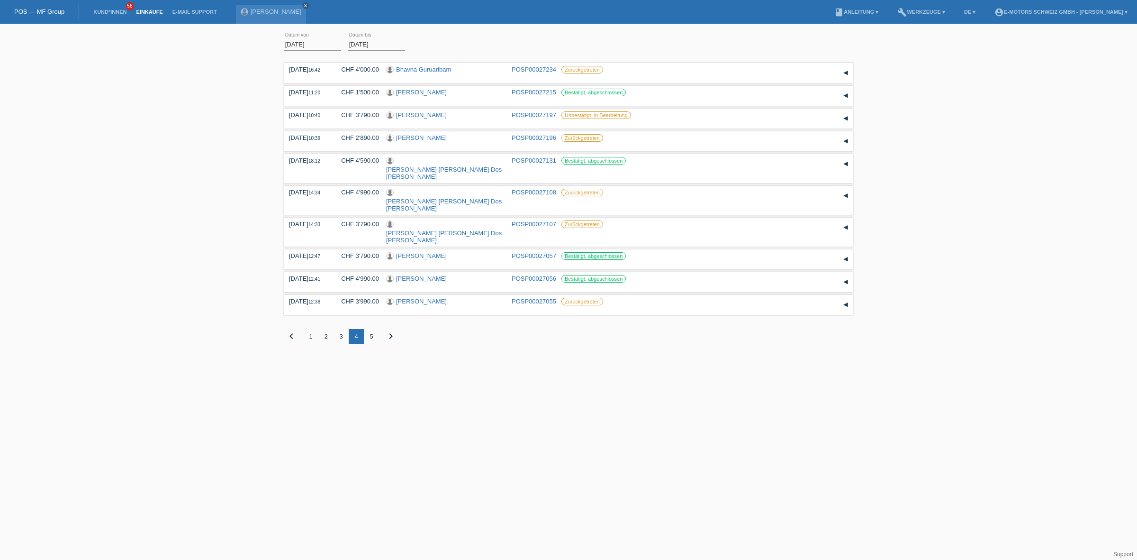
click at [325, 329] on div "2" at bounding box center [325, 336] width 15 height 15
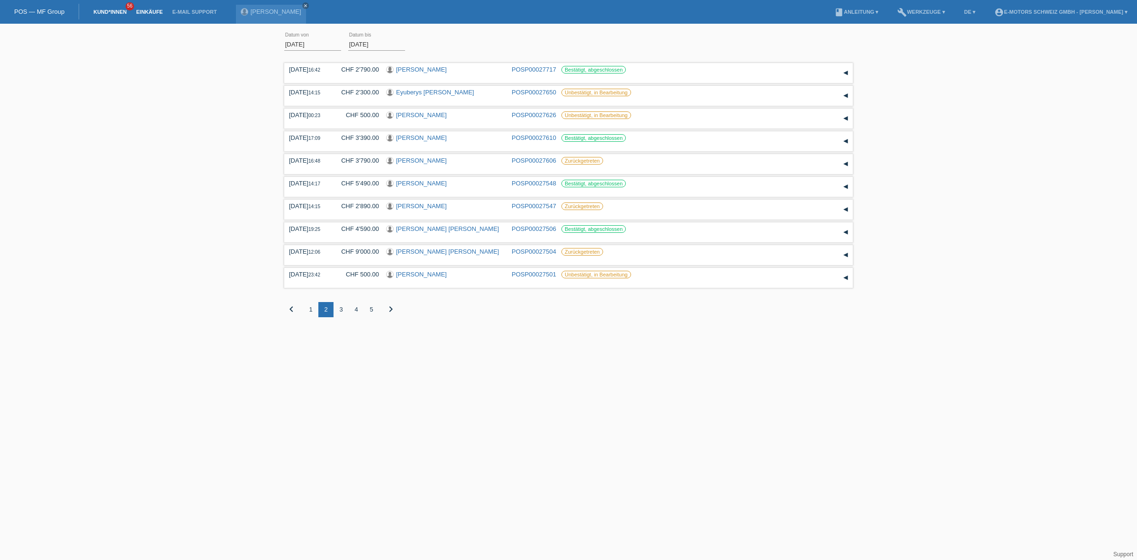
click at [112, 12] on link "Kund*innen" at bounding box center [110, 12] width 43 height 6
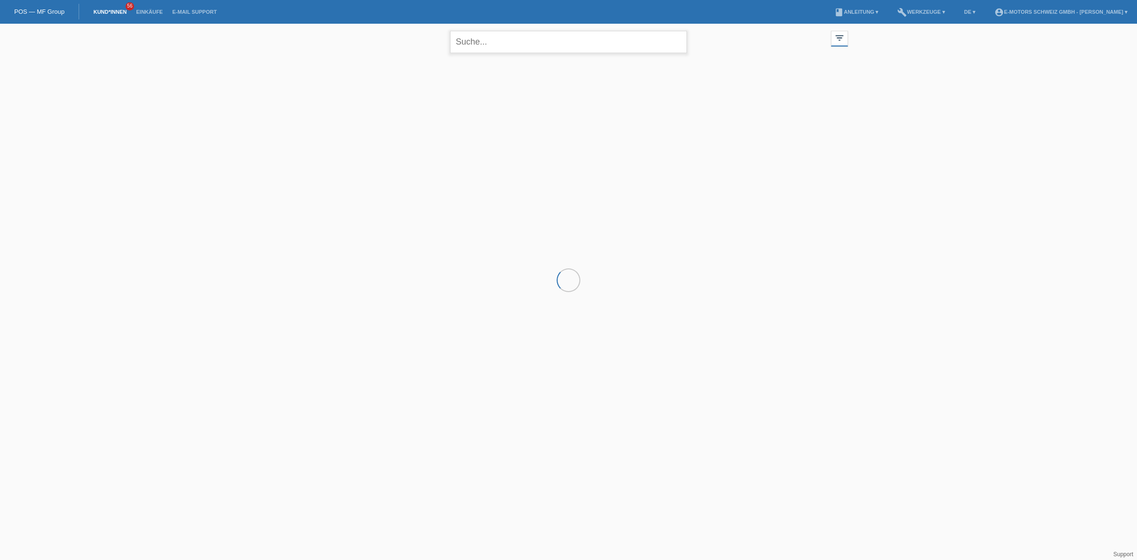
click at [498, 39] on input "text" at bounding box center [568, 42] width 237 height 22
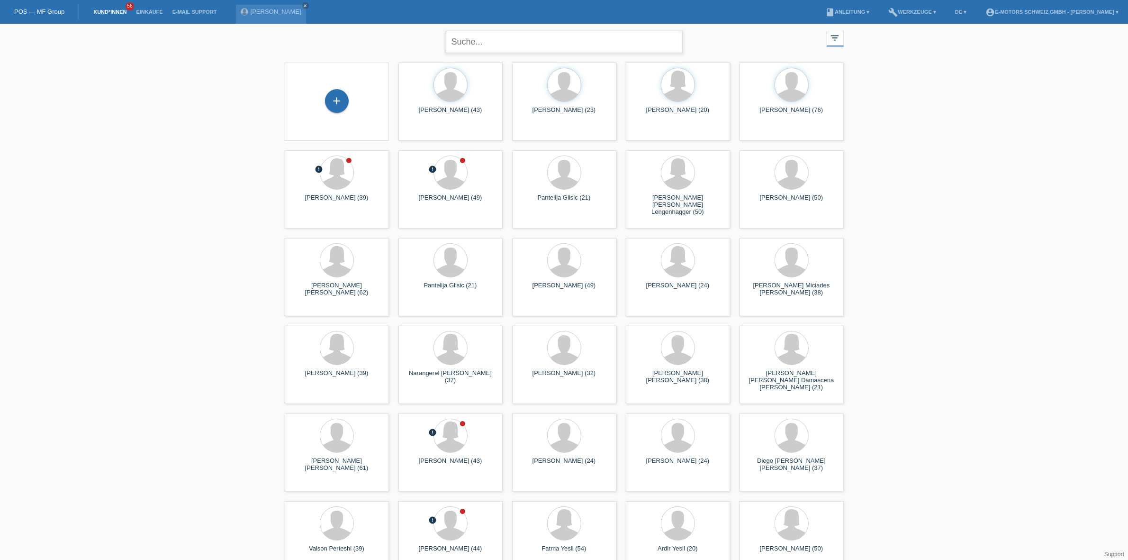
click at [498, 38] on input "text" at bounding box center [564, 42] width 237 height 22
type input "yilmaz"
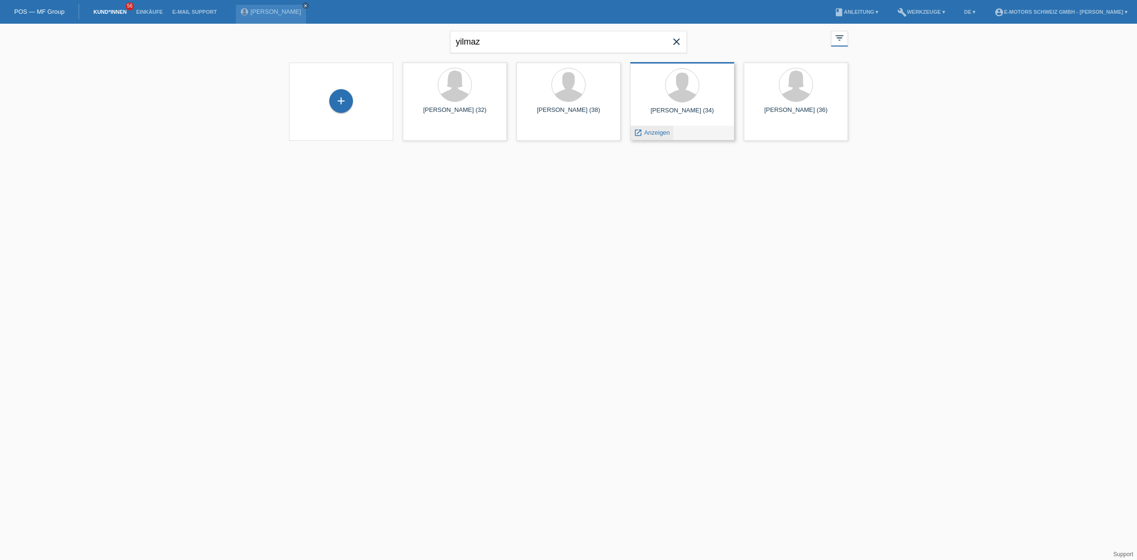
click at [657, 131] on span "Anzeigen" at bounding box center [657, 132] width 26 height 7
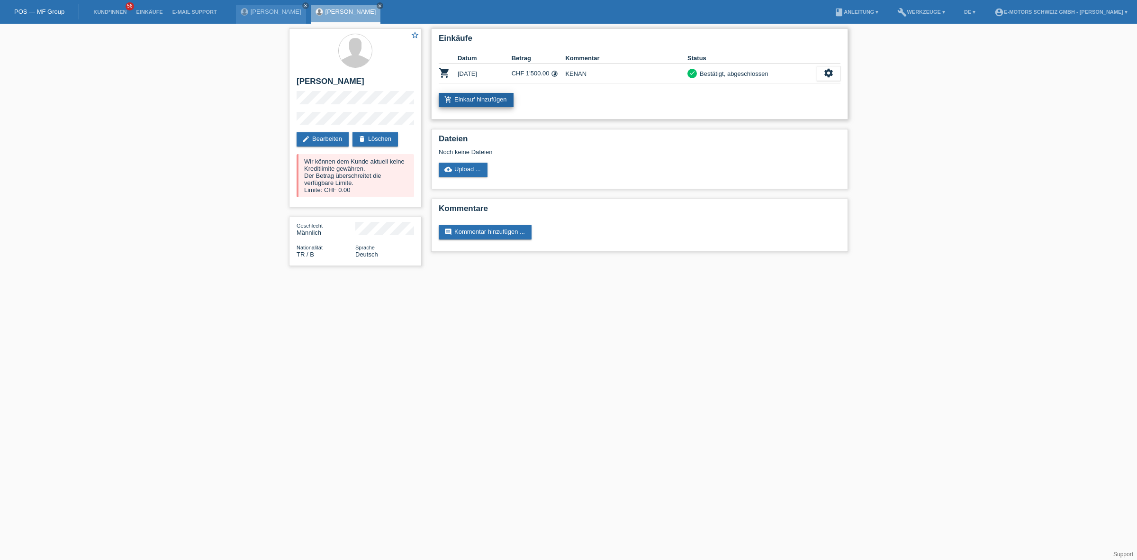
click at [467, 97] on link "add_shopping_cart Einkauf hinzufügen" at bounding box center [476, 100] width 75 height 14
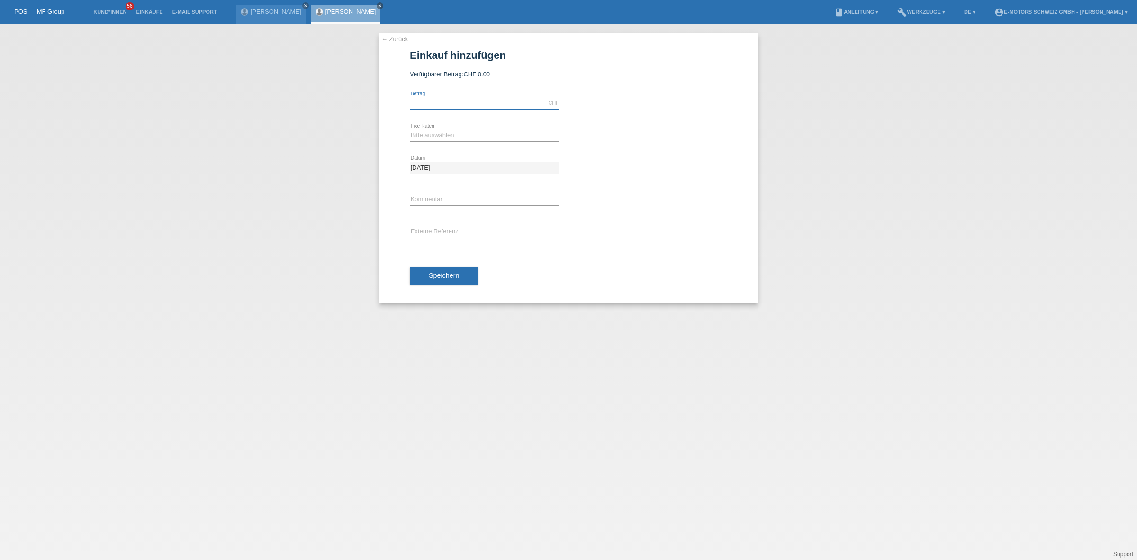
click at [474, 101] on input "text" at bounding box center [484, 103] width 149 height 12
type input "2890.00"
click at [481, 133] on select "Bitte auswählen 12 Raten 24 Raten 36 Raten 48 Raten" at bounding box center [484, 134] width 149 height 11
select select "213"
click at [410, 129] on select "Bitte auswählen 12 Raten 24 Raten 36 Raten 48 Raten" at bounding box center [484, 134] width 149 height 11
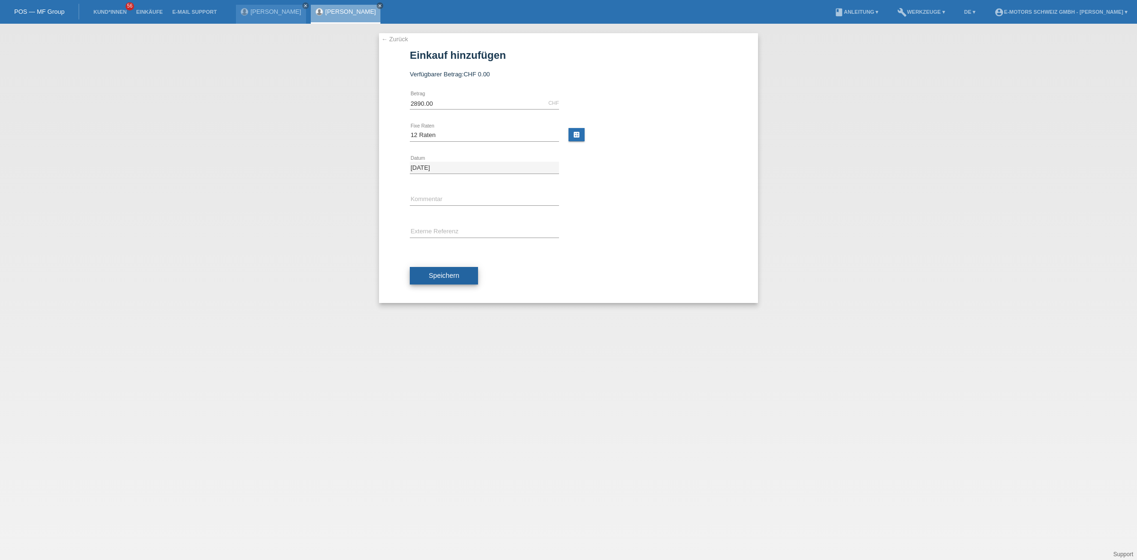
click at [464, 280] on button "Speichern" at bounding box center [444, 276] width 68 height 18
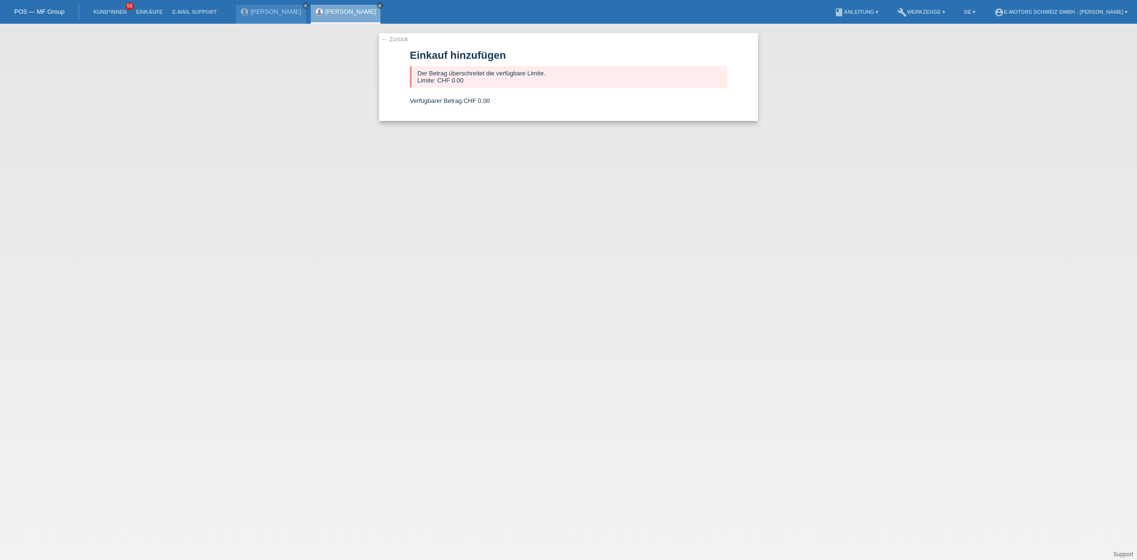
click at [331, 13] on link "[PERSON_NAME]" at bounding box center [350, 11] width 51 height 7
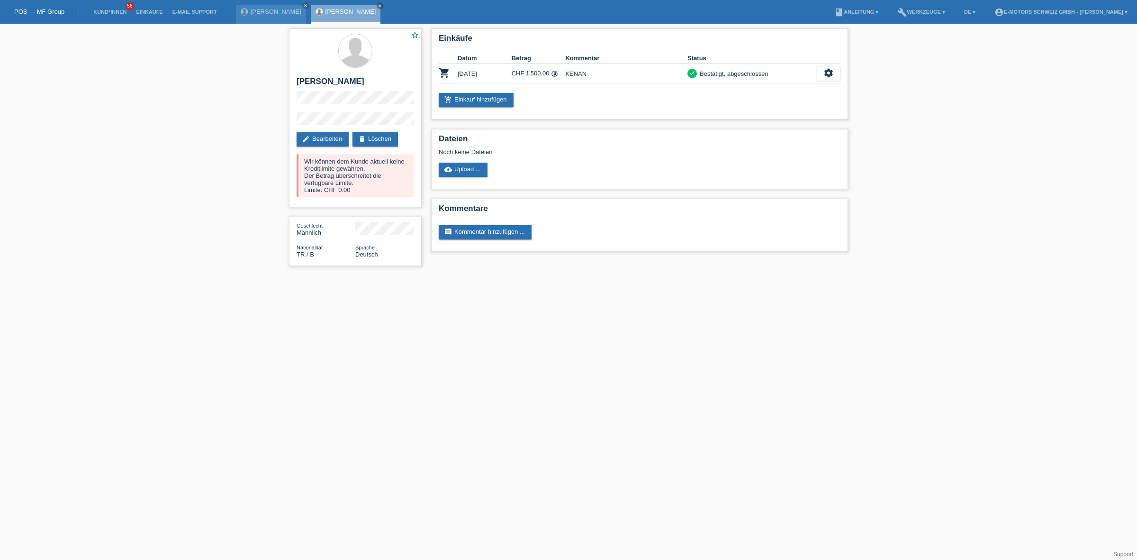
click at [146, 15] on li "Einkäufe" at bounding box center [149, 12] width 36 height 24
click at [145, 10] on link "Einkäufe" at bounding box center [149, 12] width 36 height 6
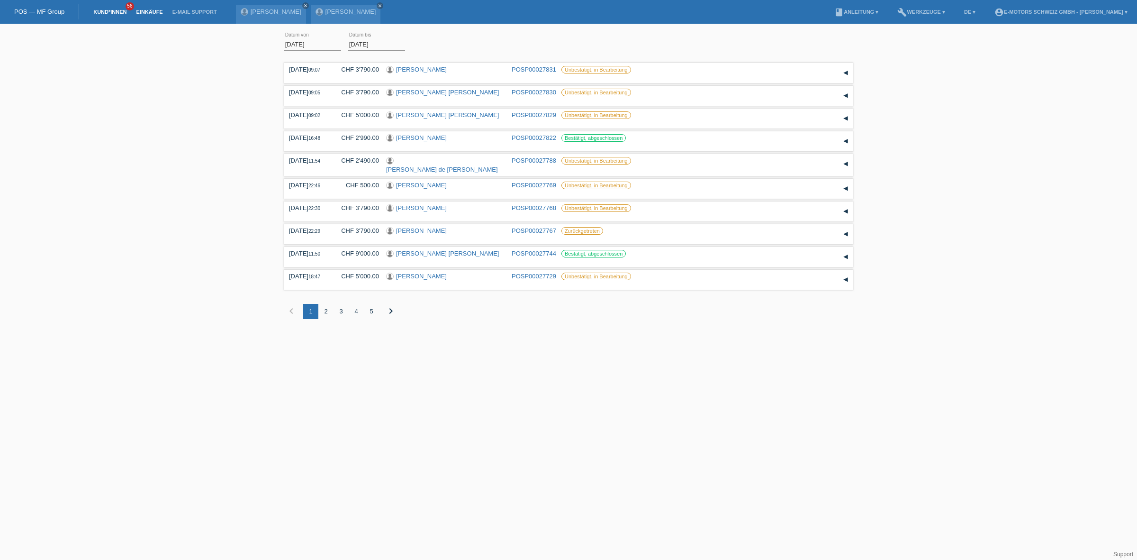
click at [118, 10] on link "Kund*innen" at bounding box center [110, 12] width 43 height 6
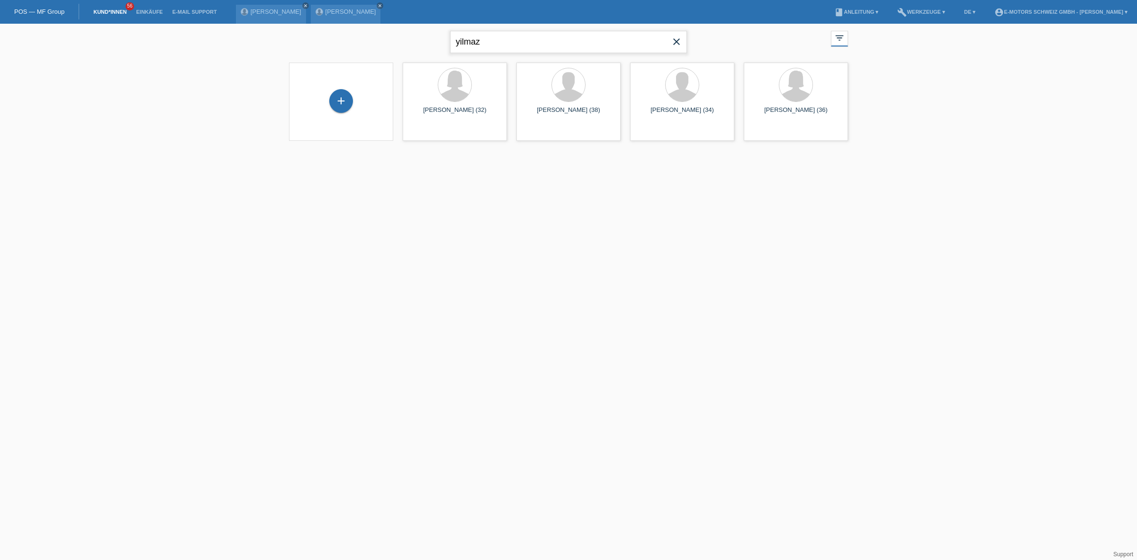
click at [555, 46] on input "yilmaz" at bounding box center [568, 42] width 237 height 22
click at [654, 131] on span "Anzeigen" at bounding box center [657, 132] width 26 height 7
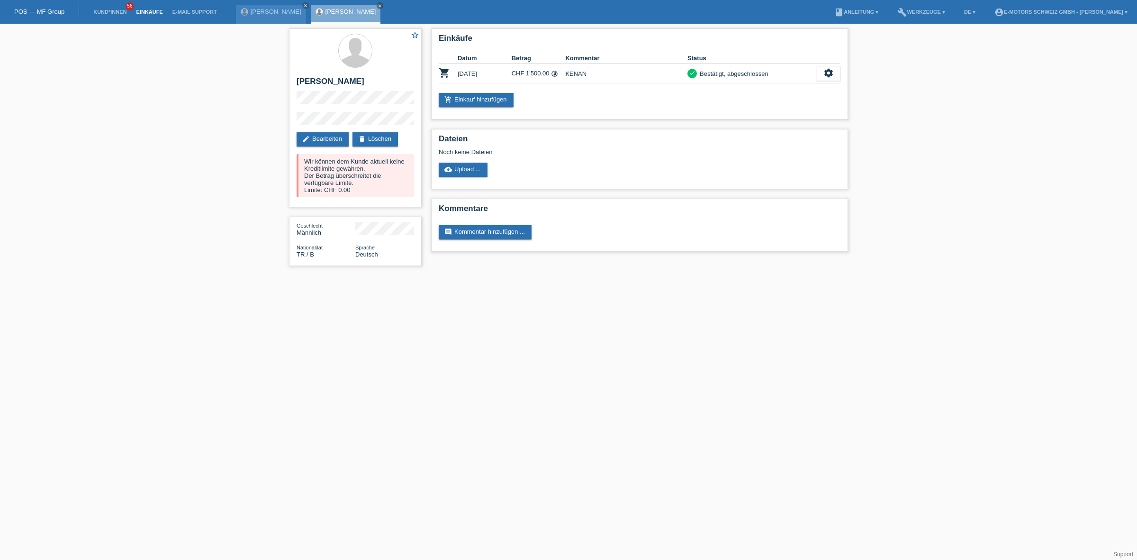
click at [144, 10] on link "Einkäufe" at bounding box center [149, 12] width 36 height 6
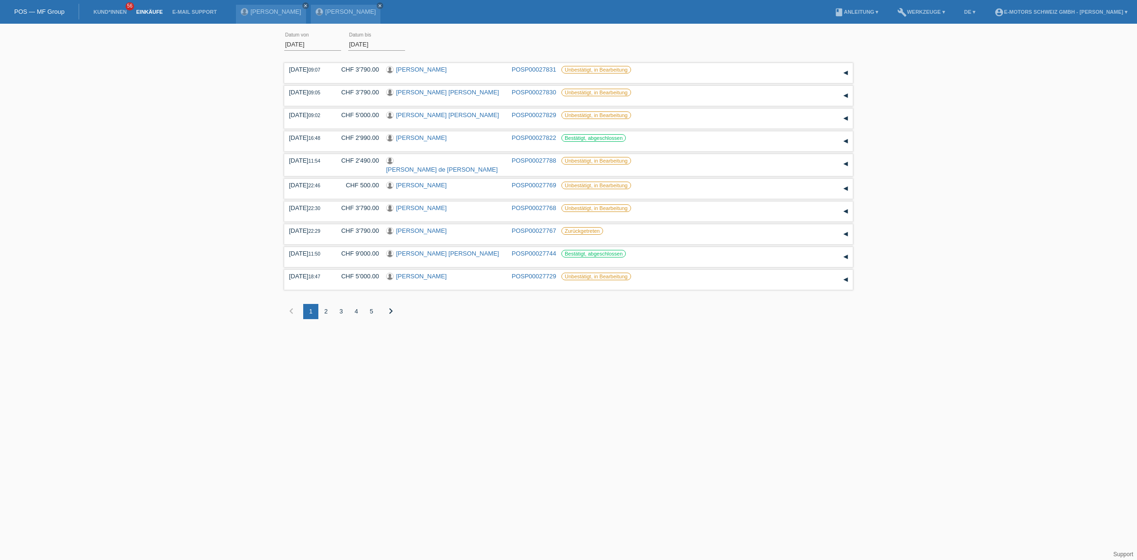
click at [322, 306] on div "2" at bounding box center [325, 311] width 15 height 15
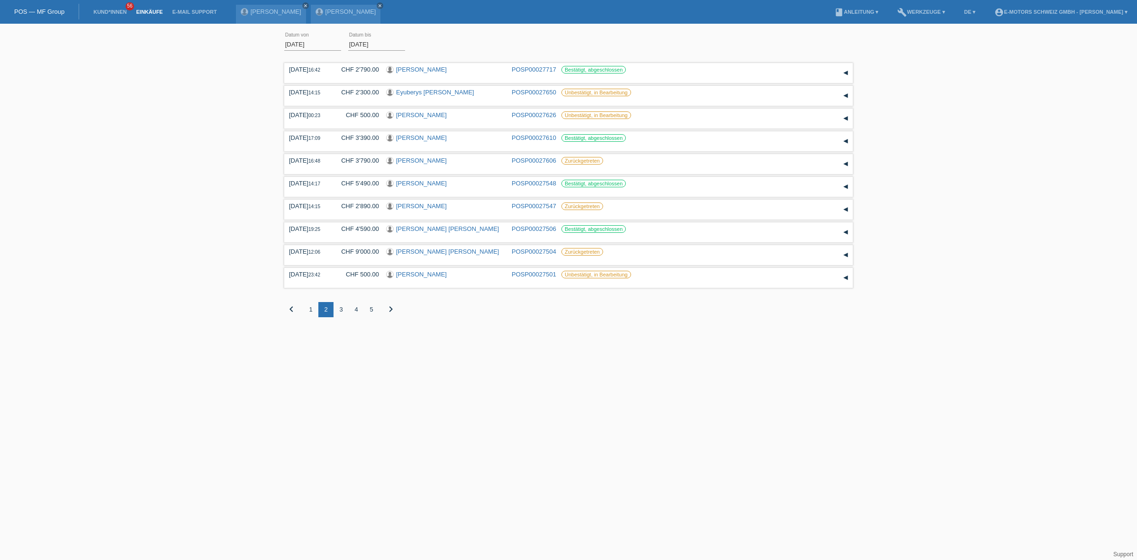
click at [306, 303] on div "1" at bounding box center [310, 309] width 15 height 15
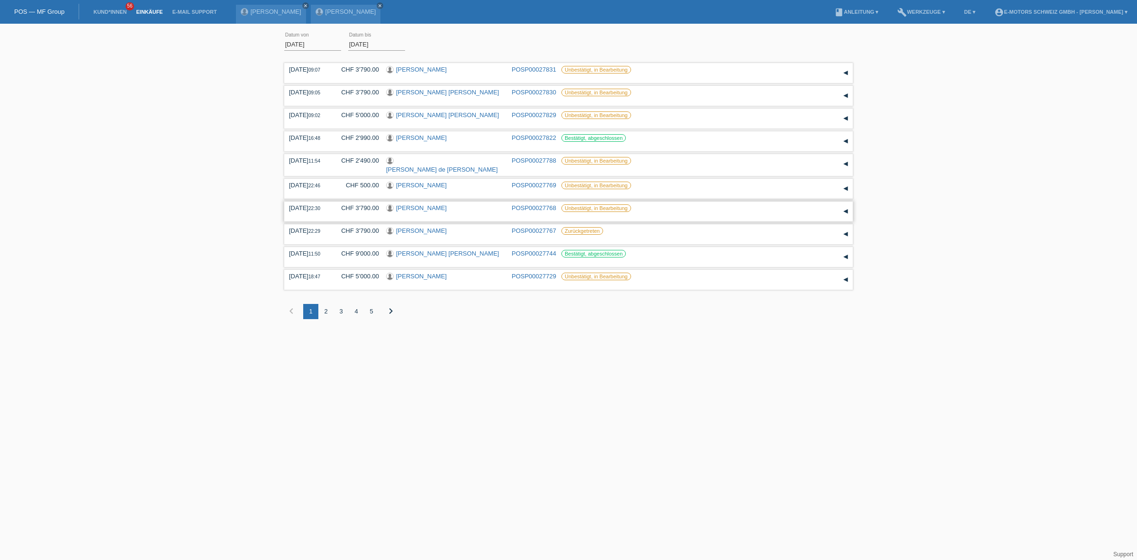
click at [416, 205] on link "[PERSON_NAME]" at bounding box center [421, 207] width 51 height 7
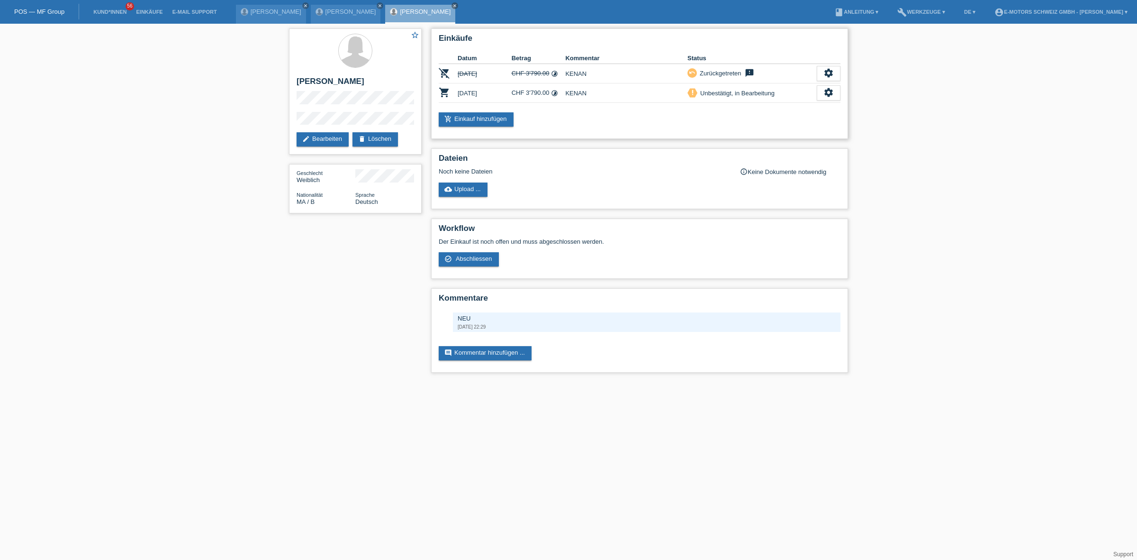
click at [608, 89] on td "KENAN" at bounding box center [626, 92] width 122 height 19
click at [820, 88] on div "settings" at bounding box center [829, 92] width 24 height 15
click at [744, 151] on span "Kundin ist vom Kauf zurückgetreten..." at bounding box center [800, 149] width 137 height 11
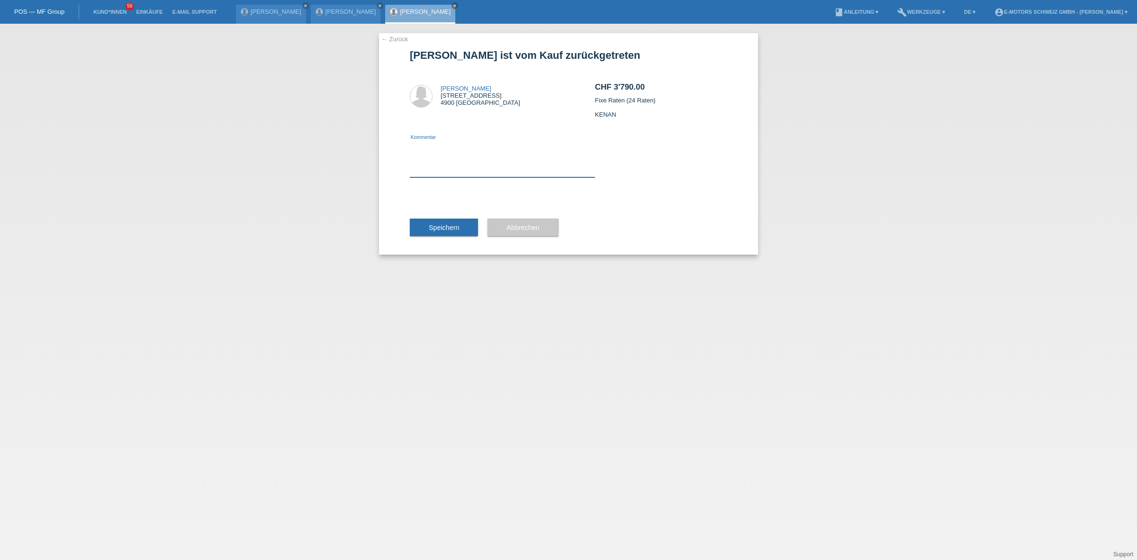
click at [469, 169] on textarea at bounding box center [502, 159] width 185 height 36
type textarea "NEU"
click at [457, 233] on button "Speichern" at bounding box center [444, 227] width 68 height 18
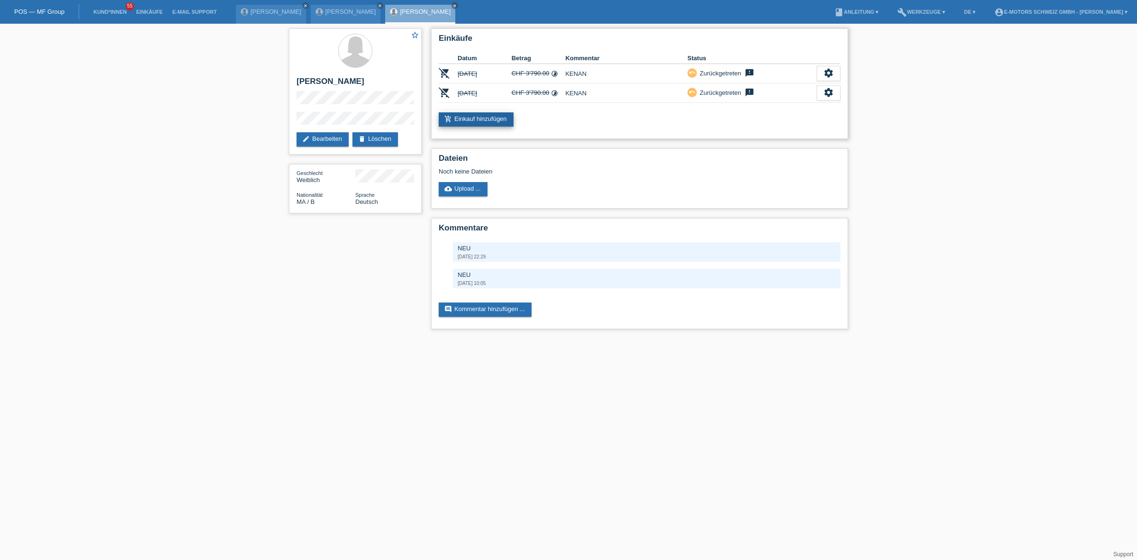
click at [485, 121] on link "add_shopping_cart Einkauf hinzufügen" at bounding box center [476, 119] width 75 height 14
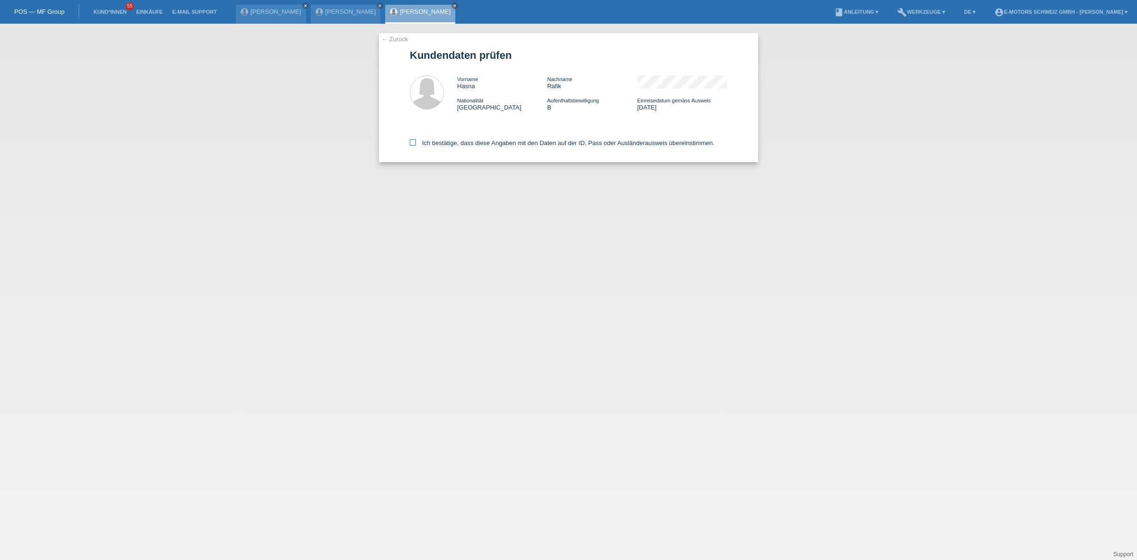
click at [449, 145] on label "Ich bestätige, dass diese Angaben mit den Daten auf der ID, Pass oder Ausländer…" at bounding box center [562, 142] width 305 height 7
click at [416, 145] on input "Ich bestätige, dass diese Angaben mit den Daten auf der ID, Pass oder Ausländer…" at bounding box center [413, 142] width 6 height 6
checkbox input "true"
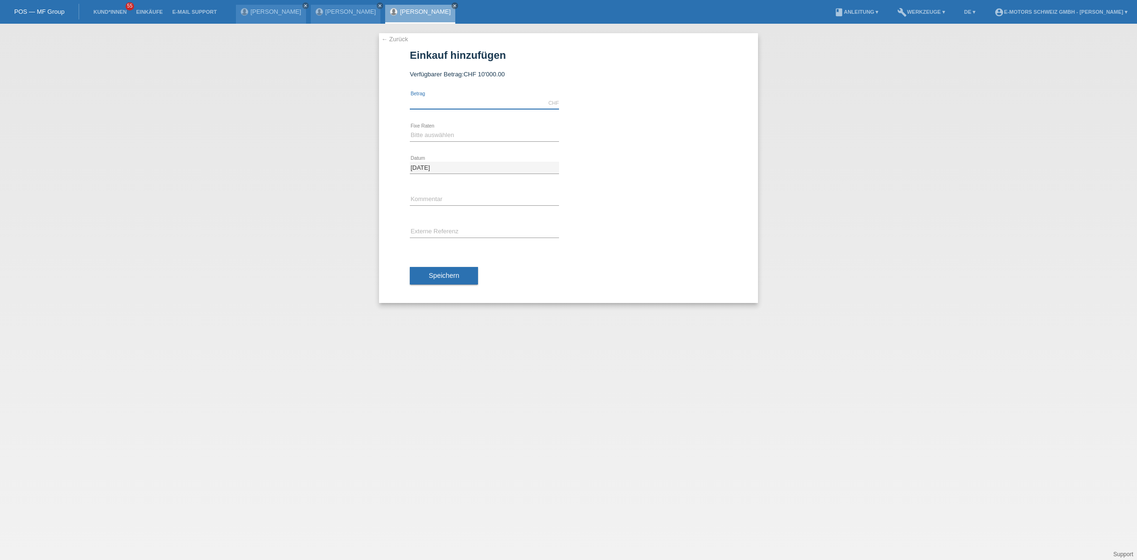
click at [453, 98] on input "text" at bounding box center [484, 103] width 149 height 12
type input "5490.00"
click at [434, 131] on select "Bitte auswählen 12 Raten 24 Raten 36 Raten 48 Raten" at bounding box center [484, 134] width 149 height 11
select select "215"
click at [410, 129] on select "Bitte auswählen 12 Raten 24 Raten 36 Raten 48 Raten" at bounding box center [484, 134] width 149 height 11
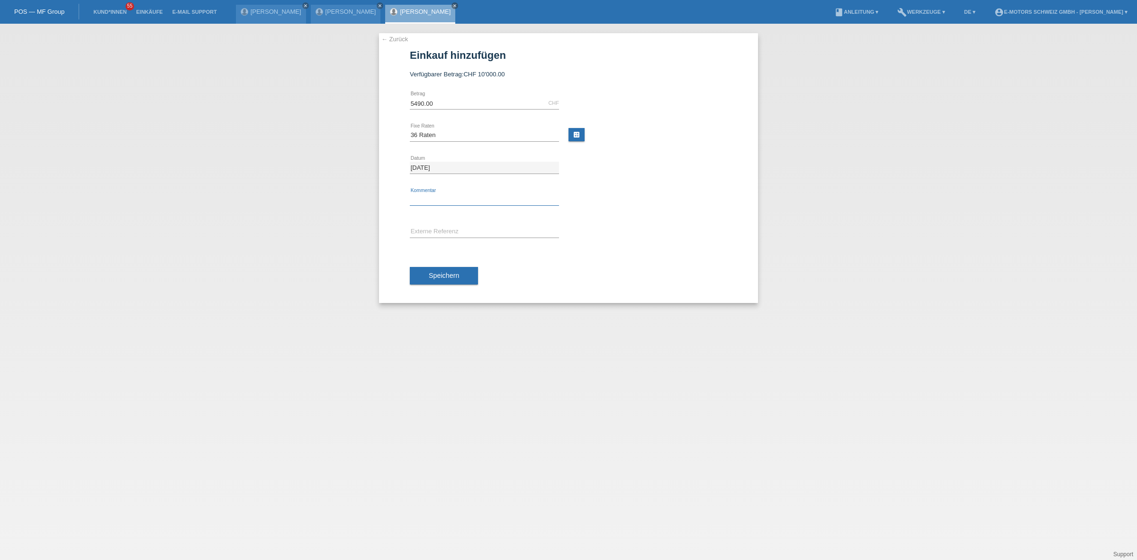
click at [443, 195] on input "text" at bounding box center [484, 200] width 149 height 12
type input "KENAN"
click at [447, 278] on span "Speichern" at bounding box center [444, 275] width 30 height 8
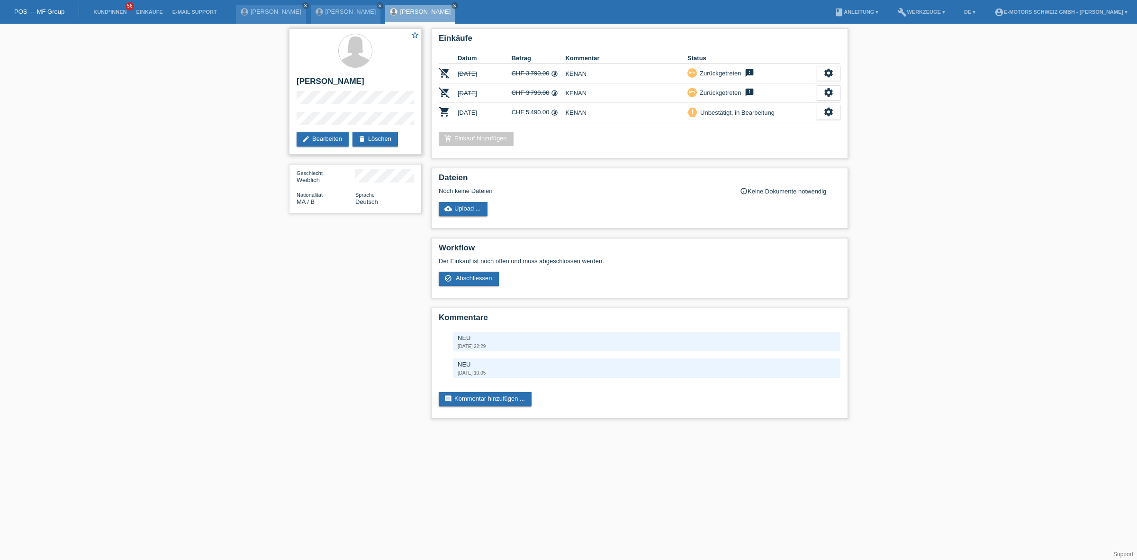
click at [310, 79] on h2 "[PERSON_NAME]" at bounding box center [356, 84] width 118 height 14
drag, startPoint x: 310, startPoint y: 79, endPoint x: 324, endPoint y: 79, distance: 13.3
click at [324, 79] on h2 "[PERSON_NAME]" at bounding box center [356, 84] width 118 height 14
copy h2 "[PERSON_NAME]"
click at [150, 12] on link "Einkäufe" at bounding box center [149, 12] width 36 height 6
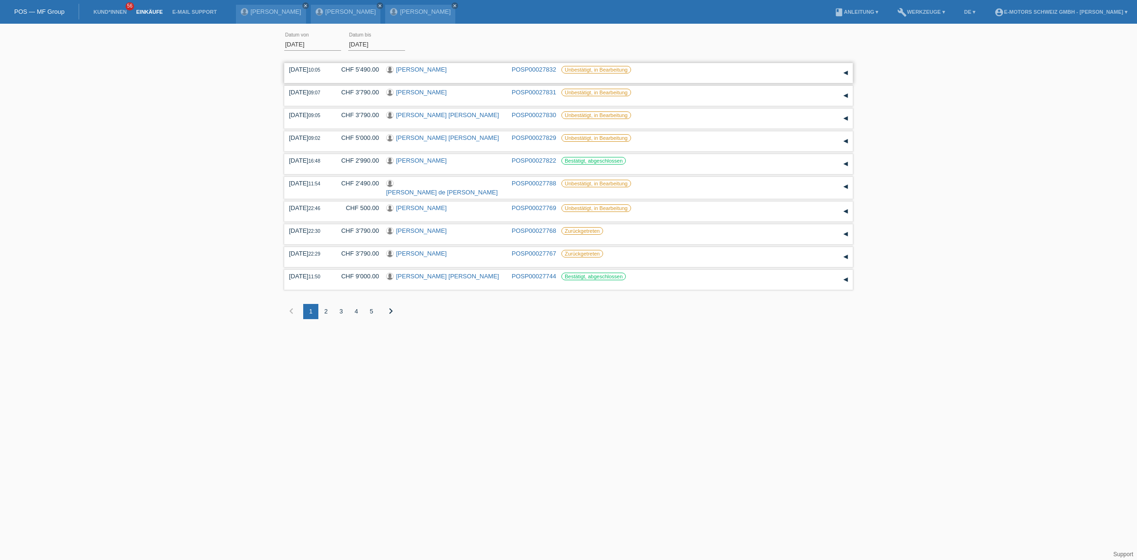
click at [415, 67] on link "[PERSON_NAME]" at bounding box center [421, 69] width 51 height 7
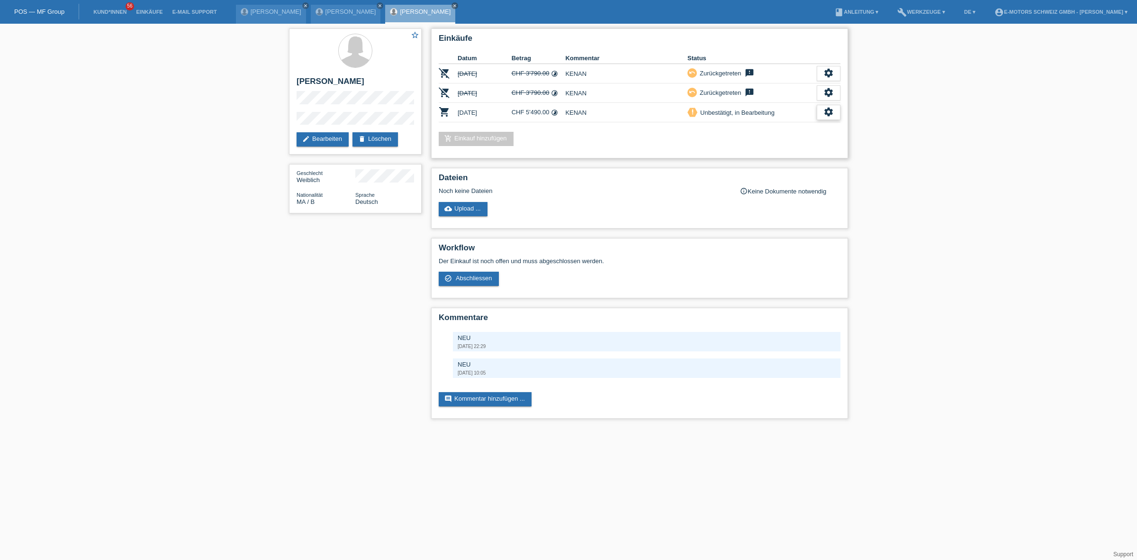
click at [830, 112] on icon "settings" at bounding box center [828, 112] width 10 height 10
click at [750, 151] on span "Abschliessen" at bounding box center [751, 153] width 39 height 11
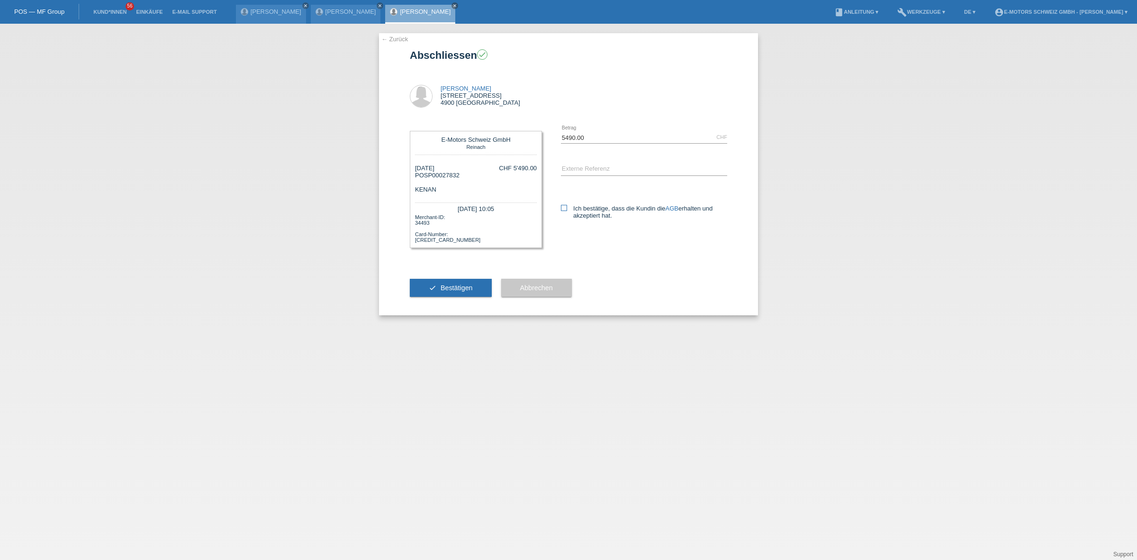
click at [567, 205] on label "Ich bestätige, dass die Kundin die AGB erhalten und akzeptiert hat." at bounding box center [644, 212] width 166 height 14
click at [567, 205] on input "Ich bestätige, dass die Kundin die AGB erhalten und akzeptiert hat." at bounding box center [564, 208] width 6 height 6
checkbox input "true"
click at [445, 280] on button "check Bestätigen" at bounding box center [451, 288] width 82 height 18
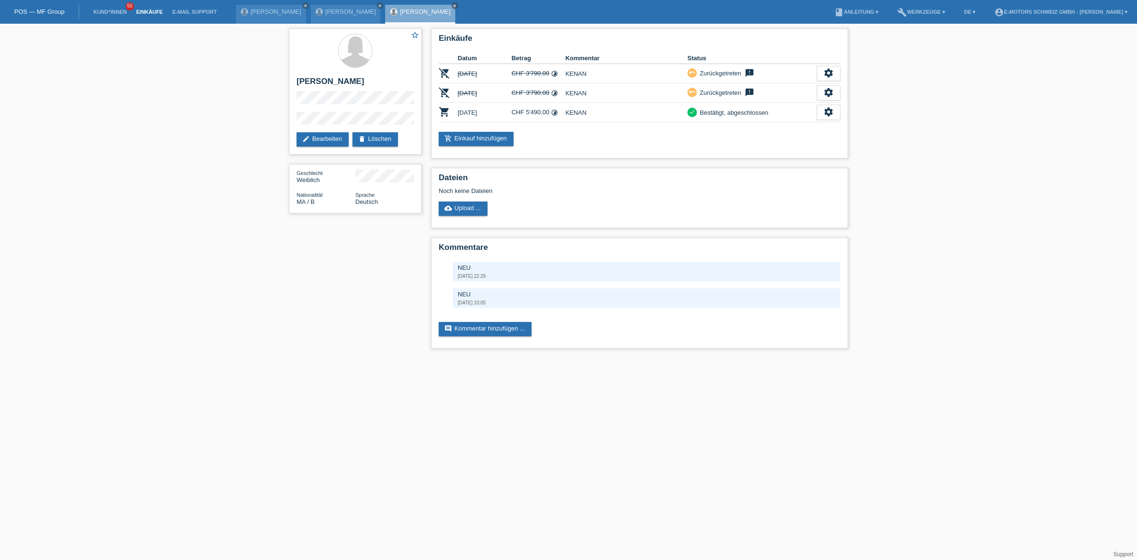
click at [159, 13] on link "Einkäufe" at bounding box center [149, 12] width 36 height 6
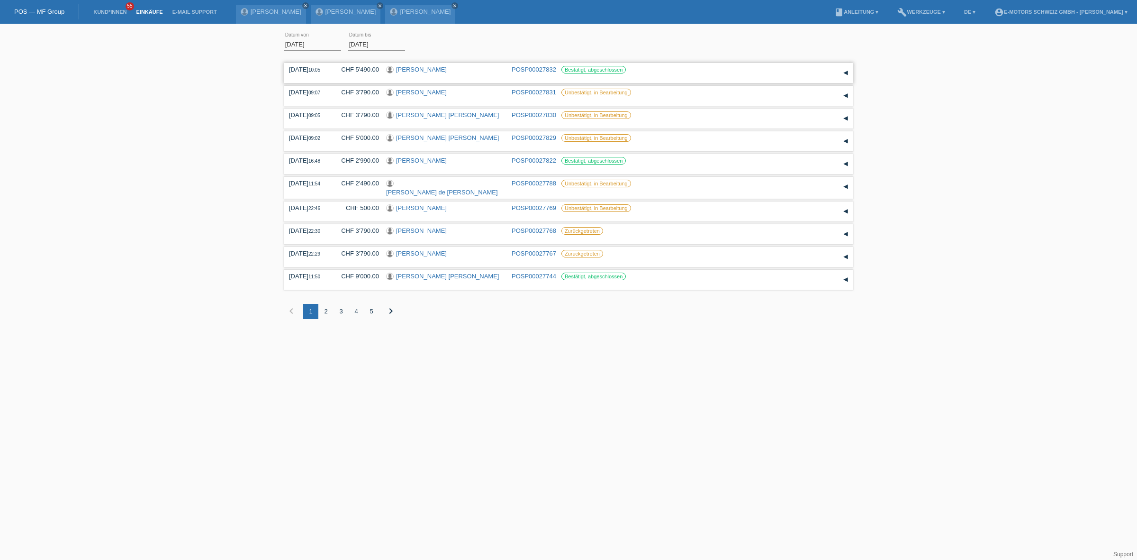
click at [411, 69] on link "[PERSON_NAME]" at bounding box center [421, 69] width 51 height 7
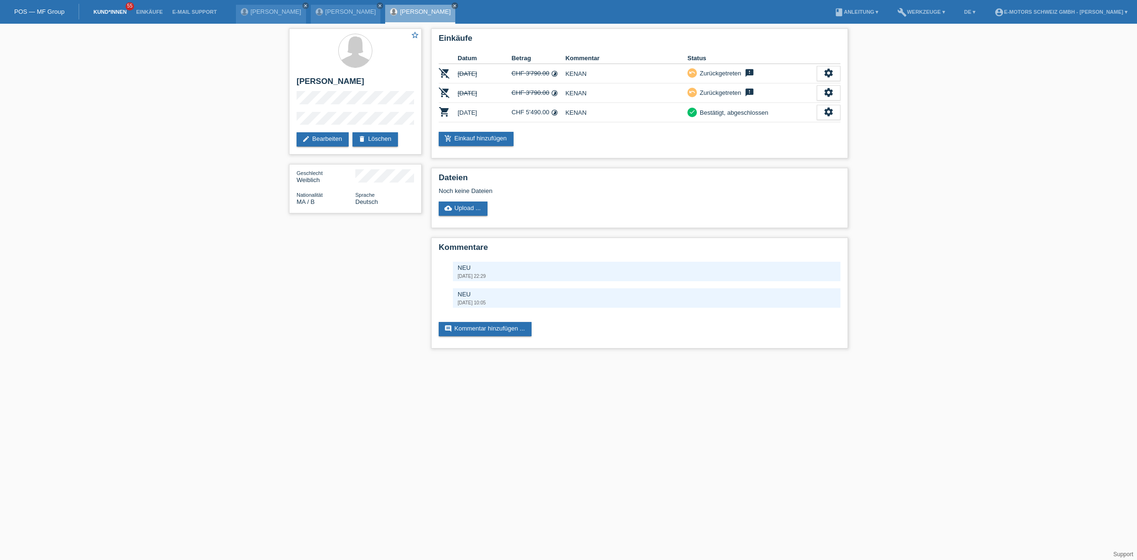
click at [109, 10] on link "Kund*innen" at bounding box center [110, 12] width 43 height 6
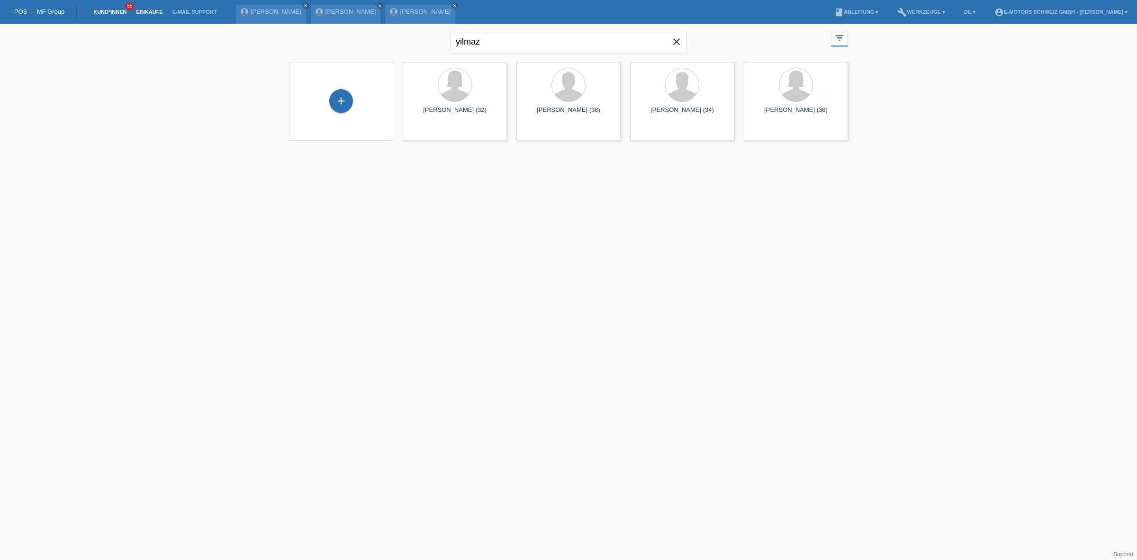
click at [147, 9] on link "Einkäufe" at bounding box center [149, 12] width 36 height 6
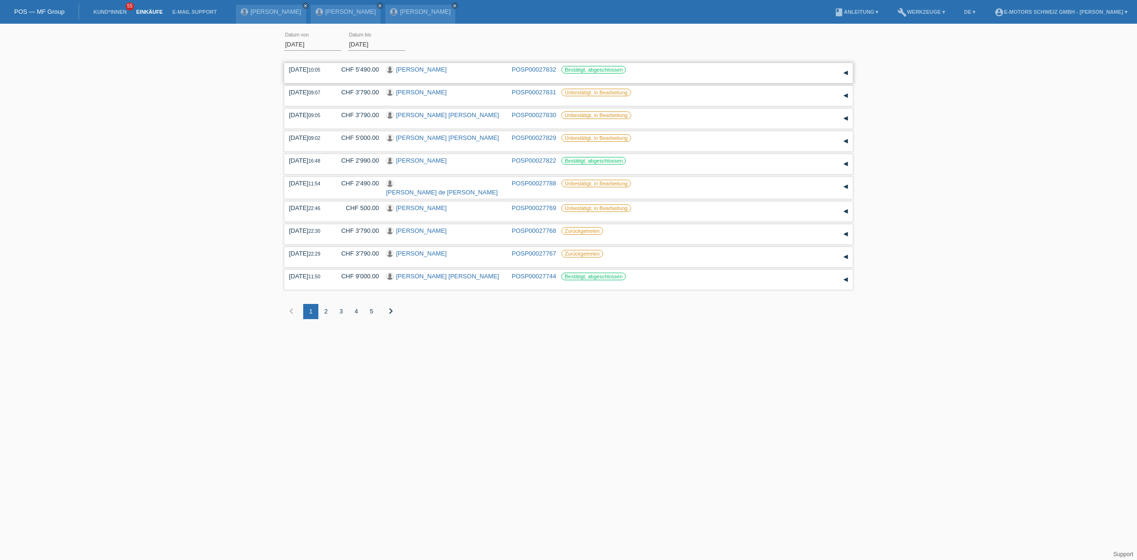
click at [407, 69] on link "[PERSON_NAME]" at bounding box center [421, 69] width 51 height 7
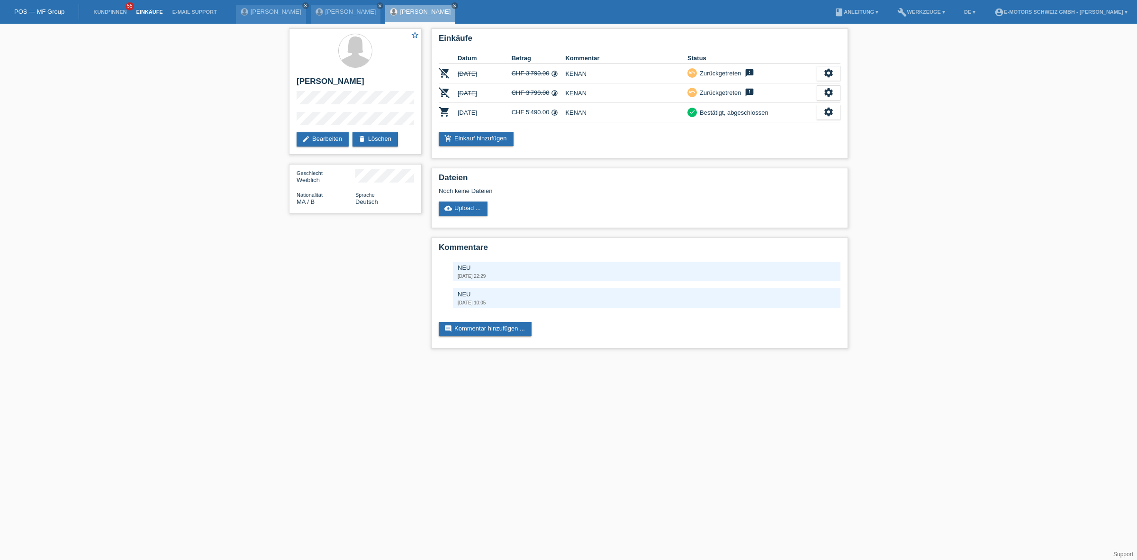
click at [140, 12] on link "Einkäufe" at bounding box center [149, 12] width 36 height 6
